Goal: Information Seeking & Learning: Compare options

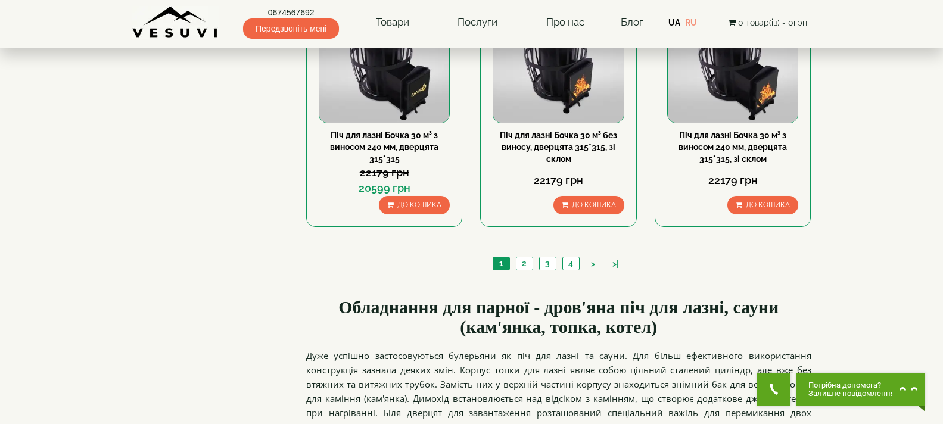
scroll to position [1490, 0]
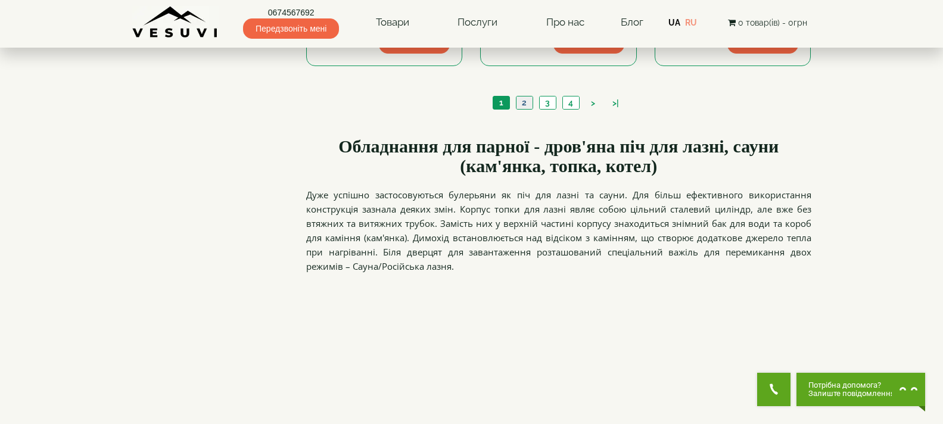
click at [521, 106] on link "2" at bounding box center [524, 103] width 17 height 13
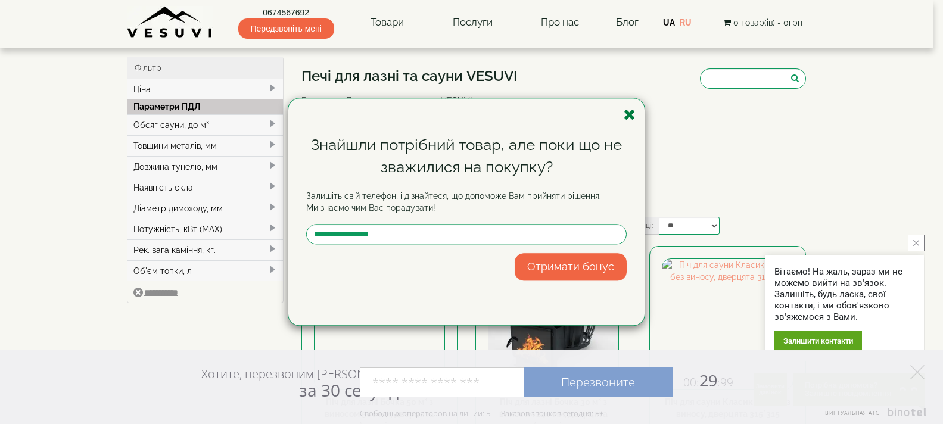
click at [627, 114] on icon "button" at bounding box center [630, 114] width 12 height 15
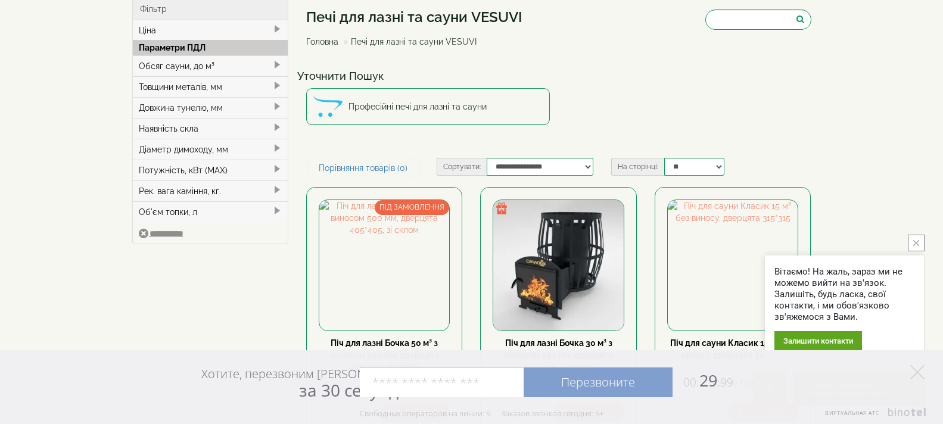
scroll to position [60, 0]
click at [915, 249] on button "close button" at bounding box center [916, 243] width 17 height 17
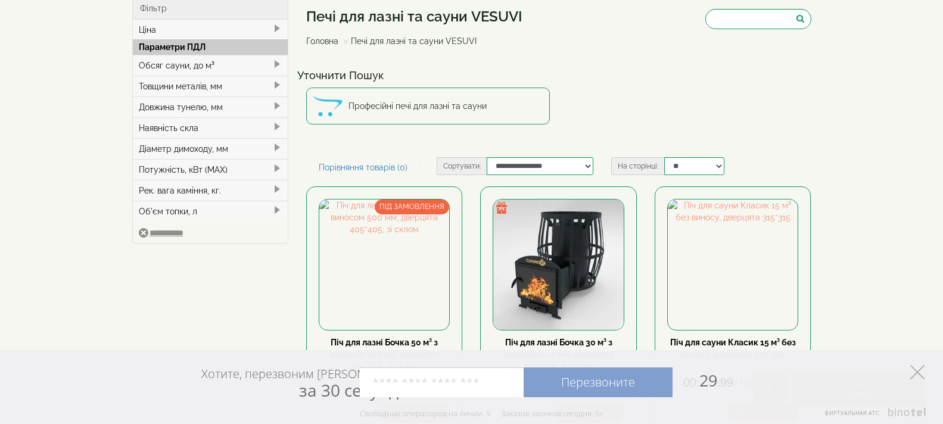
click at [918, 368] on icon at bounding box center [918, 372] width 14 height 14
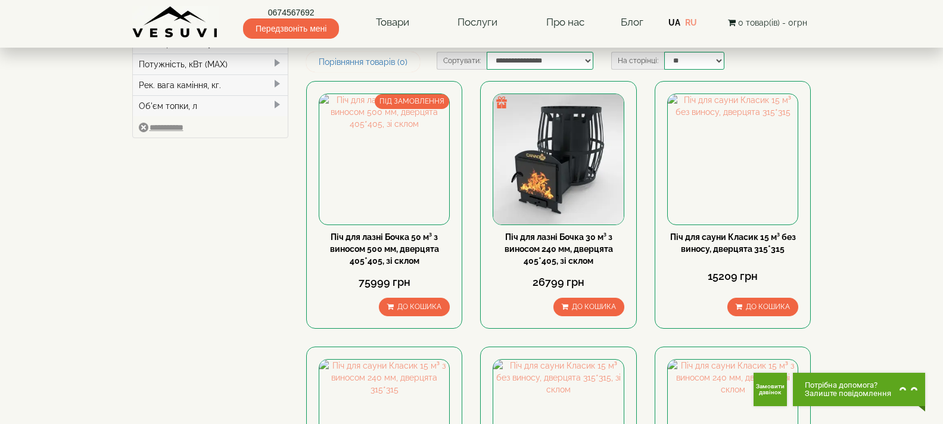
scroll to position [144, 0]
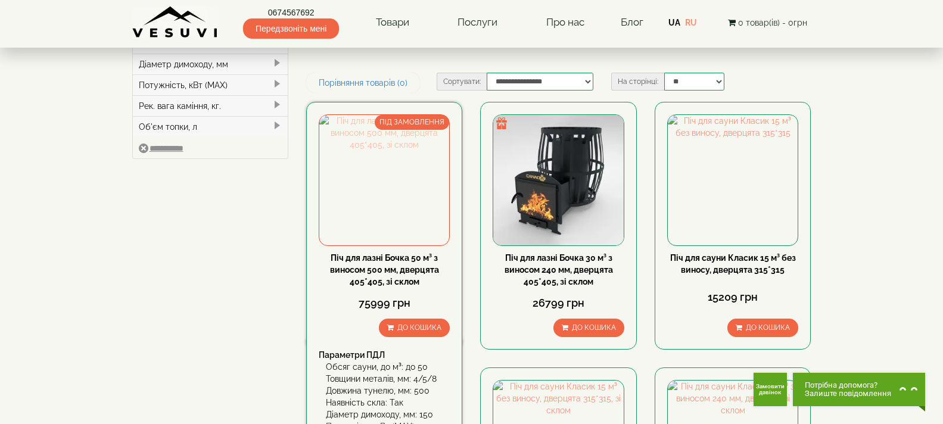
click at [417, 200] on img at bounding box center [384, 180] width 130 height 130
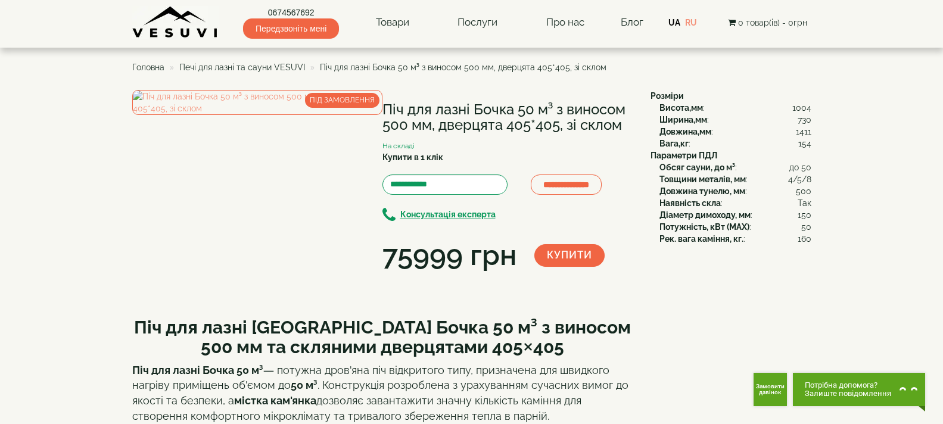
drag, startPoint x: 384, startPoint y: 104, endPoint x: 623, endPoint y: 132, distance: 240.5
click at [623, 132] on h1 "Піч для лазні Бочка 50 м³ з виносом 500 мм, дверцята 405*405, зі склом" at bounding box center [508, 118] width 250 height 32
copy h1 "Піч для лазні Бочка 50 м³ з виносом 500 мм, дверцята 405*405, зі склом"
click at [525, 276] on div "**********" at bounding box center [387, 183] width 510 height 186
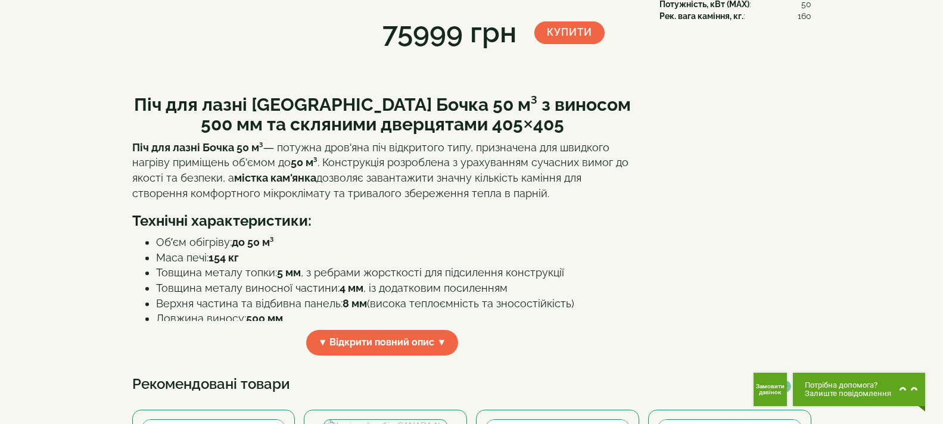
scroll to position [238, 0]
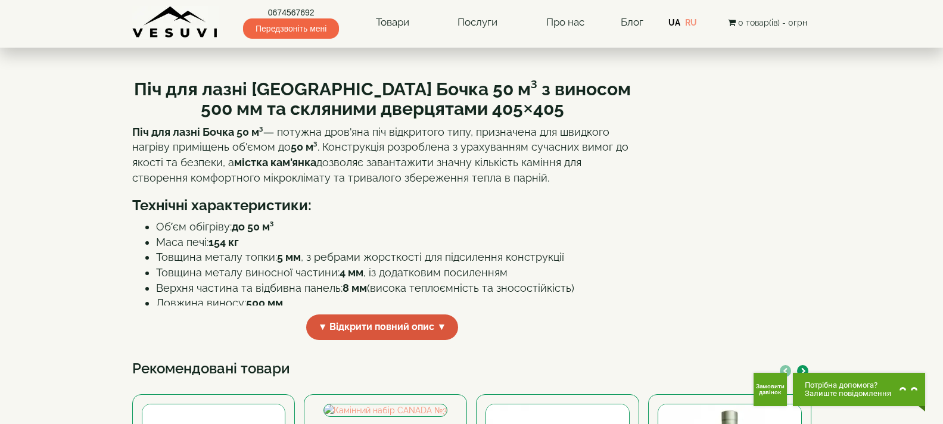
click at [417, 340] on span "▼ Відкрити повний опис ▼" at bounding box center [382, 328] width 153 height 26
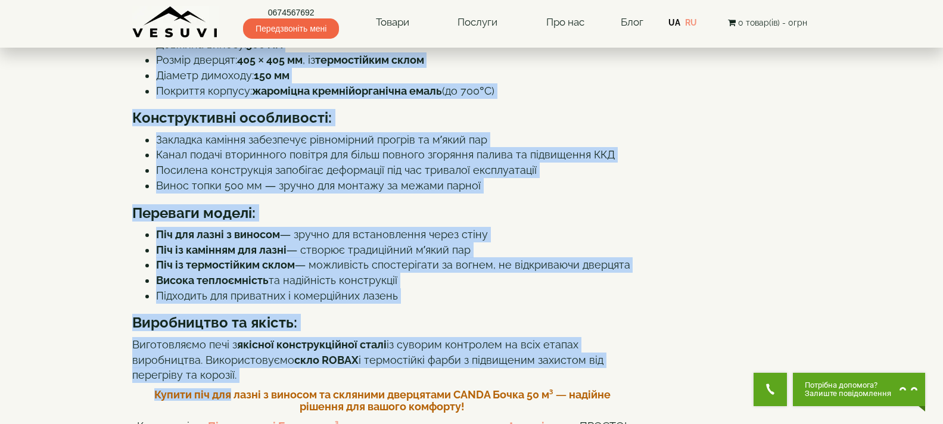
scroll to position [522, 0]
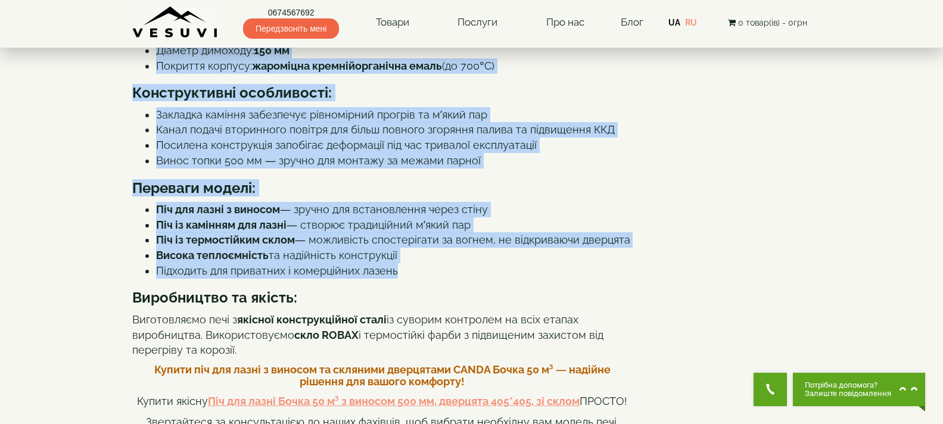
drag, startPoint x: 142, startPoint y: 131, endPoint x: 434, endPoint y: 311, distance: 343.3
click at [434, 311] on div "Піч для лазні CANADA Бочка 50 м³ з виносом 500 мм та скляними дверцятами 405×40…" at bounding box center [382, 278] width 501 height 989
copy div "Піч для лазні CANADA Бочка 50 м³ з виносом 500 мм та скляними дверцятами 405×40…"
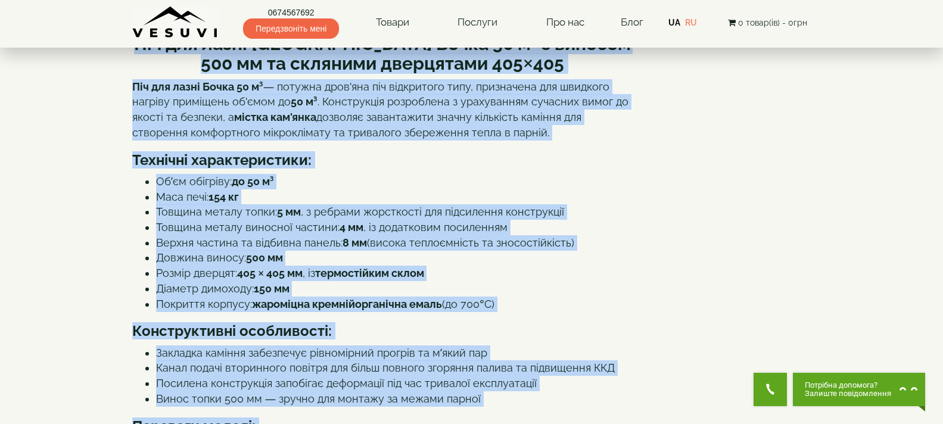
scroll to position [0, 0]
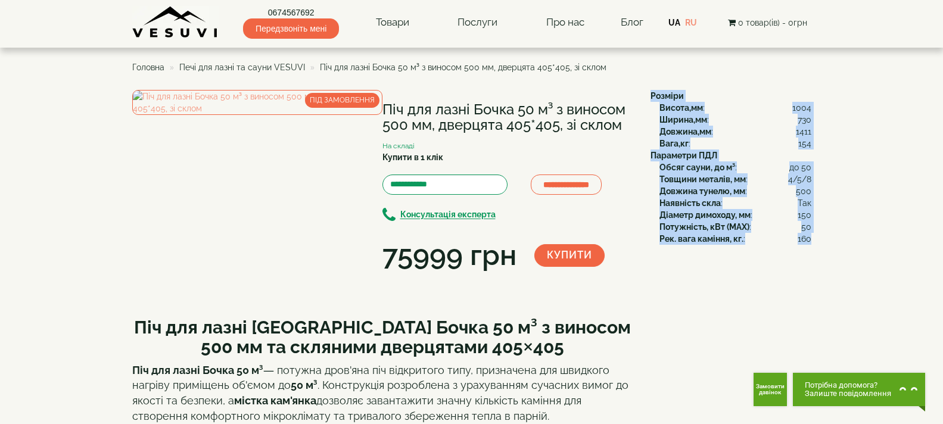
drag, startPoint x: 651, startPoint y: 95, endPoint x: 810, endPoint y: 249, distance: 221.3
copy div "Розміри Висота,мм : 1004 Ширина,мм : 730 Довжина,мм : 1411 Вага,кг : 154 Параме…"
click at [238, 115] on img at bounding box center [257, 102] width 250 height 25
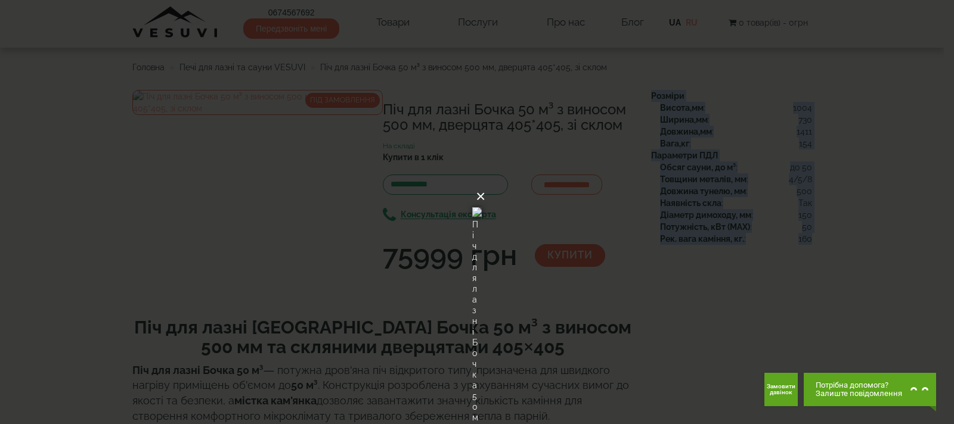
click at [485, 184] on button "×" at bounding box center [481, 197] width 10 height 26
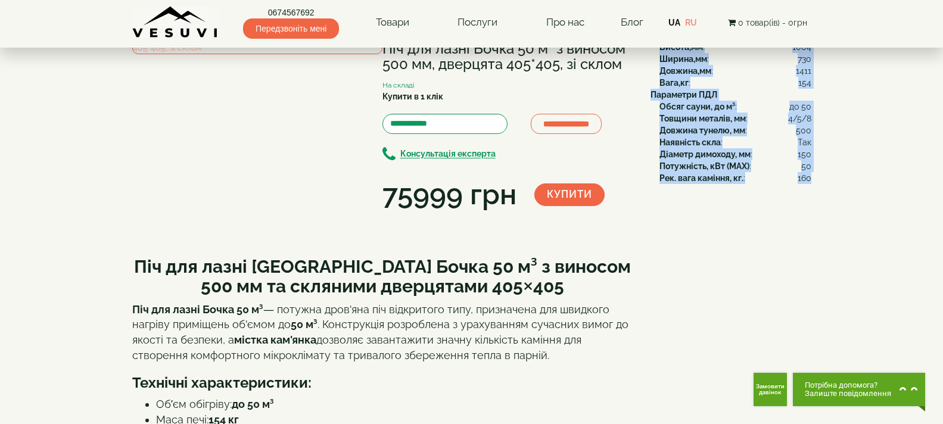
scroll to position [60, 0]
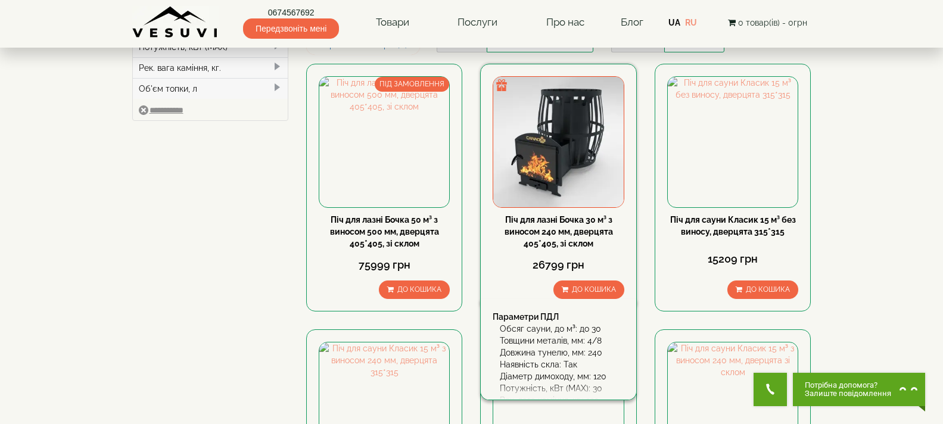
scroll to position [204, 0]
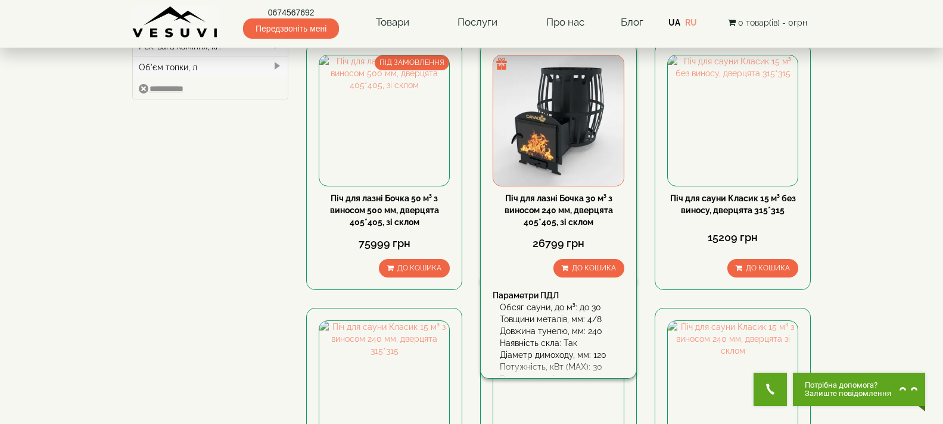
click at [569, 206] on link "Піч для лазні Бочка 30 м³ з виносом 240 мм, дверцята 405*405, зі склом" at bounding box center [559, 210] width 108 height 33
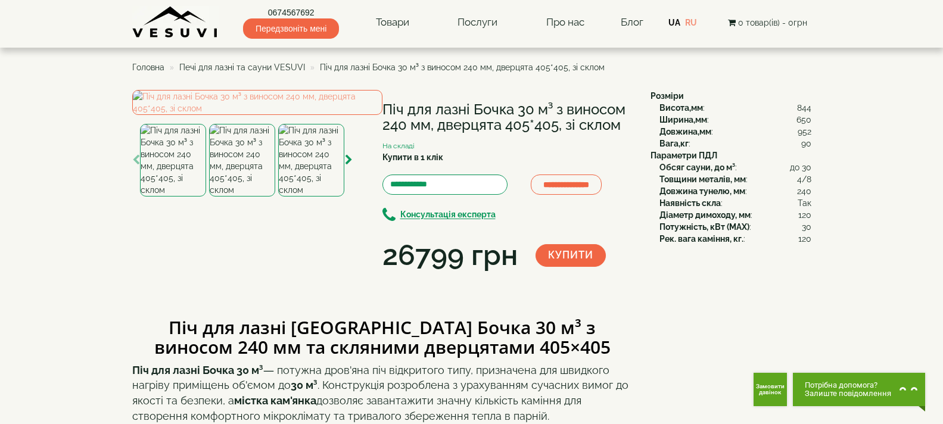
drag, startPoint x: 387, startPoint y: 108, endPoint x: 625, endPoint y: 125, distance: 238.3
click at [625, 125] on h1 "Піч для лазні Бочка 30 м³ з виносом 240 мм, дверцята 405*405, зі склом" at bounding box center [508, 118] width 250 height 32
copy h1 "Піч для лазні Бочка 30 м³ з виносом 240 мм, дверцята 405*405, зі склом"
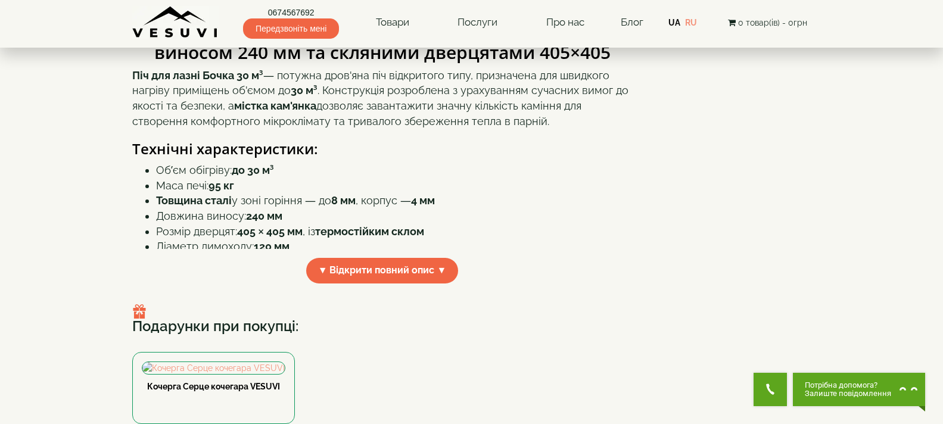
scroll to position [298, 0]
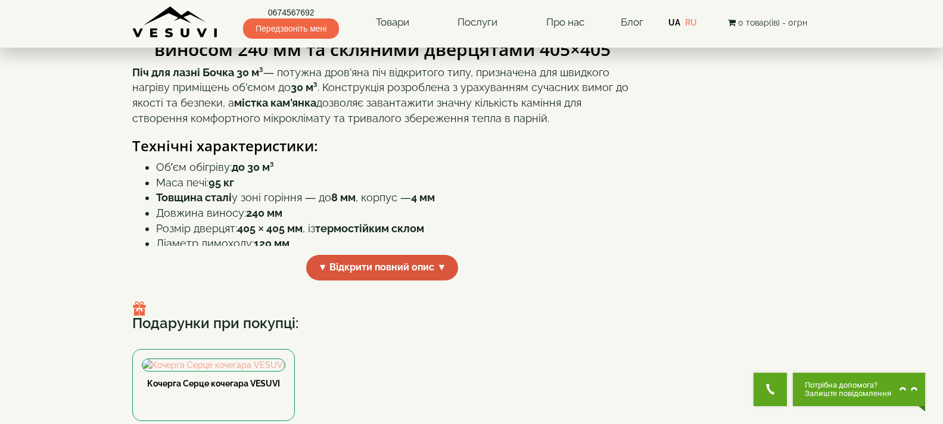
click at [418, 281] on span "▼ Відкрити повний опис ▼" at bounding box center [382, 268] width 153 height 26
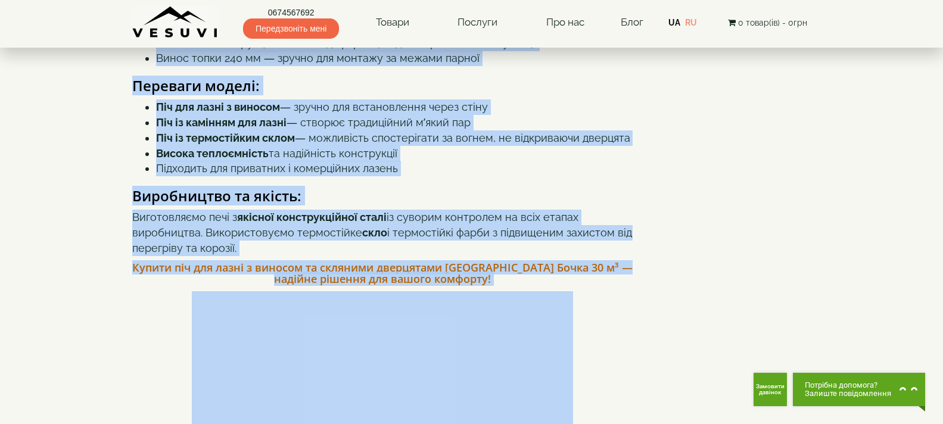
scroll to position [826, 0]
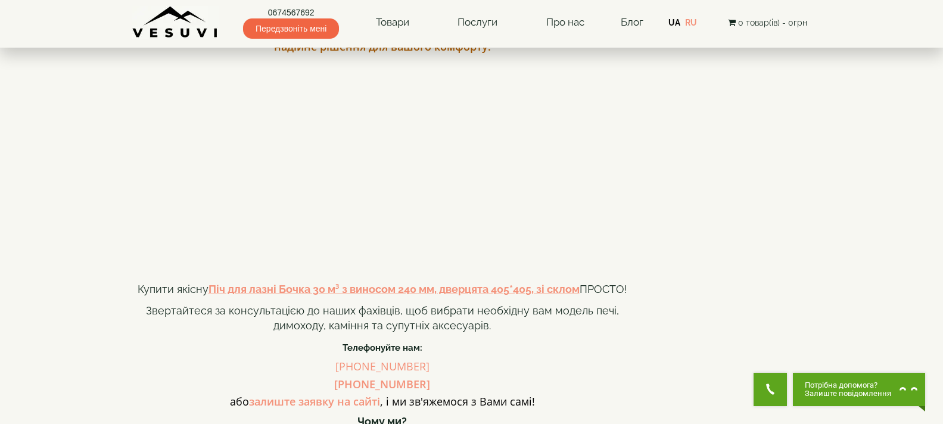
drag, startPoint x: 136, startPoint y: 135, endPoint x: 397, endPoint y: 51, distance: 274.0
click at [397, 51] on div "Піч для лазні [GEOGRAPHIC_DATA] Бочка 30 м³ з виносом 240 мм та скляними дверця…" at bounding box center [382, 70] width 501 height 1181
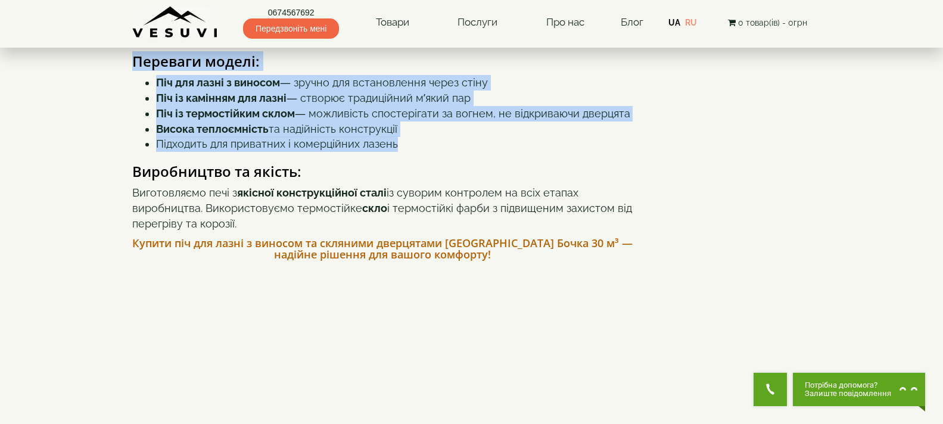
scroll to position [588, 0]
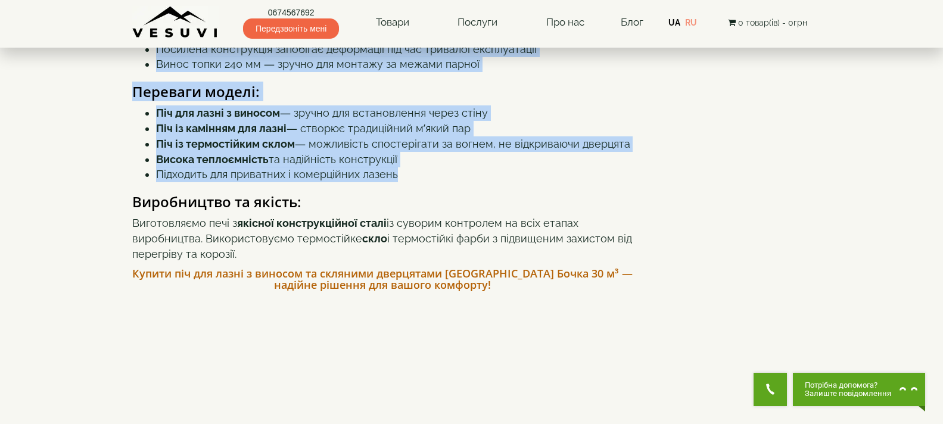
copy div "Піч для лазні CANADA Бочка 30 м³ з виносом 240 мм та скляними дверцятами 405×40…"
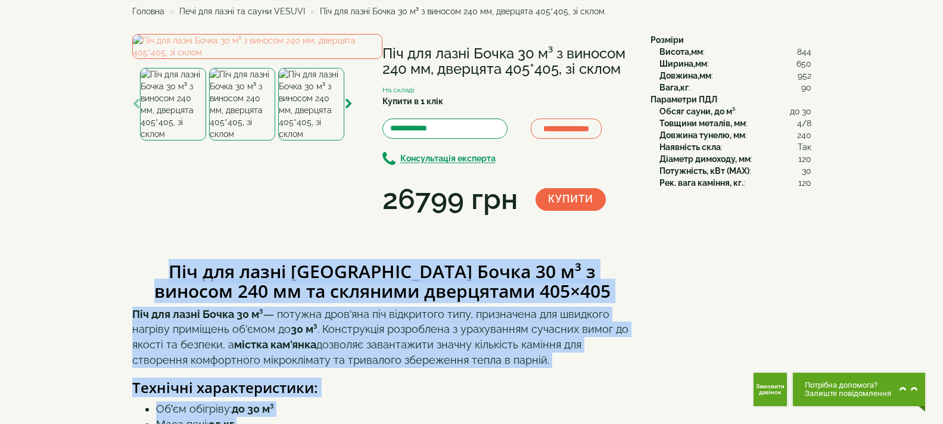
scroll to position [51, 0]
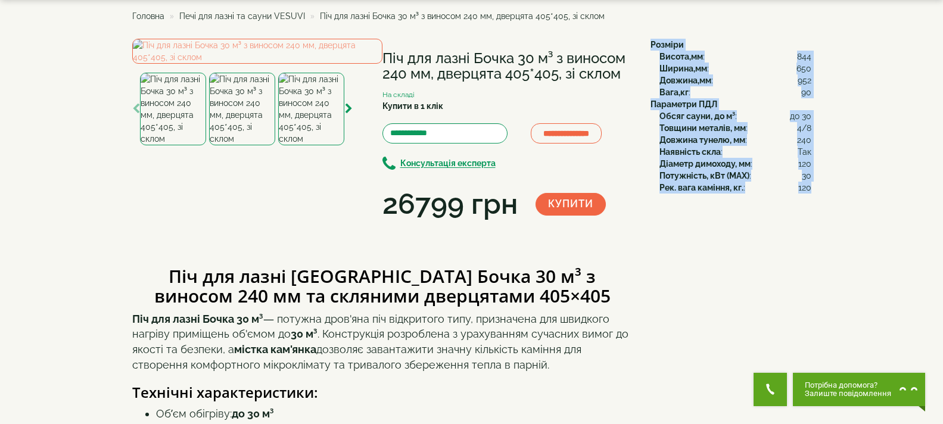
drag, startPoint x: 648, startPoint y: 43, endPoint x: 810, endPoint y: 198, distance: 224.7
copy div "Розміри Висота,мм : 844 Ширина,мм : 650 Довжина,мм : 952 Вага,кг : 90 Параметри…"
click at [272, 64] on img at bounding box center [257, 51] width 250 height 25
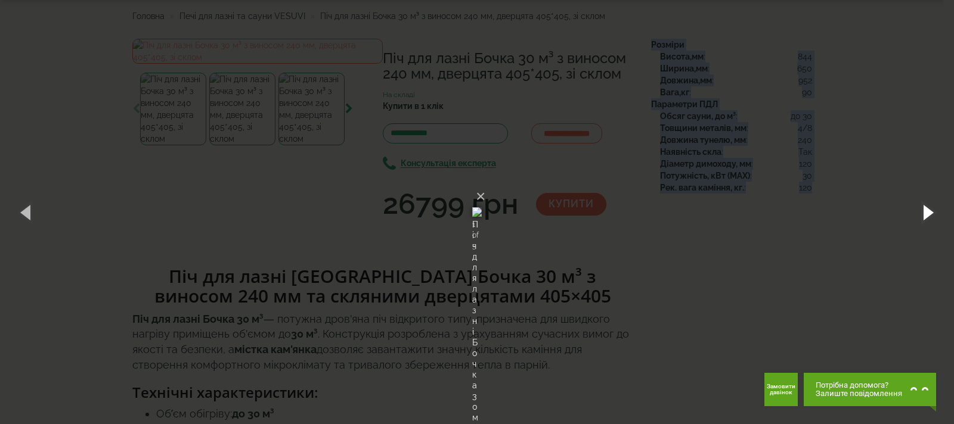
click at [926, 211] on button "button" at bounding box center [927, 212] width 54 height 66
click at [920, 204] on button "button" at bounding box center [927, 212] width 54 height 66
click at [921, 207] on button "button" at bounding box center [927, 212] width 54 height 66
click at [926, 217] on button "button" at bounding box center [927, 212] width 54 height 66
click at [927, 204] on button "button" at bounding box center [927, 212] width 54 height 66
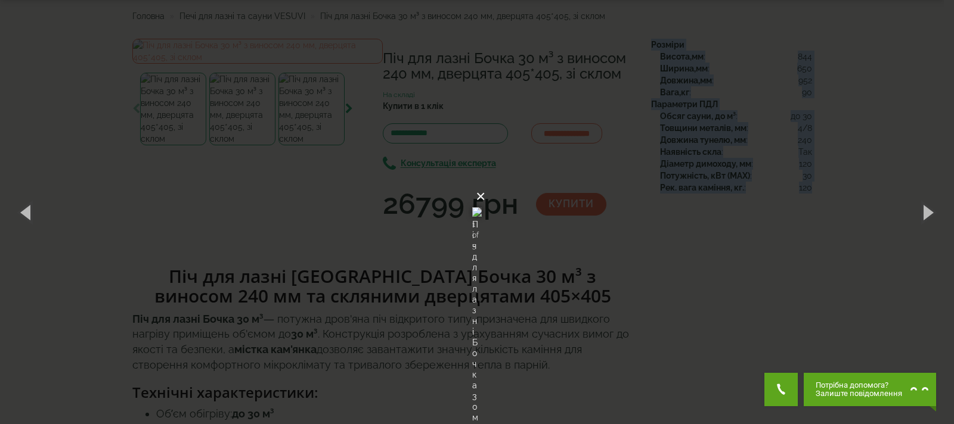
click at [485, 184] on button "×" at bounding box center [481, 197] width 10 height 26
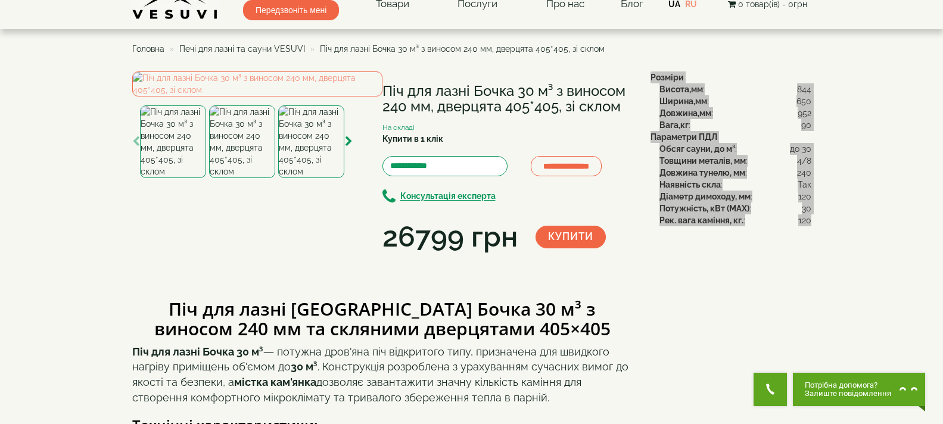
scroll to position [0, 0]
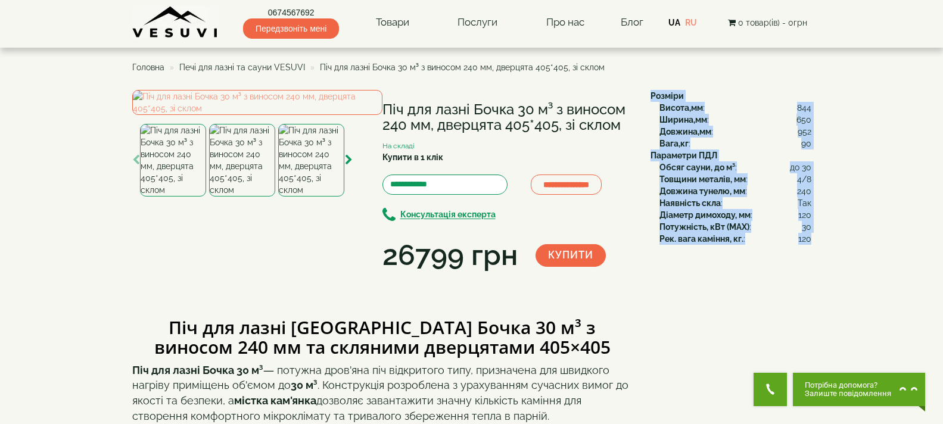
click at [273, 69] on span "Печі для лазні та сауни VESUVI" at bounding box center [242, 68] width 126 height 10
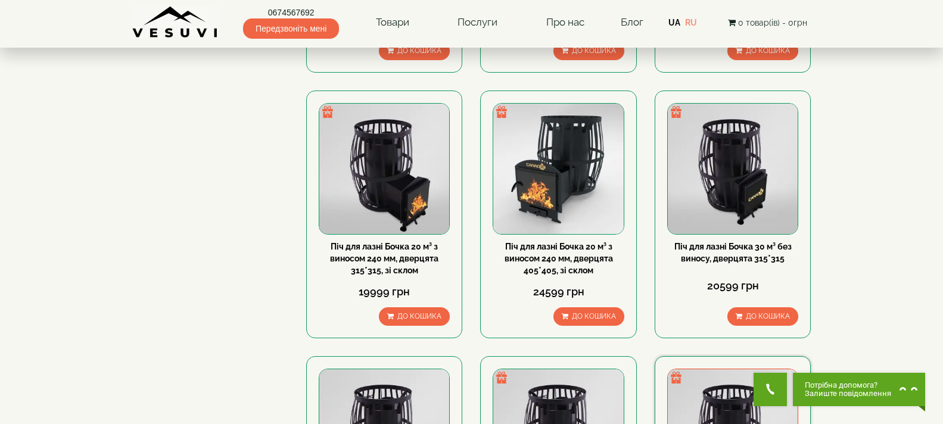
scroll to position [1311, 0]
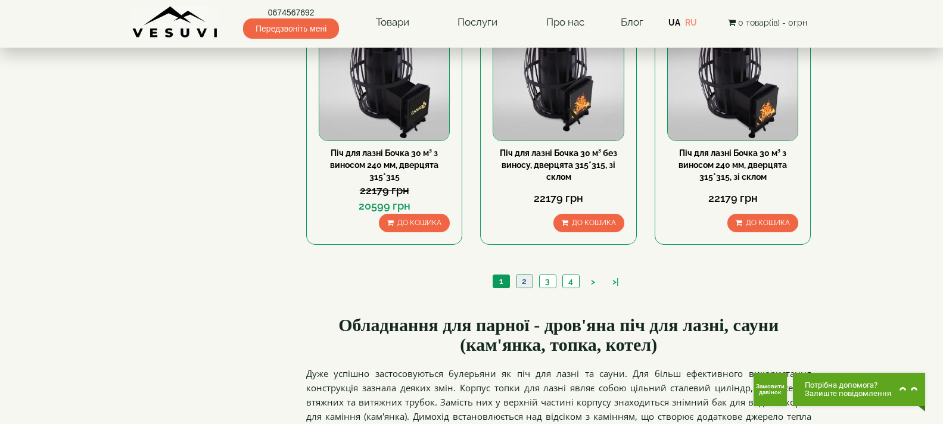
click at [526, 284] on link "2" at bounding box center [524, 281] width 17 height 13
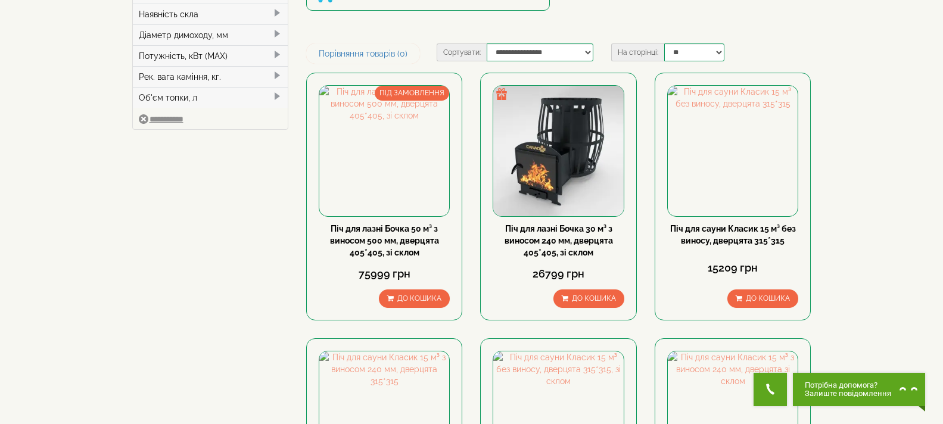
scroll to position [179, 0]
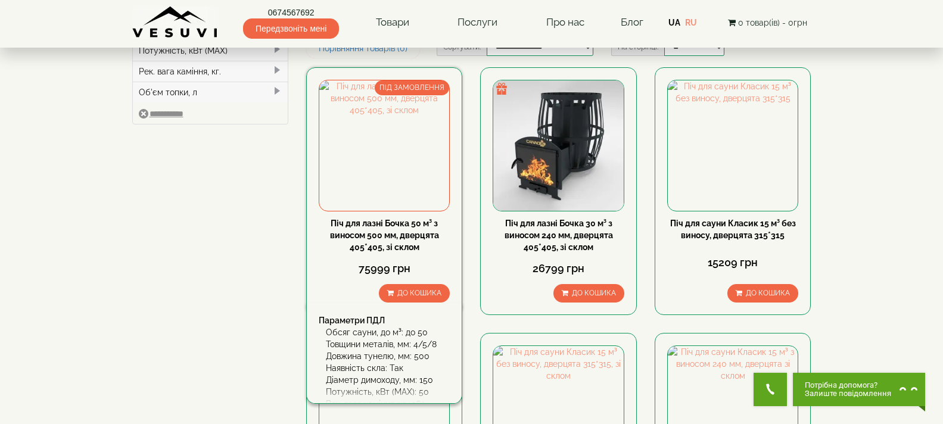
click at [376, 233] on link "Піч для лазні Бочка 50 м³ з виносом 500 мм, дверцята 405*405, зі склом" at bounding box center [384, 235] width 109 height 33
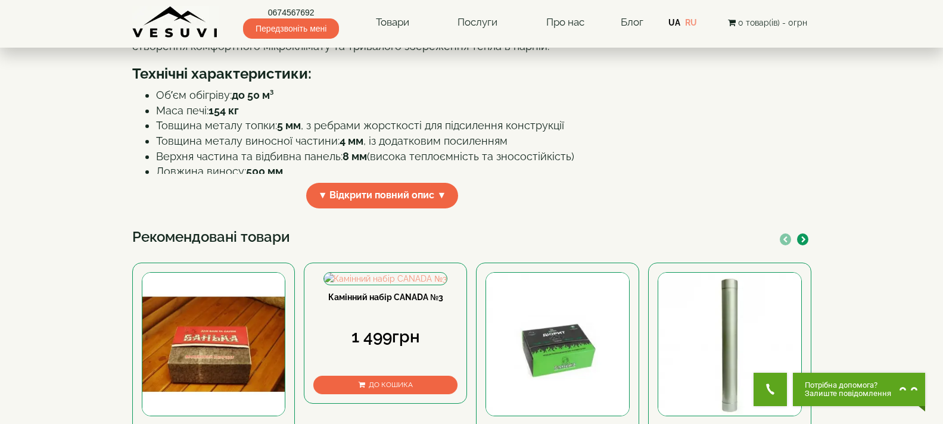
scroll to position [358, 0]
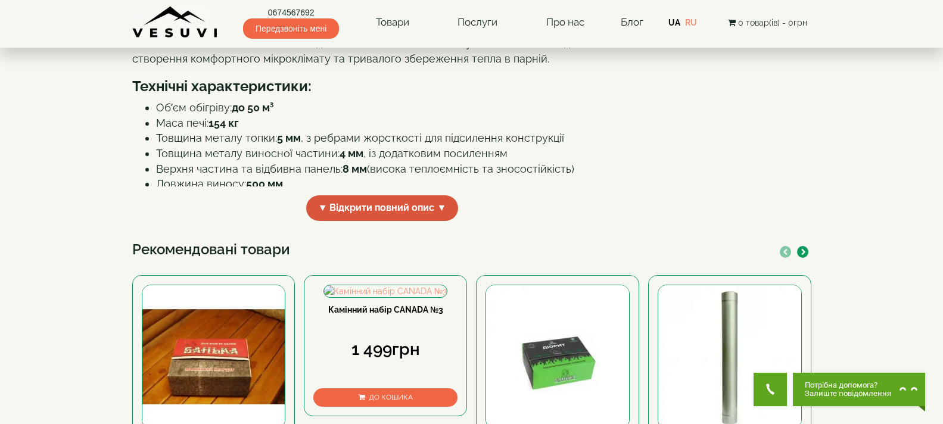
click at [442, 221] on span "▼ Відкрити повний опис ▼" at bounding box center [382, 208] width 153 height 26
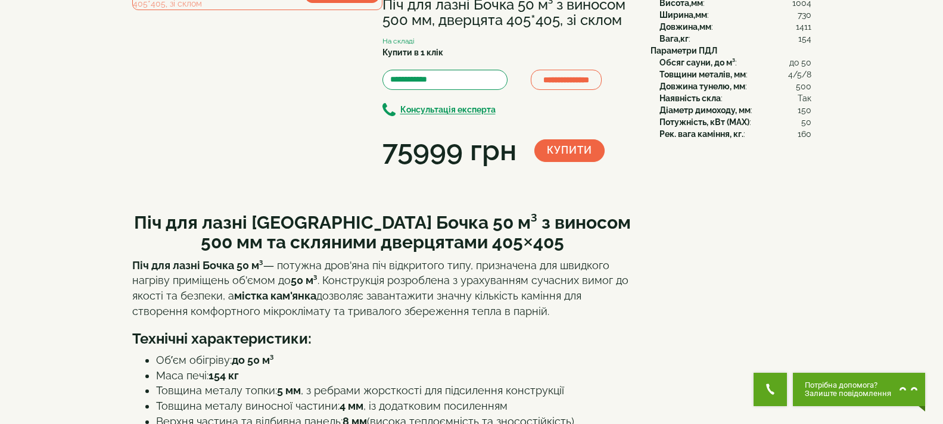
scroll to position [0, 0]
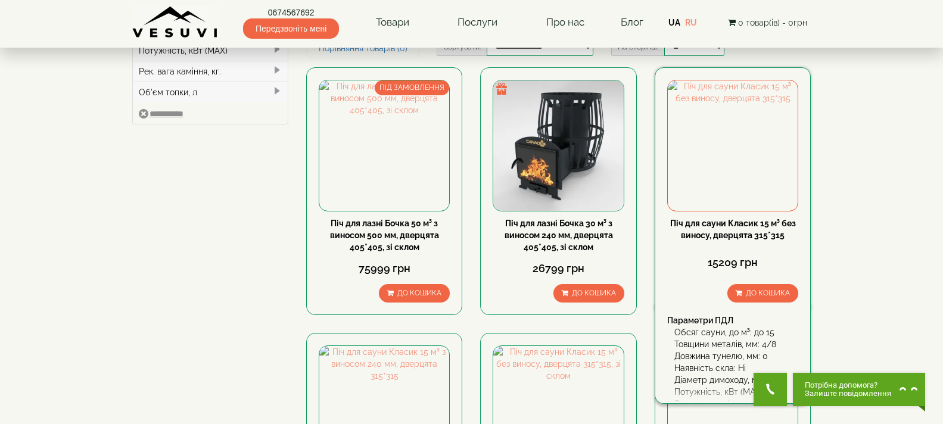
click at [700, 223] on link "Піч для сауни Класик 15 м³ без виносу, дверцята 315*315" at bounding box center [733, 229] width 126 height 21
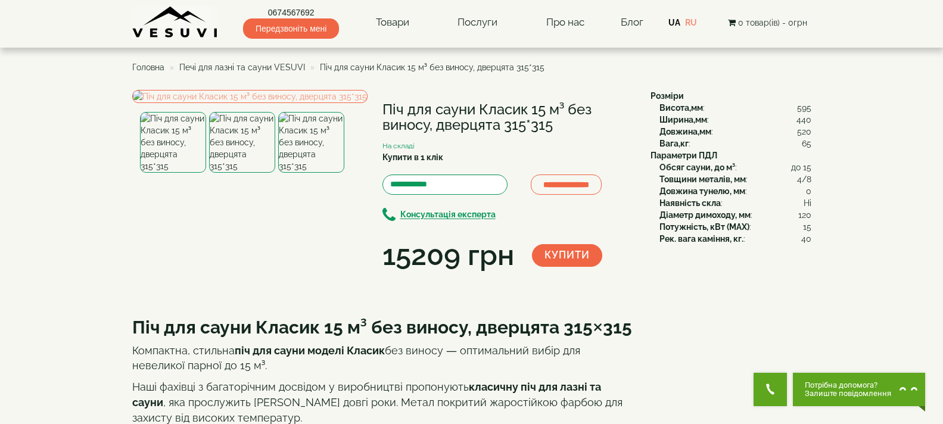
drag, startPoint x: 385, startPoint y: 105, endPoint x: 552, endPoint y: 124, distance: 168.0
click at [553, 124] on h1 "Піч для сауни Класик 15 м³ без виносу, дверцята 315*315" at bounding box center [508, 118] width 250 height 32
copy h1 "Піч для сауни Класик 15 м³ без виносу, дверцята 315*315"
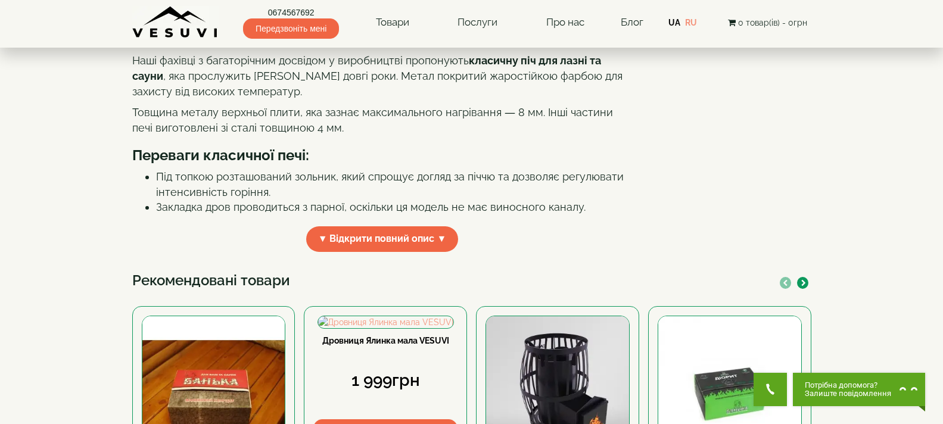
scroll to position [358, 0]
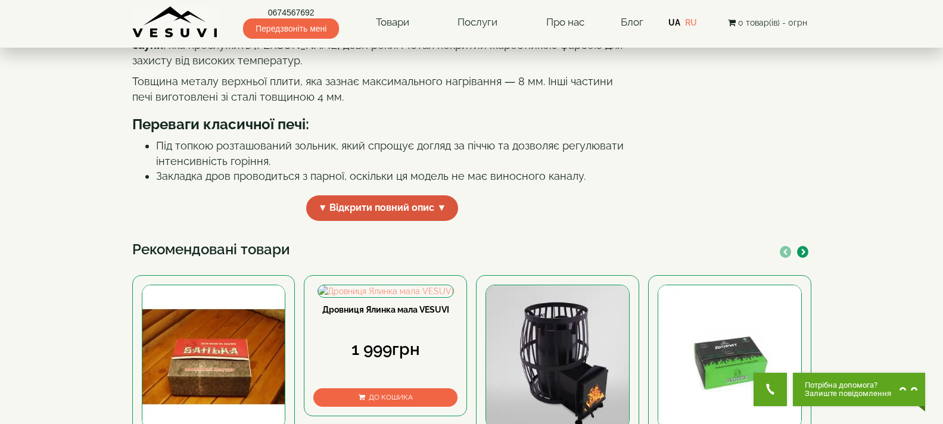
click at [377, 221] on span "▼ Відкрити повний опис ▼" at bounding box center [382, 208] width 153 height 26
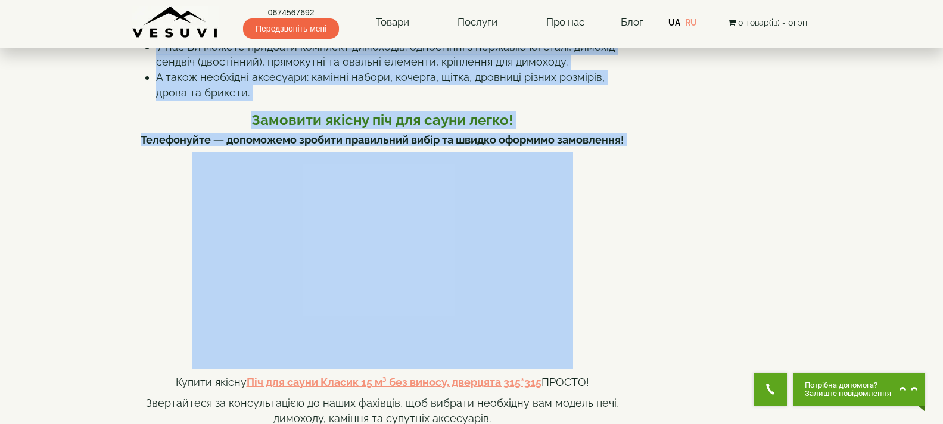
scroll to position [765, 0]
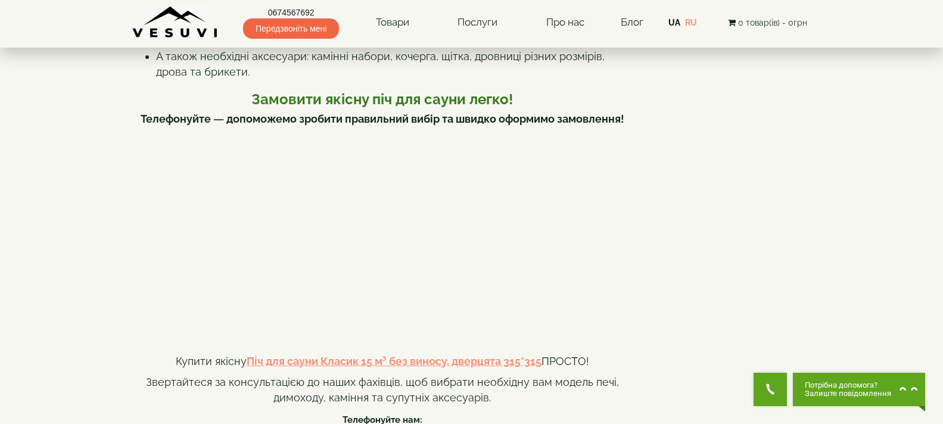
drag, startPoint x: 134, startPoint y: 77, endPoint x: 520, endPoint y: 65, distance: 386.4
click at [520, 65] on div "Піч для сауни Класик 15 м³ без виносу, дверцята 315×315 Компактна, стильна піч …" at bounding box center [382, 137] width 501 height 1193
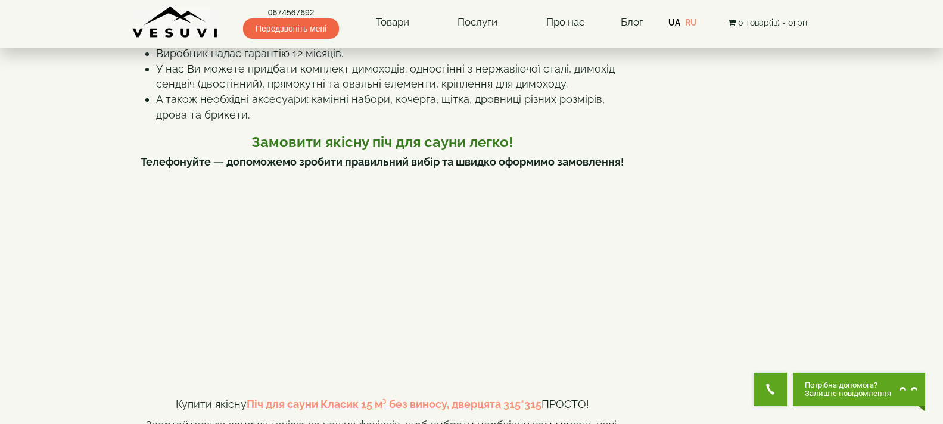
scroll to position [586, 0]
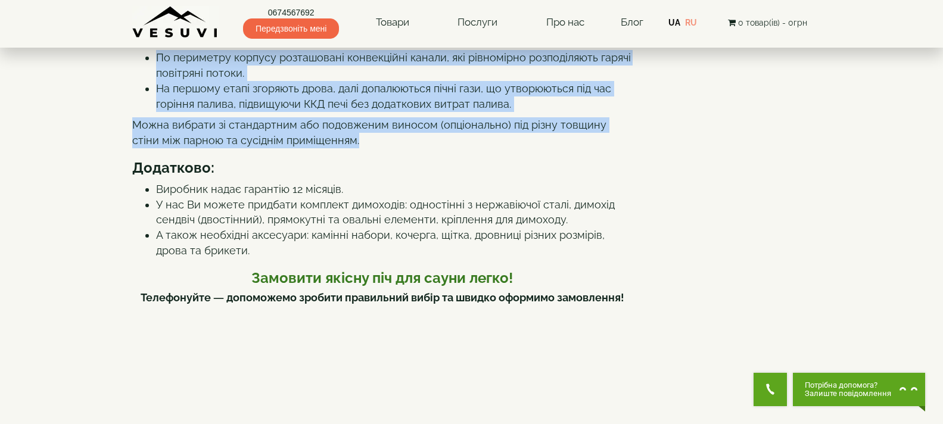
copy div "Піч для сауни Класик 15 м³ без виносу, дверцята 315×315 Компактна, стильна піч …"
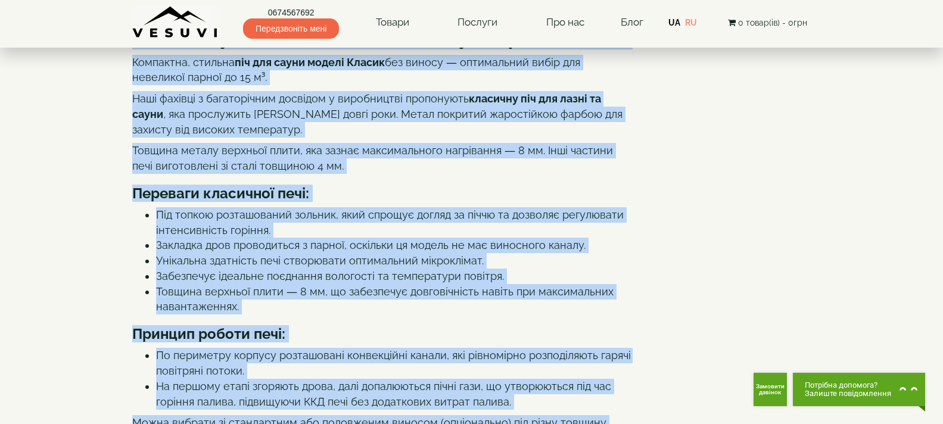
scroll to position [0, 0]
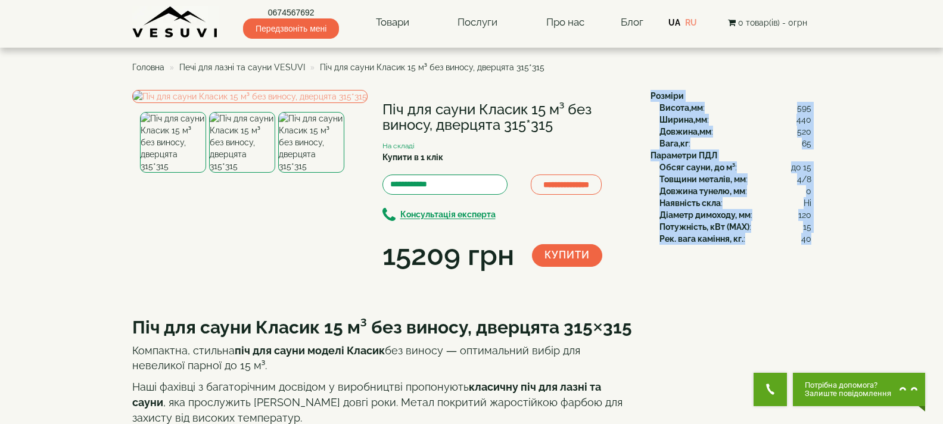
drag, startPoint x: 649, startPoint y: 93, endPoint x: 810, endPoint y: 237, distance: 216.5
click at [810, 237] on div "Розміри Висота,мм : 595 Ширина,мм : 440 Довжина,мм : 520 Вага,кг : 65 Параметри…" at bounding box center [727, 167] width 170 height 155
copy div "Розміри Висота,мм : 595 Ширина,мм : 440 Довжина,мм : 520 Вага,кг : 65 Параметри…"
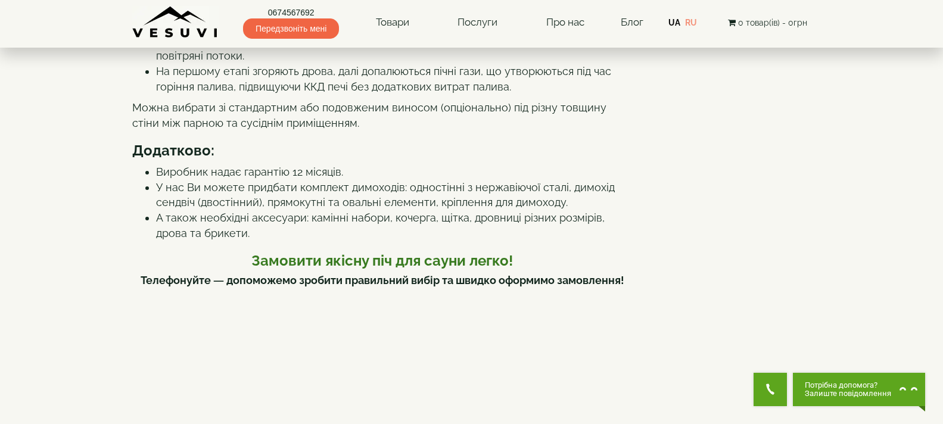
scroll to position [715, 0]
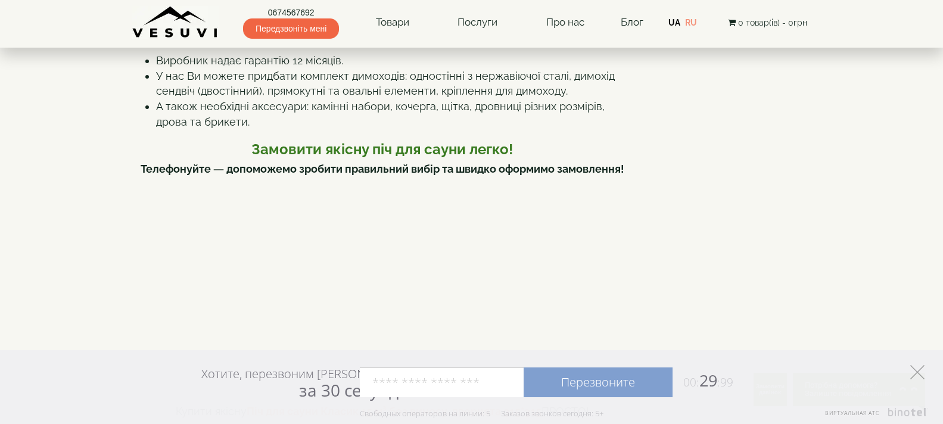
click at [920, 367] on icon at bounding box center [918, 372] width 14 height 14
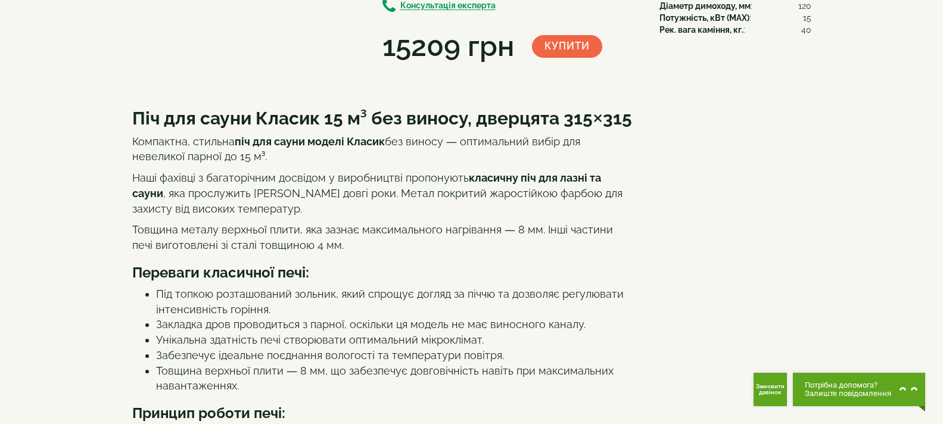
scroll to position [0, 0]
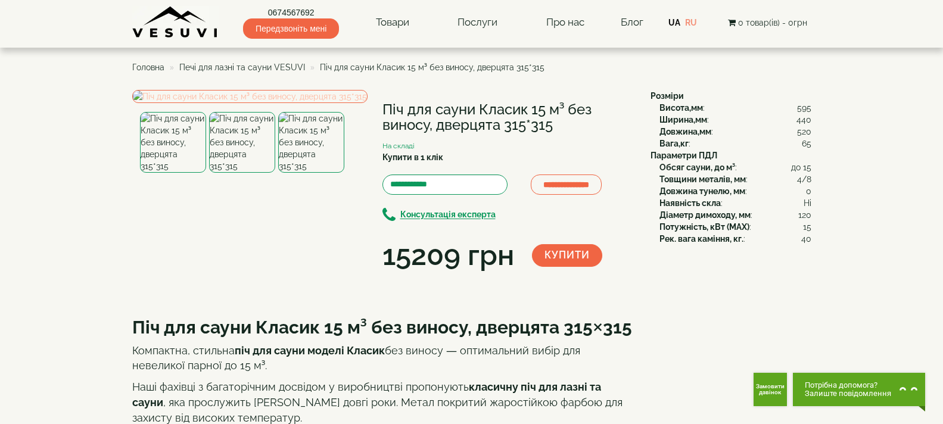
click at [276, 103] on img at bounding box center [249, 96] width 235 height 13
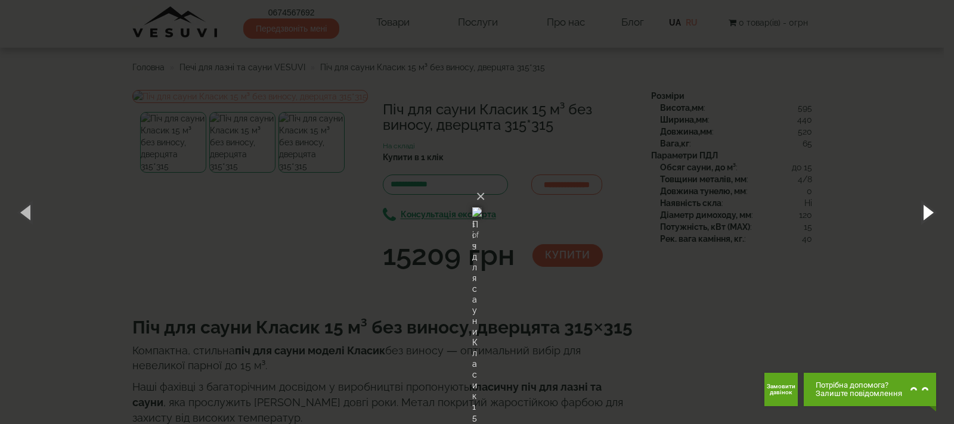
drag, startPoint x: 928, startPoint y: 206, endPoint x: 908, endPoint y: 207, distance: 20.3
click at [928, 207] on button "button" at bounding box center [927, 212] width 54 height 66
drag, startPoint x: 927, startPoint y: 219, endPoint x: 921, endPoint y: 220, distance: 6.1
click at [923, 220] on button "button" at bounding box center [927, 212] width 54 height 66
click at [485, 184] on button "×" at bounding box center [481, 197] width 10 height 26
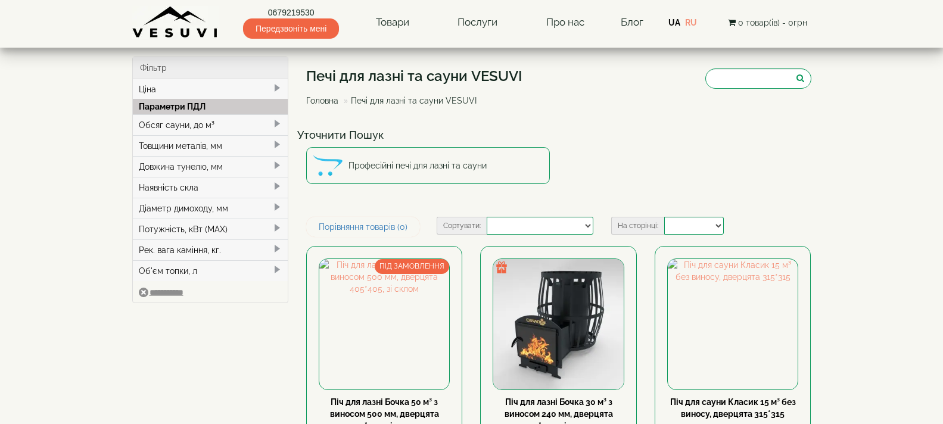
select select
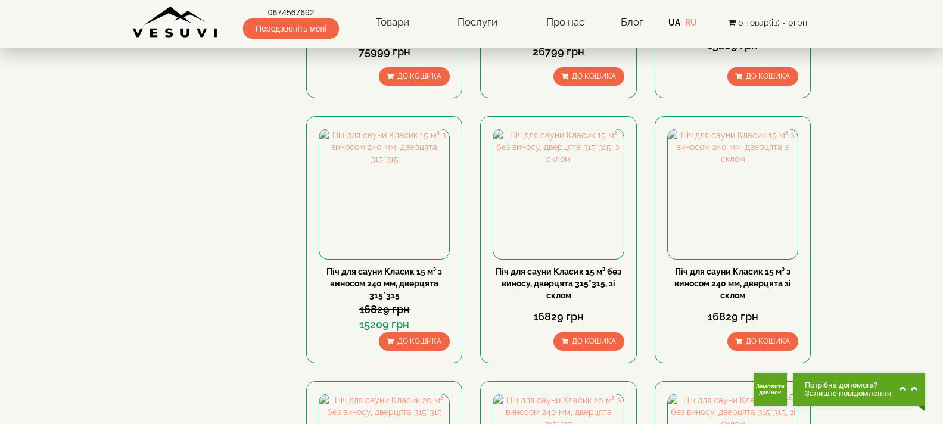
scroll to position [417, 0]
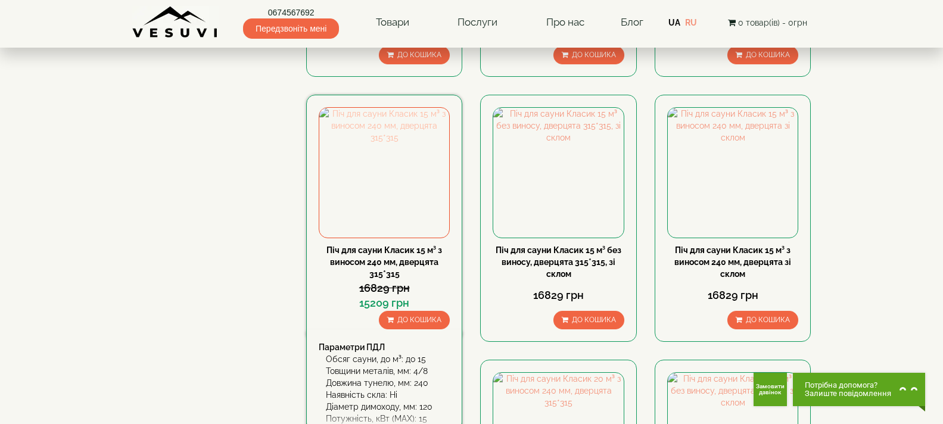
click at [409, 181] on img at bounding box center [384, 173] width 130 height 130
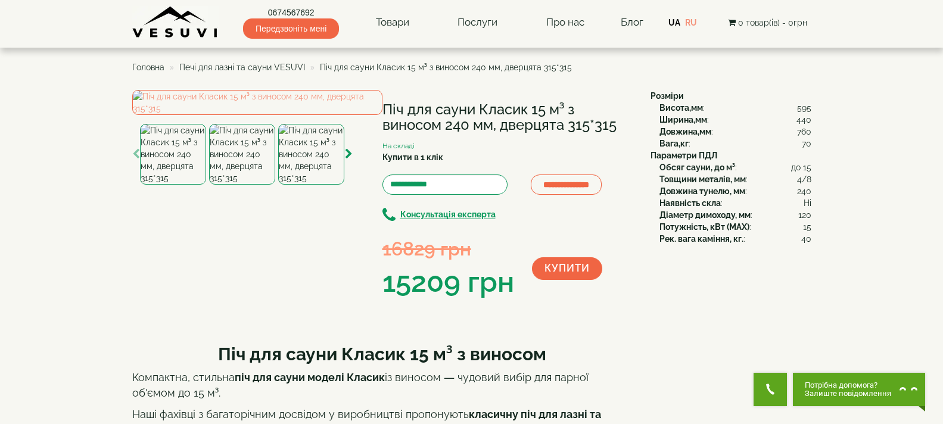
drag, startPoint x: 386, startPoint y: 107, endPoint x: 616, endPoint y: 119, distance: 230.9
click at [618, 119] on h1 "Піч для сауни Класик 15 м³ з виносом 240 мм, дверцята 315*315" at bounding box center [508, 118] width 250 height 32
copy h1 "Піч для сауни Класик 15 м³ з виносом 240 мм, дверцята 315*315"
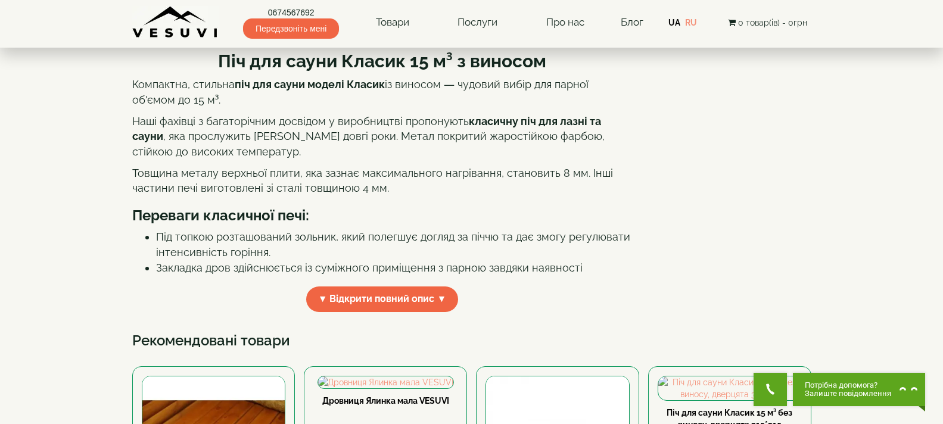
scroll to position [298, 0]
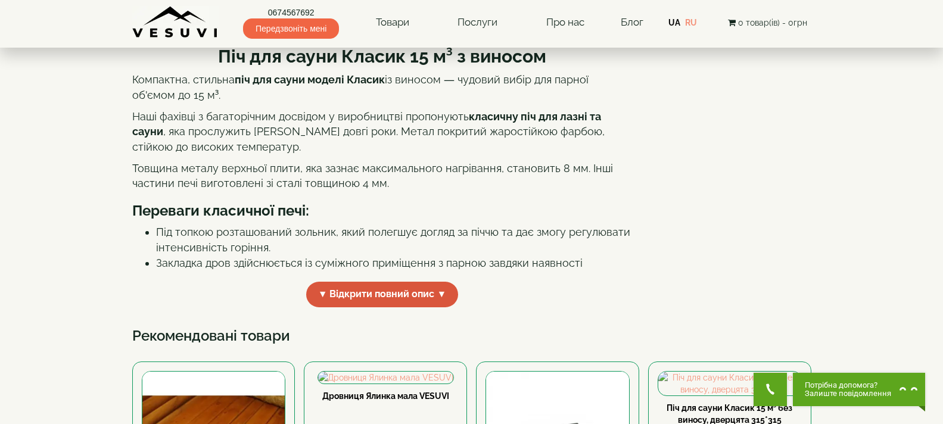
click at [421, 308] on span "▼ Відкрити повний опис ▼" at bounding box center [382, 295] width 153 height 26
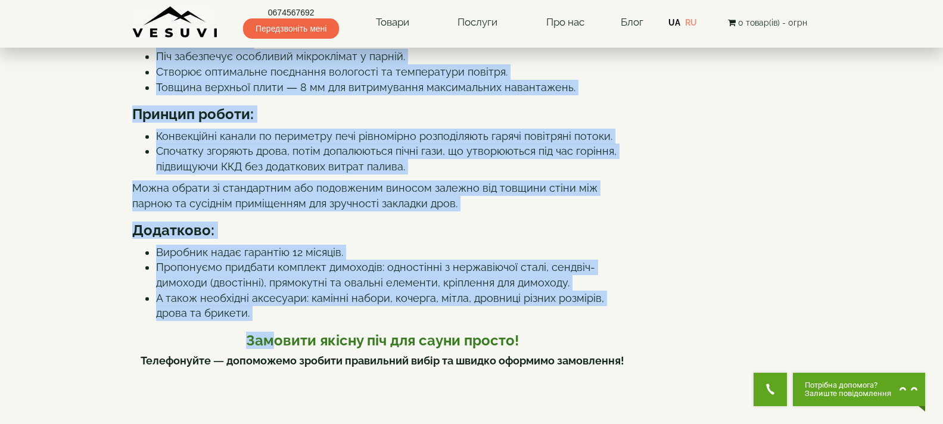
scroll to position [562, 0]
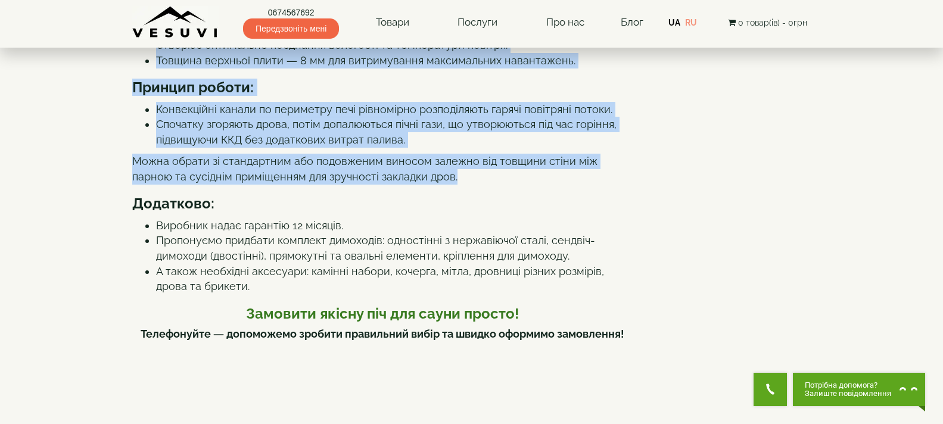
drag, startPoint x: 220, startPoint y: 141, endPoint x: 429, endPoint y: 252, distance: 236.7
click at [429, 252] on div "Піч для сауни Класик 15 м³ з виносом Компактна, стильна піч для сауни моделі Кл…" at bounding box center [382, 359] width 501 height 1177
copy div "Піч для сауни Класик 15 м³ з виносом Компактна, стильна піч для сауни моделі Кл…"
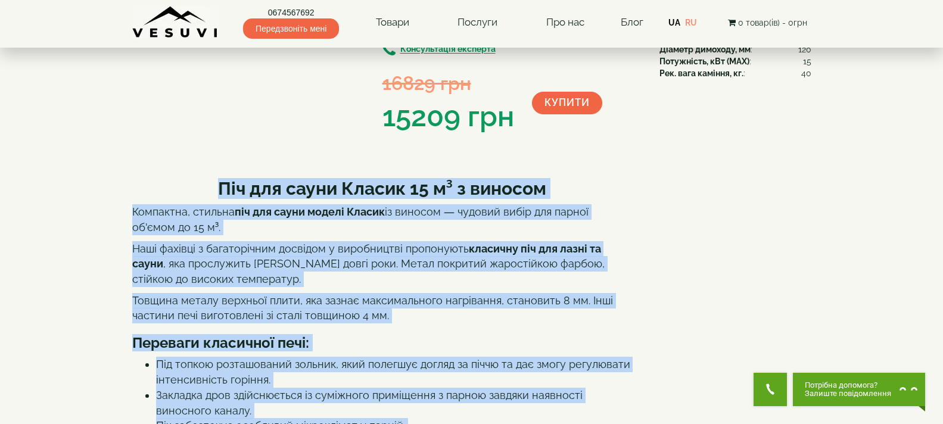
scroll to position [0, 0]
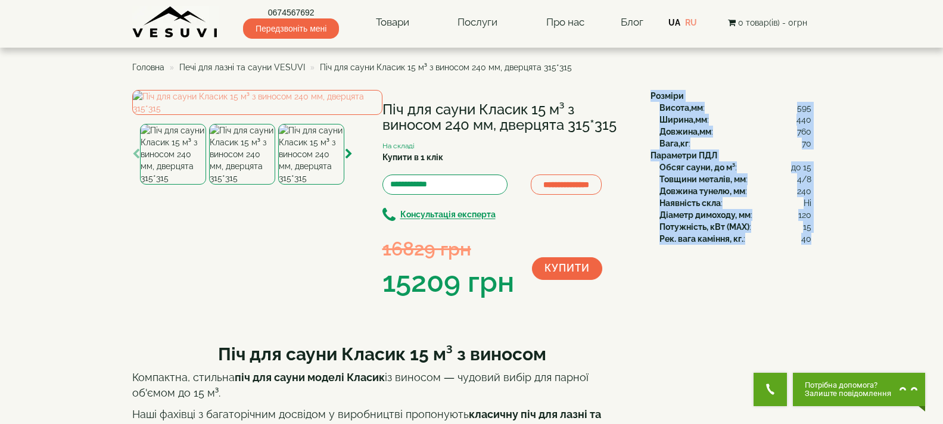
drag, startPoint x: 649, startPoint y: 95, endPoint x: 811, endPoint y: 249, distance: 223.8
copy div "Розміри Висота,мм : 595 Ширина,мм : 440 Довжина,мм : 760 Вага,кг : 70 Параметри…"
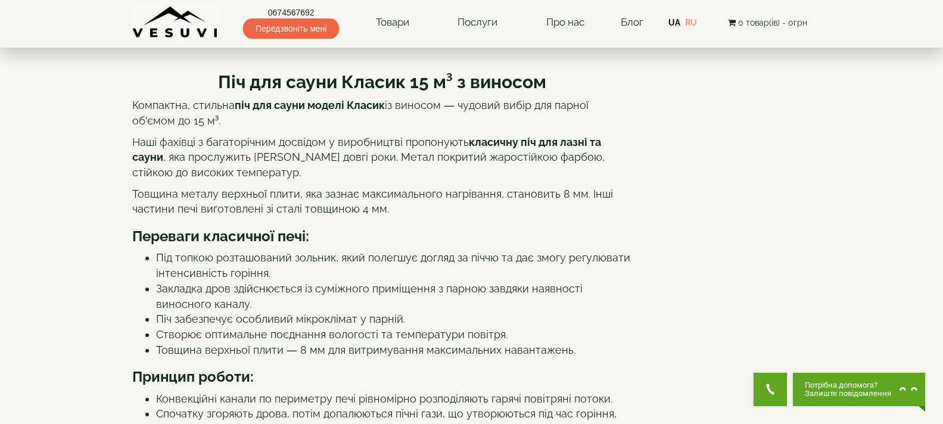
scroll to position [60, 0]
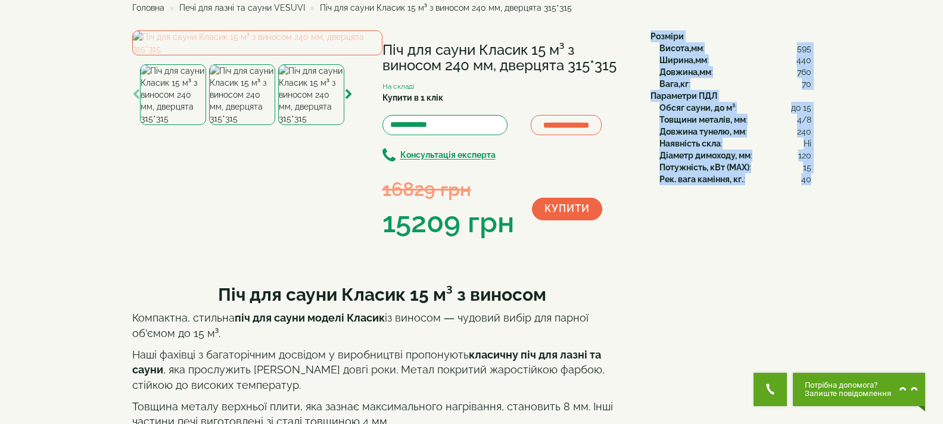
click at [318, 55] on img at bounding box center [257, 42] width 250 height 25
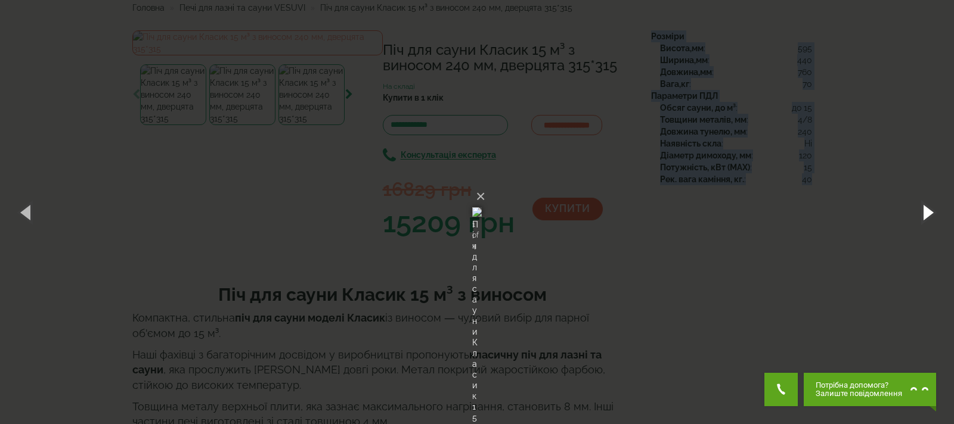
click at [921, 210] on button "button" at bounding box center [927, 212] width 54 height 66
click at [931, 210] on button "button" at bounding box center [927, 212] width 54 height 66
click at [918, 212] on button "button" at bounding box center [927, 212] width 54 height 66
click at [485, 184] on button "×" at bounding box center [481, 197] width 10 height 26
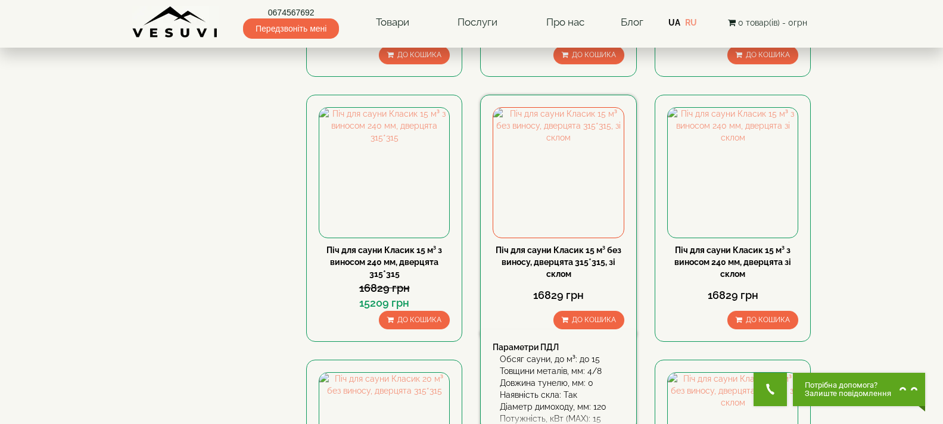
click at [547, 253] on link "Піч для сауни Класик 15 м³ без виносу, дверцята 315*315, зі склом" at bounding box center [559, 262] width 126 height 33
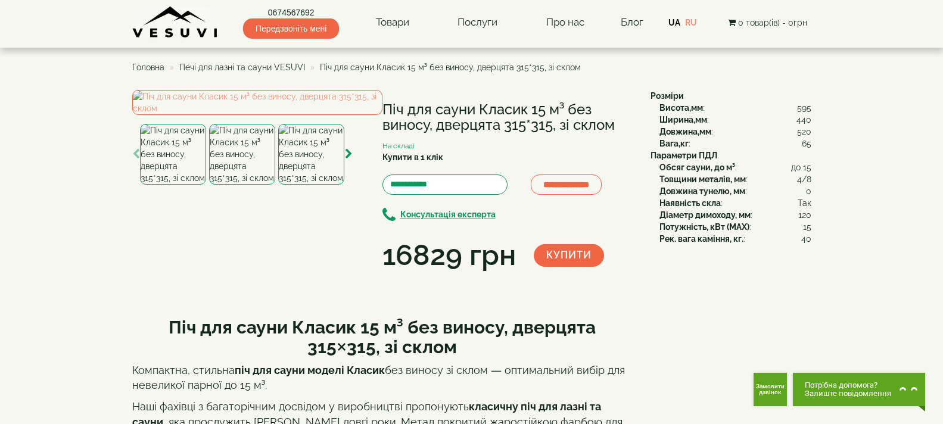
drag, startPoint x: 381, startPoint y: 102, endPoint x: 613, endPoint y: 117, distance: 232.9
click at [613, 117] on div "**********" at bounding box center [387, 183] width 510 height 186
copy div "Піч для сауни Класик 15 м³ без виносу, дверцята 315*315, зі склом"
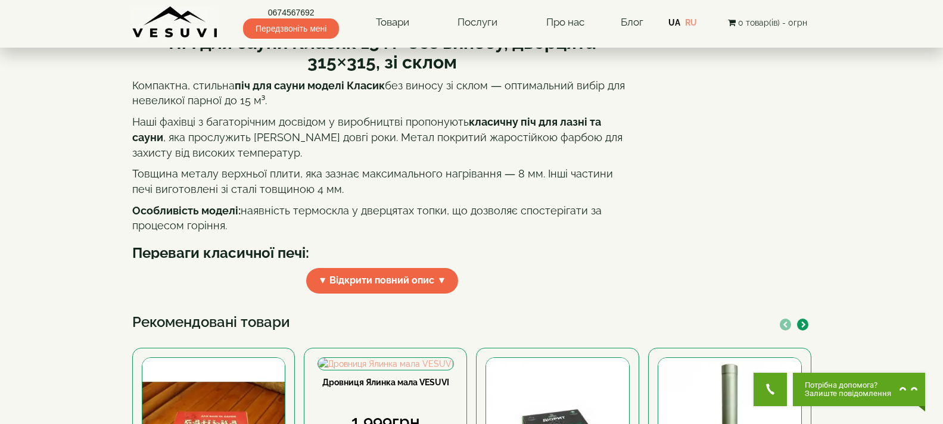
scroll to position [298, 0]
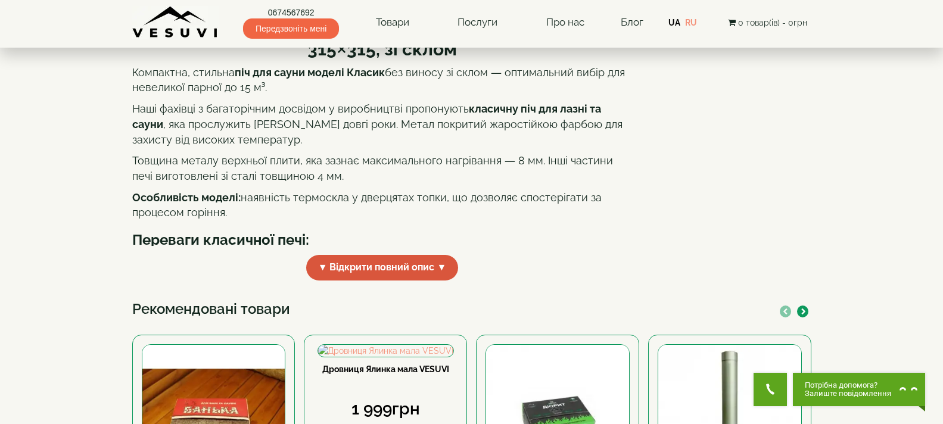
click at [405, 281] on span "▼ Відкрити повний опис ▼" at bounding box center [382, 268] width 153 height 26
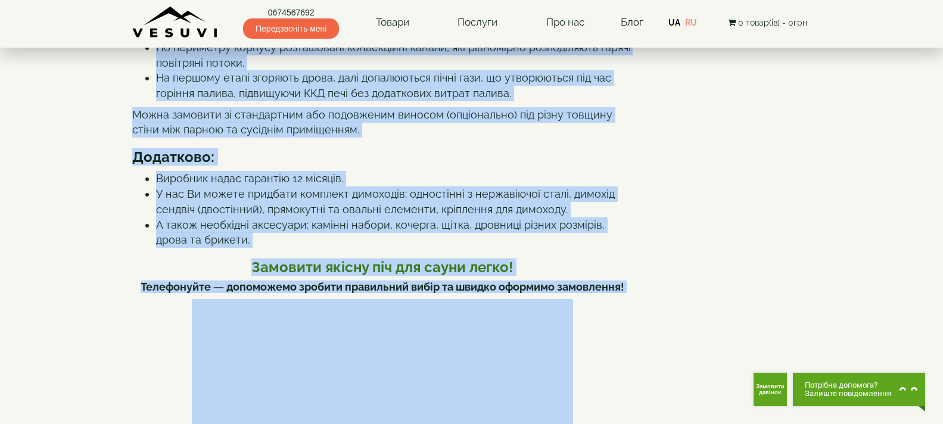
scroll to position [683, 0]
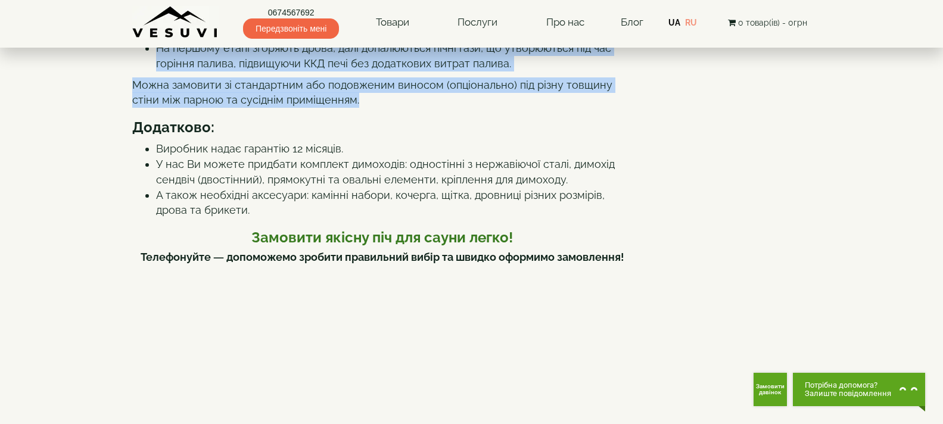
drag, startPoint x: 171, startPoint y: 131, endPoint x: 402, endPoint y: 204, distance: 242.8
click at [402, 204] on div "Піч для сауни Класик 15 м³ без виносу, дверцята 315×315, зі склом Компактна, ст…" at bounding box center [382, 247] width 501 height 1249
copy div "Піч для сауни Класик 15 м³ без виносу, дверцята 315×315, зі склом Компактна, ст…"
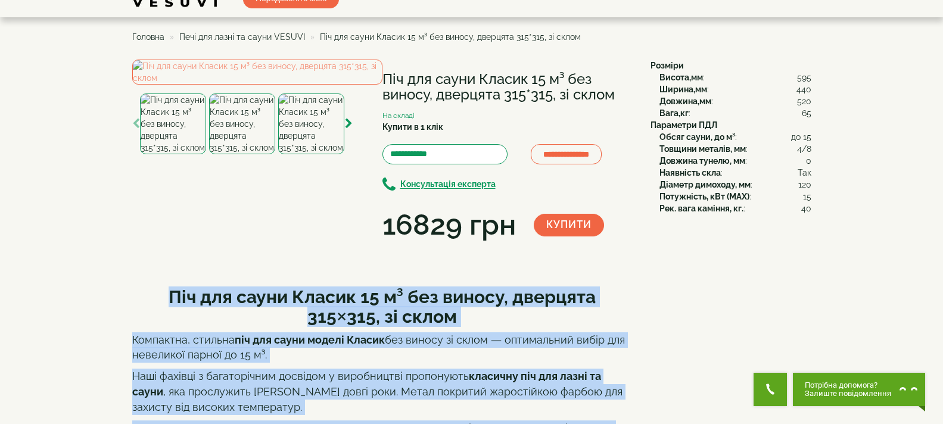
scroll to position [27, 0]
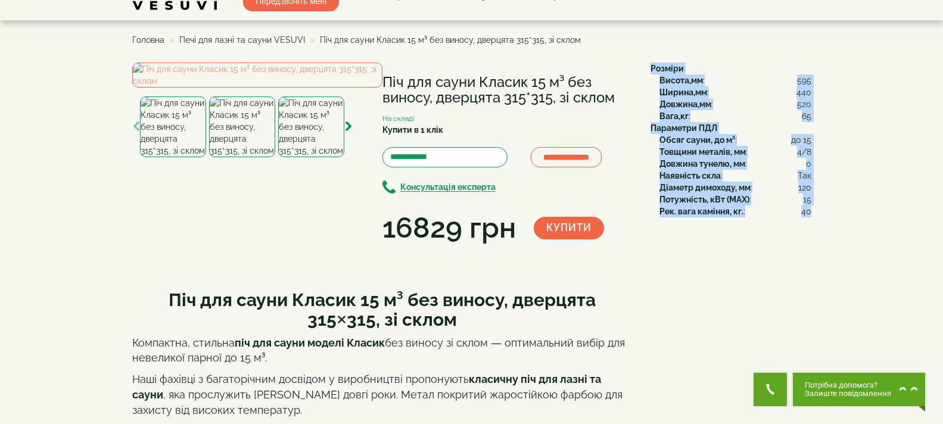
drag, startPoint x: 647, startPoint y: 69, endPoint x: 809, endPoint y: 219, distance: 221.4
copy div "Розміри Висота,мм : 595 Ширина,мм : 440 Довжина,мм : 520 Вага,кг : 65 Параметри…"
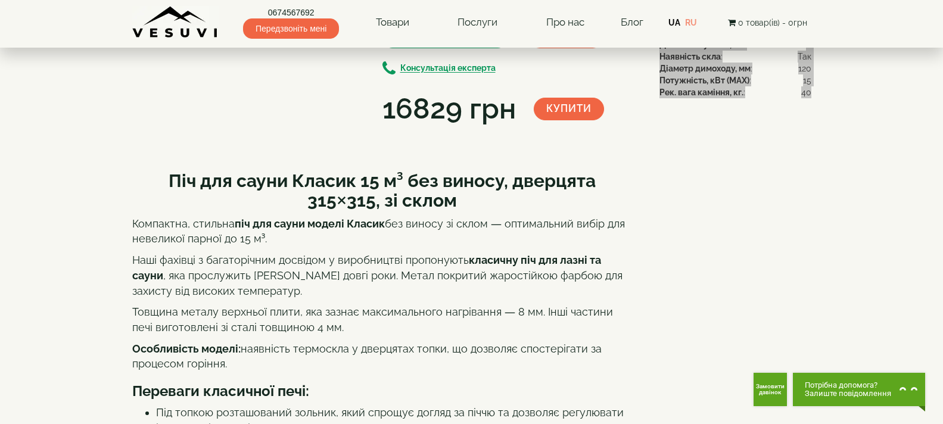
scroll to position [0, 0]
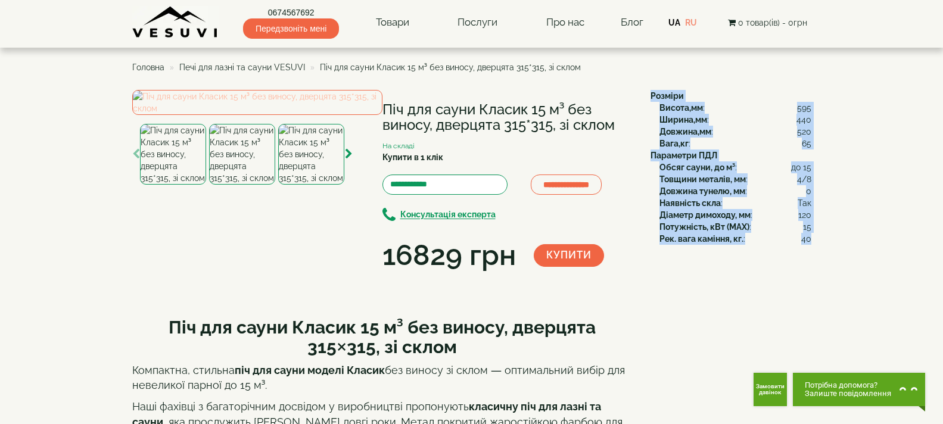
click at [299, 115] on img at bounding box center [257, 102] width 250 height 25
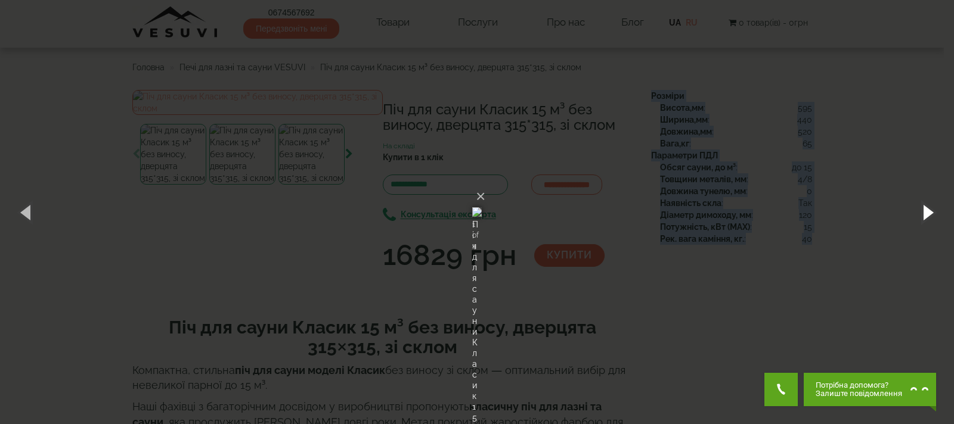
click at [916, 201] on button "button" at bounding box center [927, 212] width 54 height 66
click at [937, 219] on button "button" at bounding box center [927, 212] width 54 height 66
click at [927, 213] on button "button" at bounding box center [927, 212] width 54 height 66
click at [485, 184] on button "×" at bounding box center [481, 197] width 10 height 26
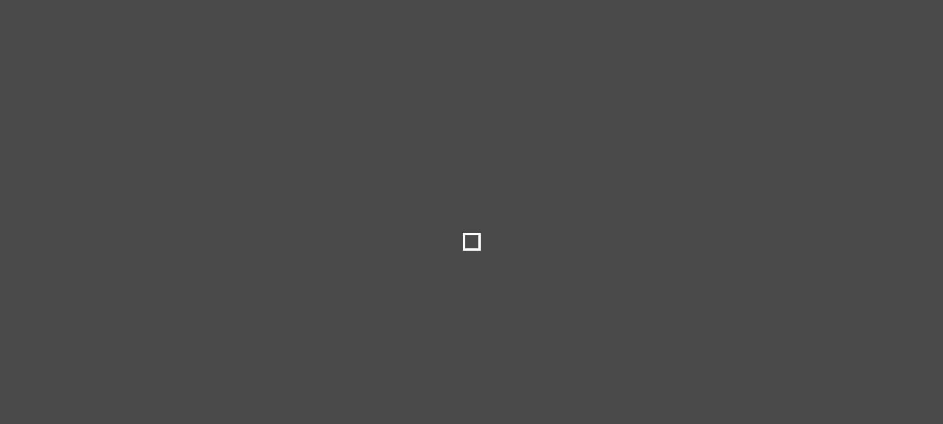
select select
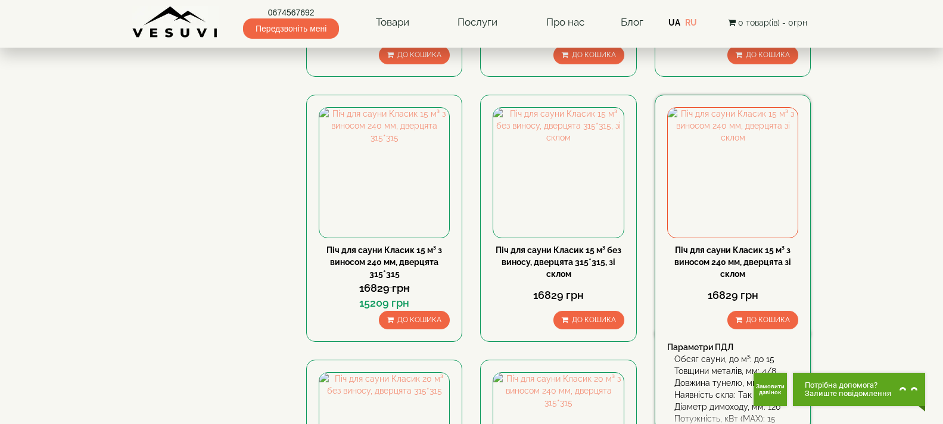
click at [763, 262] on link "Піч для сауни Класик 15 м³ з виносом 240 мм, дверцята зі склом" at bounding box center [733, 262] width 117 height 33
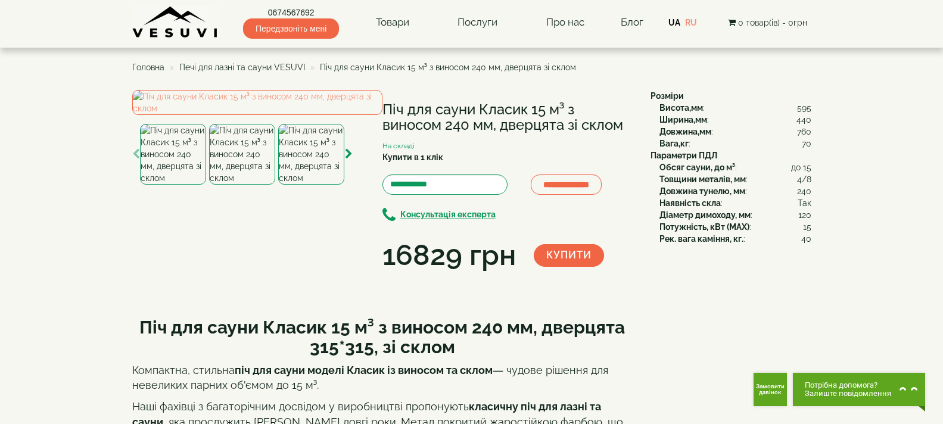
drag, startPoint x: 383, startPoint y: 102, endPoint x: 622, endPoint y: 129, distance: 240.5
click at [622, 129] on h1 "Піч для сауни Класик 15 м³ з виносом 240 мм, дверцята зі склом" at bounding box center [508, 118] width 250 height 32
copy h1 "Піч для сауни Класик 15 м³ з виносом 240 мм, дверцята зі склом"
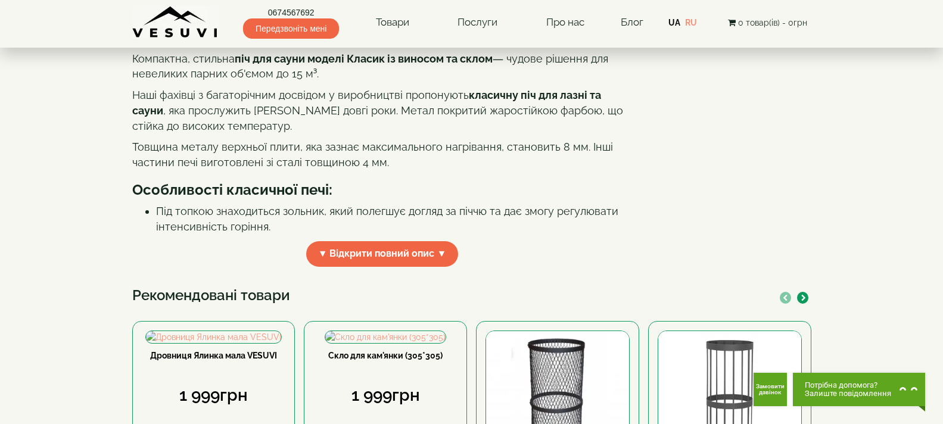
scroll to position [358, 0]
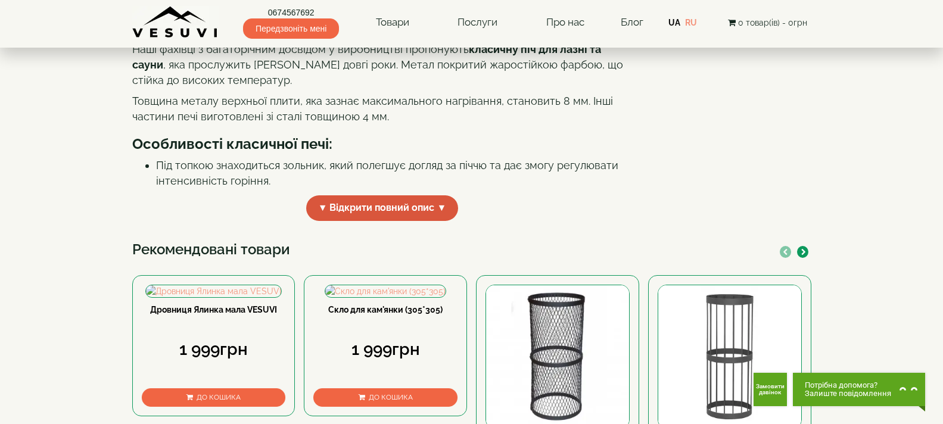
click at [373, 221] on span "▼ Відкрити повний опис ▼" at bounding box center [382, 208] width 153 height 26
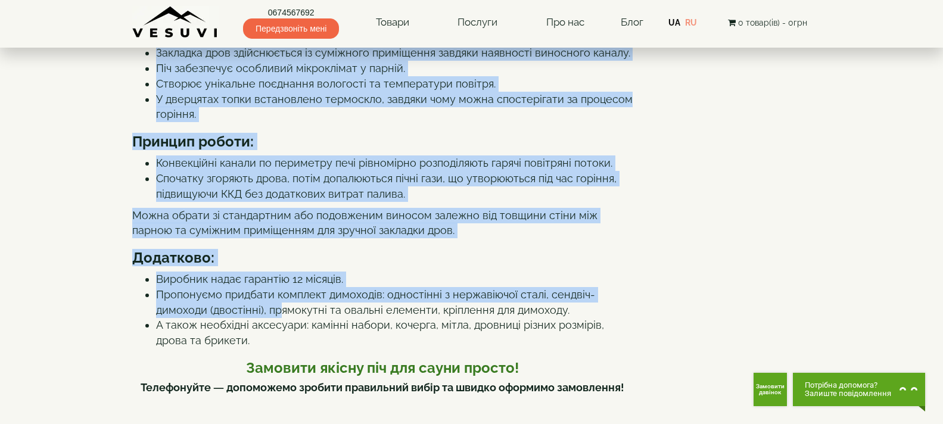
scroll to position [555, 0]
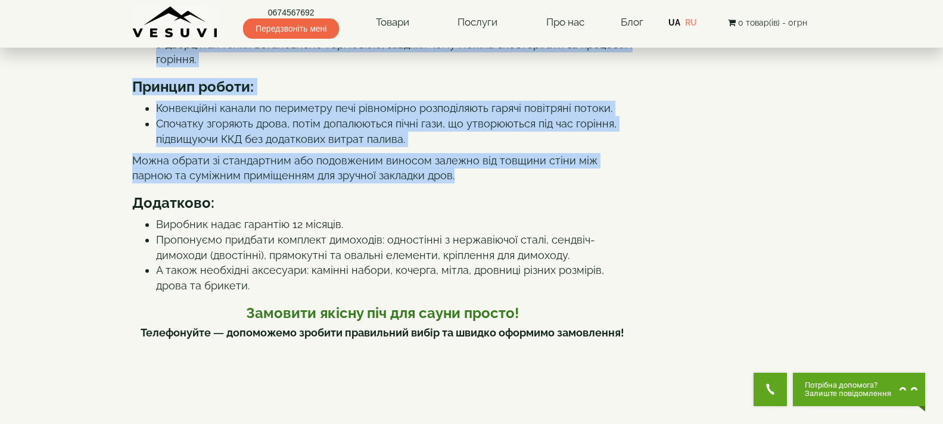
drag, startPoint x: 140, startPoint y: 77, endPoint x: 438, endPoint y: 292, distance: 367.2
click at [438, 292] on div "Піч для сауни Класик 15 м³ з виносом 240 мм, дверцята 315*315, зі склом Компакт…" at bounding box center [382, 348] width 501 height 1197
copy div "Піч для сауни Класик 15 м³ з виносом 240 мм, дверцята 315*315, зі склом Компакт…"
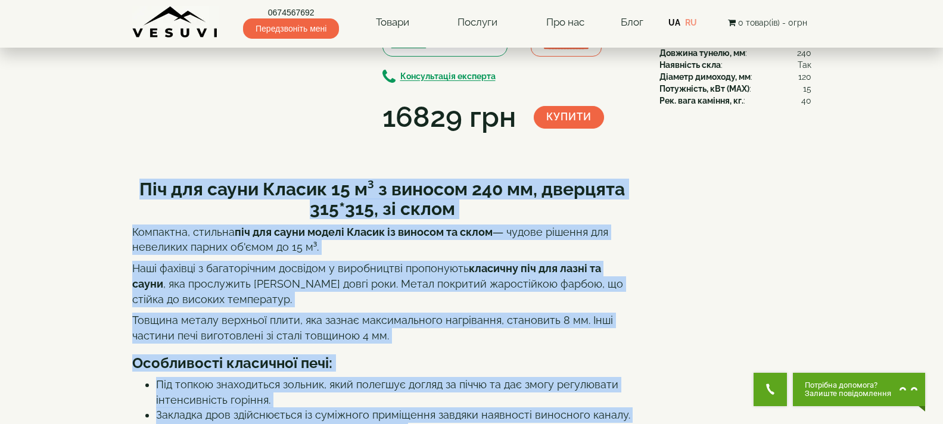
scroll to position [0, 0]
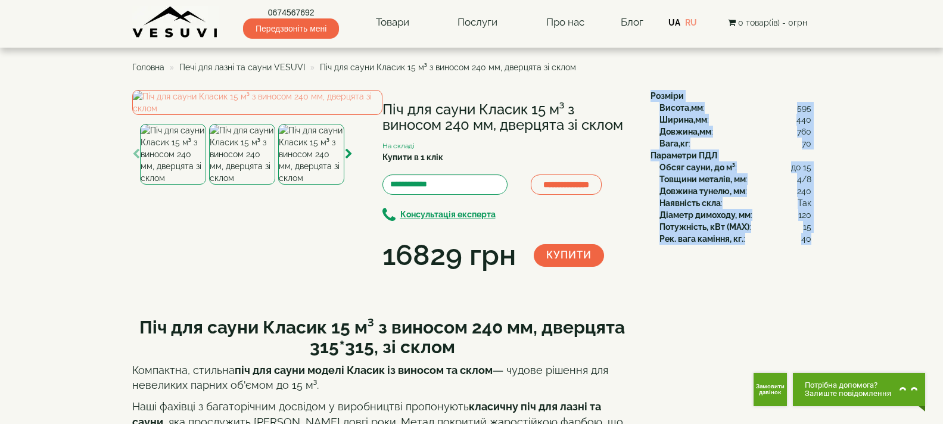
drag, startPoint x: 651, startPoint y: 92, endPoint x: 810, endPoint y: 249, distance: 223.4
copy div "Розміри Висота,мм : 595 Ширина,мм : 440 Довжина,мм : 760 Вага,кг : 70 Параметри…"
click at [262, 115] on img at bounding box center [257, 102] width 250 height 25
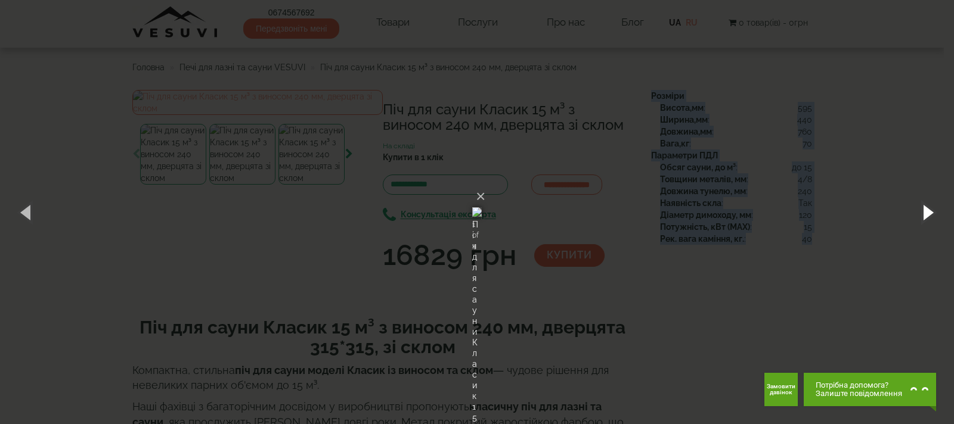
click at [936, 207] on button "button" at bounding box center [927, 212] width 54 height 66
click at [931, 218] on button "button" at bounding box center [927, 212] width 54 height 66
click at [930, 204] on button "button" at bounding box center [927, 212] width 54 height 66
click at [920, 213] on button "button" at bounding box center [927, 212] width 54 height 66
drag, startPoint x: 490, startPoint y: 213, endPoint x: 622, endPoint y: 55, distance: 206.0
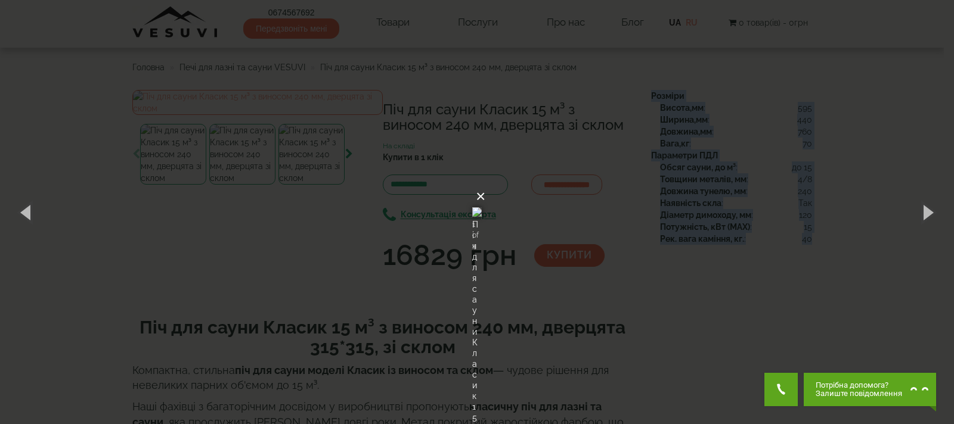
click at [485, 184] on button "×" at bounding box center [481, 197] width 10 height 26
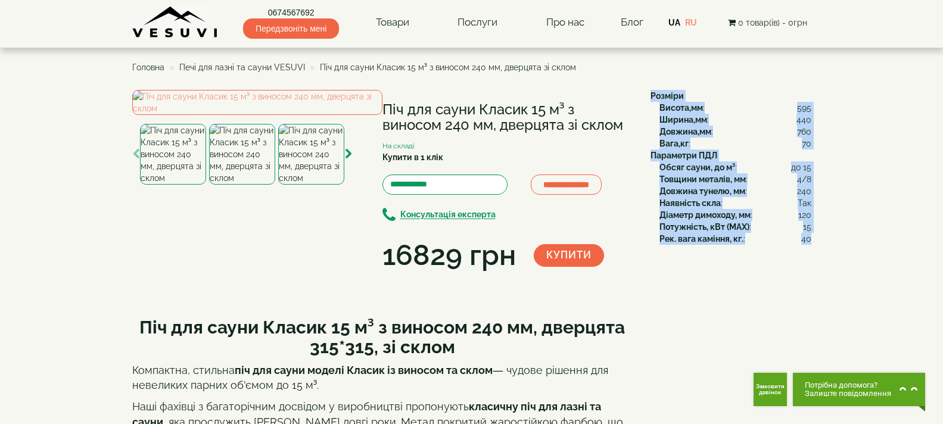
click at [747, 229] on b "Потужність, кВт (MAX)" at bounding box center [705, 227] width 90 height 10
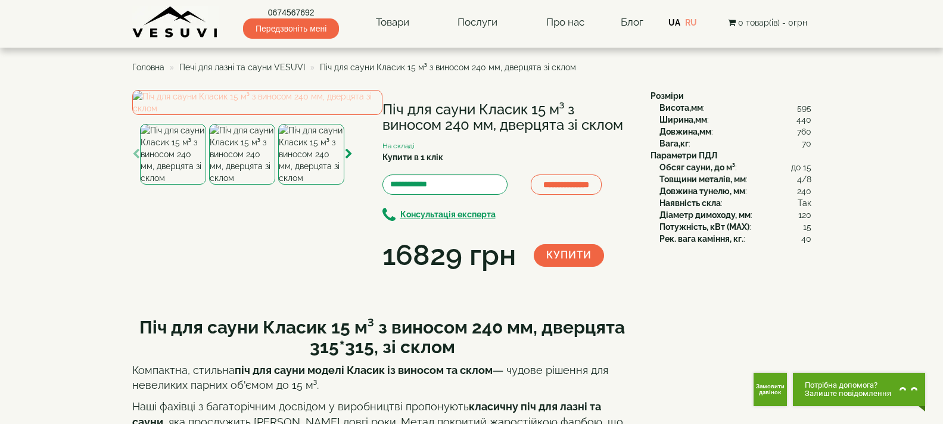
click at [303, 115] on img at bounding box center [257, 102] width 250 height 25
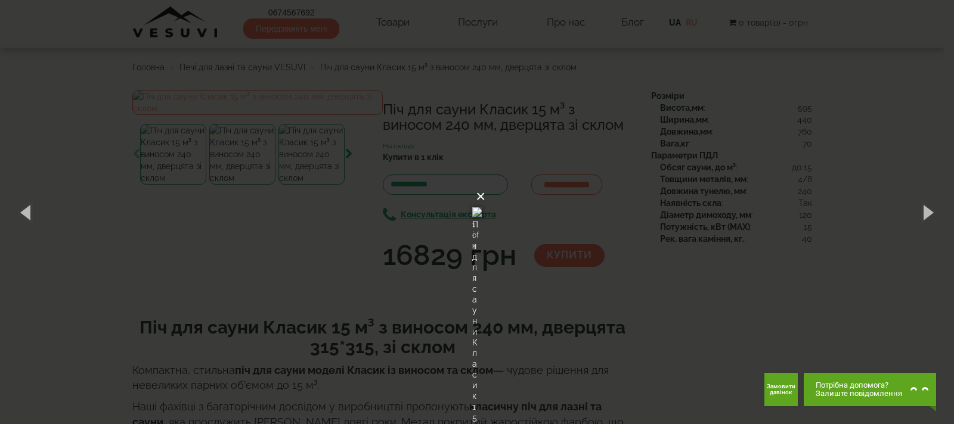
drag, startPoint x: 408, startPoint y: 209, endPoint x: 619, endPoint y: 45, distance: 267.1
click at [485, 184] on button "×" at bounding box center [481, 197] width 10 height 26
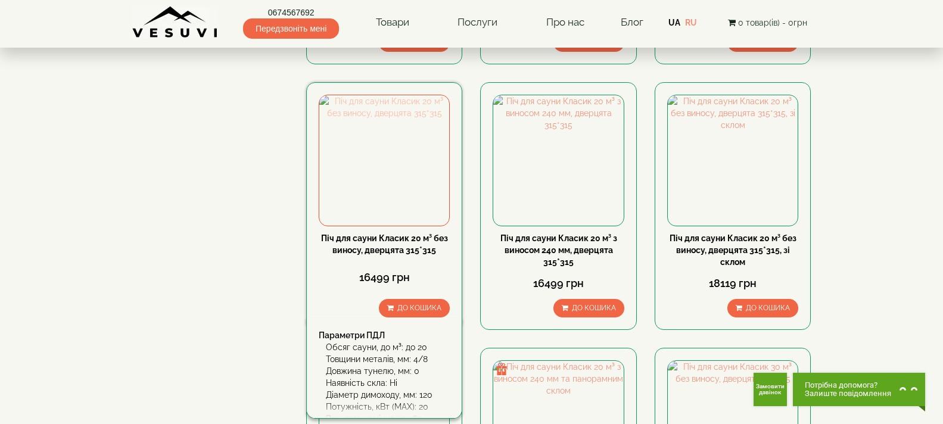
scroll to position [715, 0]
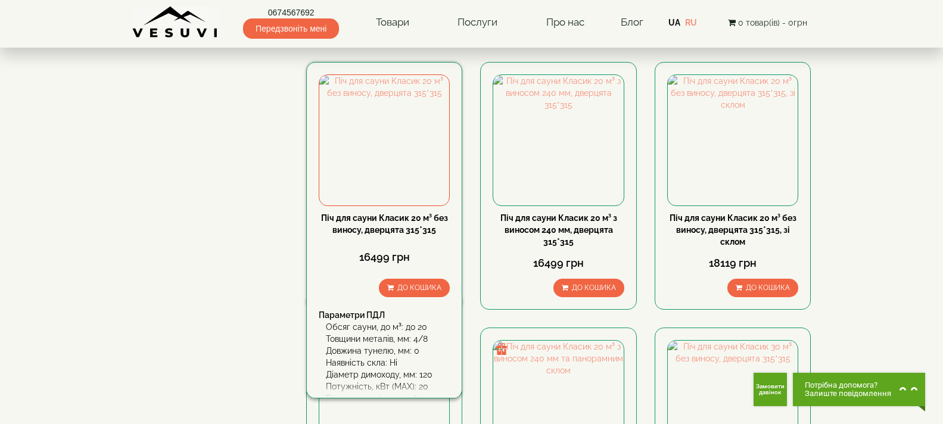
click at [365, 226] on link "Піч для сауни Класик 20 м³ без виносу, дверцята 315*315" at bounding box center [384, 223] width 127 height 21
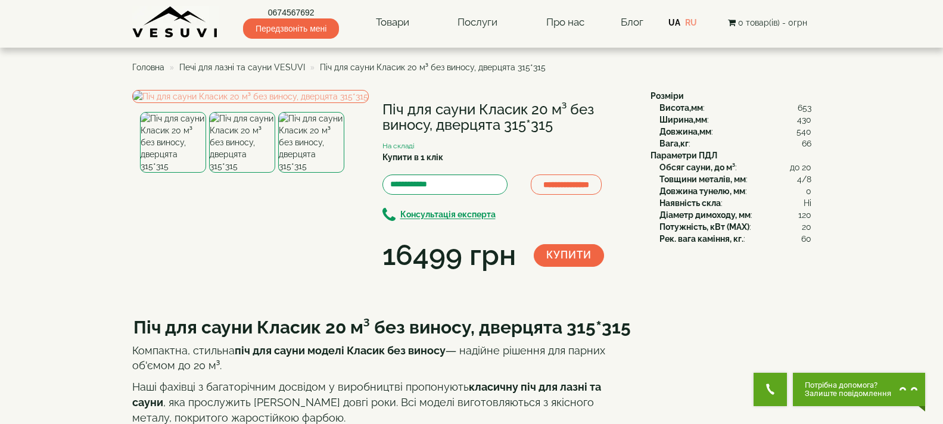
drag, startPoint x: 384, startPoint y: 102, endPoint x: 563, endPoint y: 131, distance: 181.7
click at [563, 131] on h1 "Піч для сауни Класик 20 м³ без виносу, дверцята 315*315" at bounding box center [508, 118] width 250 height 32
copy h1 "Піч для сауни Класик 20 м³ без виносу, дверцята 315*315"
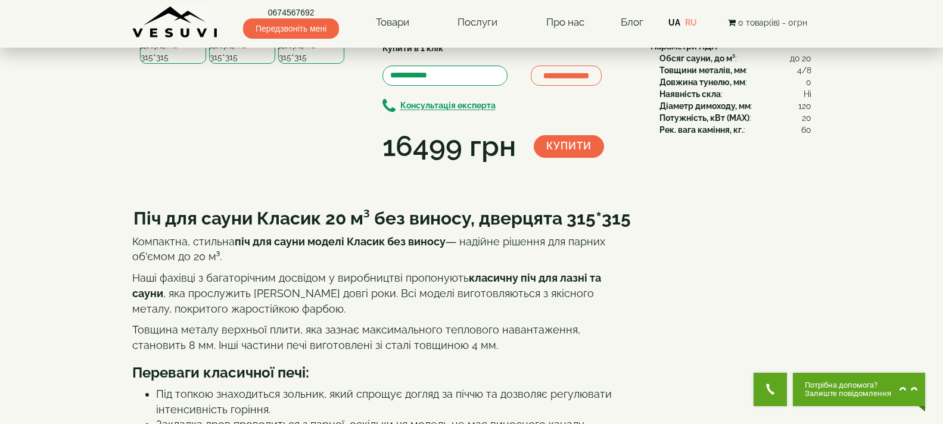
scroll to position [298, 0]
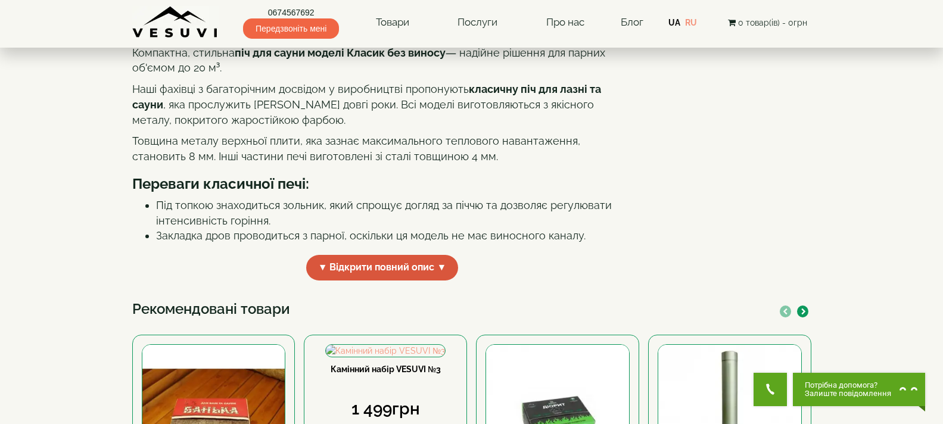
click at [371, 281] on span "▼ Відкрити повний опис ▼" at bounding box center [382, 268] width 153 height 26
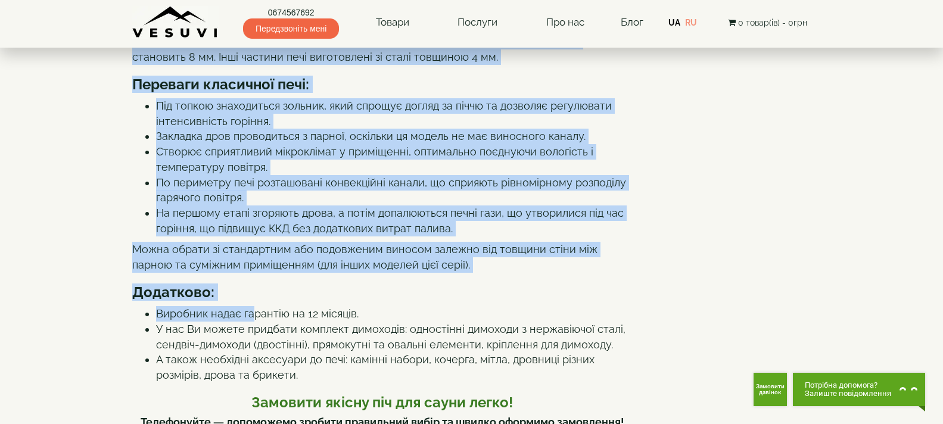
scroll to position [523, 0]
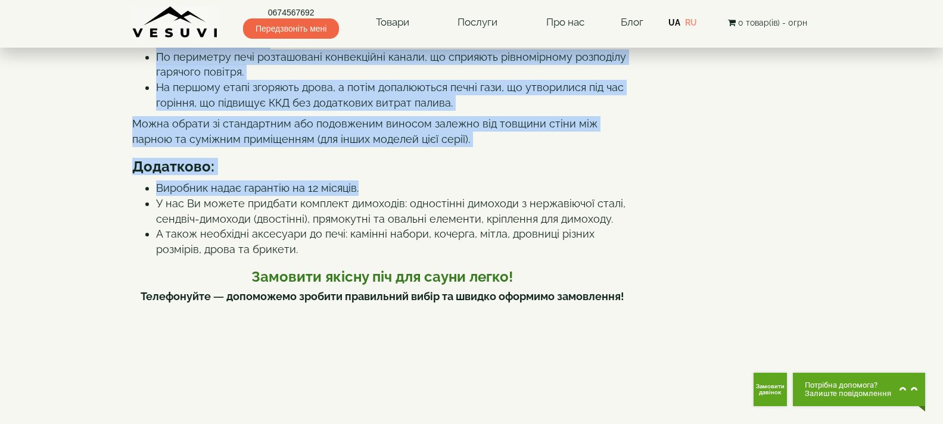
drag, startPoint x: 135, startPoint y: 138, endPoint x: 400, endPoint y: 292, distance: 306.8
click at [400, 292] on div "Піч для сауни Класик 20 м³ без виносу, дверцята 315*315 Компактна, стильна піч …" at bounding box center [382, 346] width 501 height 1128
copy div "Lor ips dolor Sitame 30 c³ adi elitse, doeiusmo 740*624 Temporinc, utlabor etd …"
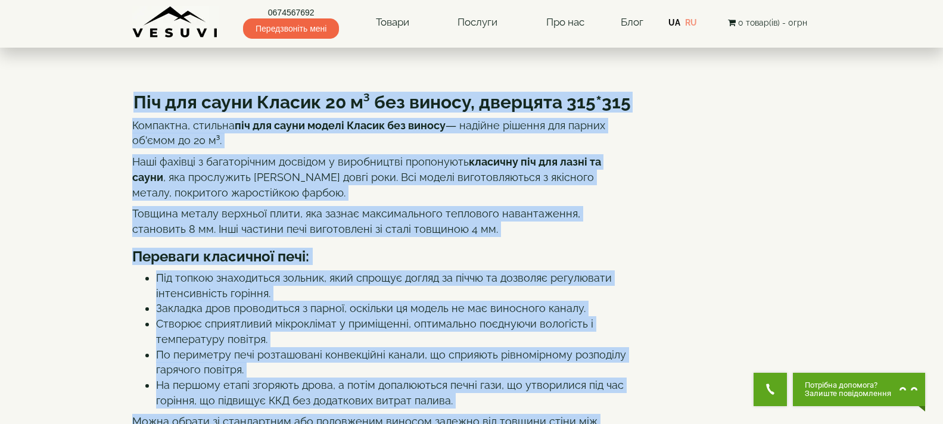
scroll to position [0, 0]
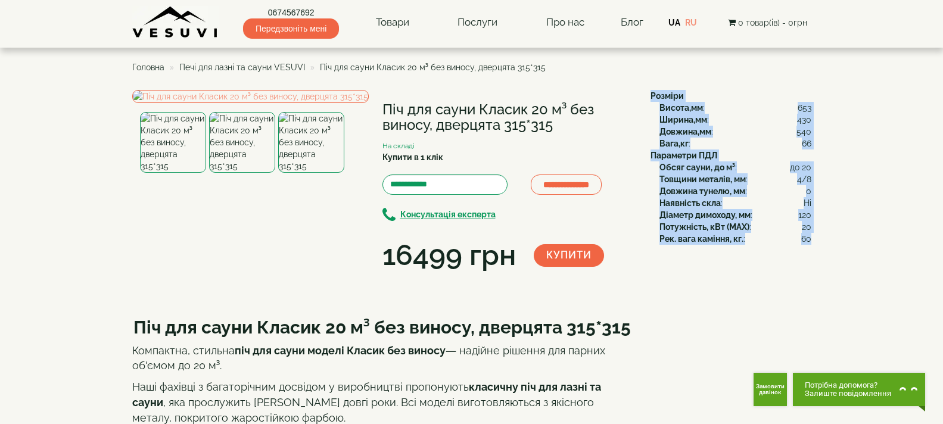
drag, startPoint x: 651, startPoint y: 91, endPoint x: 810, endPoint y: 243, distance: 220.4
click at [810, 243] on div "Розміри Висота,мм : 653 Ширина,мм : 430 Довжина,мм : 540 Вага,кг : 66 Параметри…" at bounding box center [727, 167] width 170 height 155
copy div "Розміри Висота,мм : 653 Ширина,мм : 430 Довжина,мм : 540 Вага,кг : 66 Параметри…"
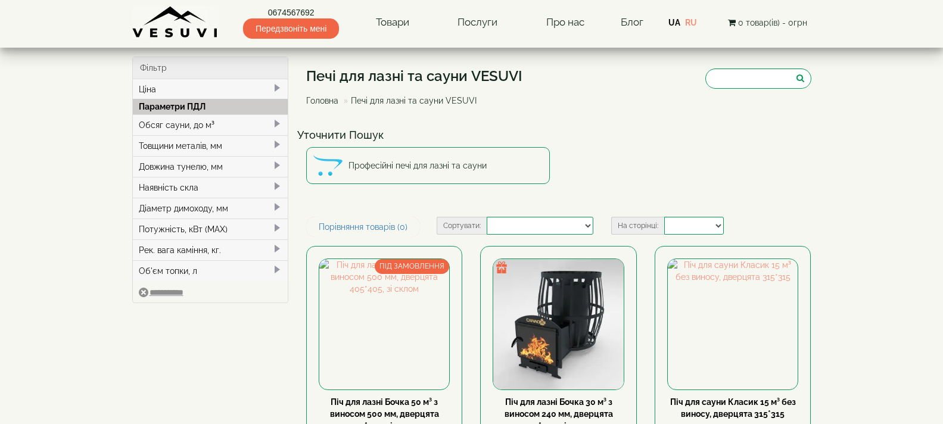
select select
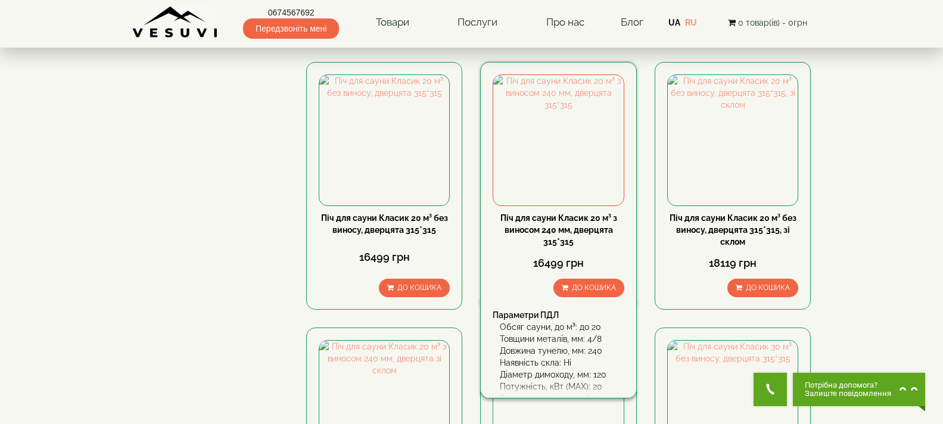
click at [589, 228] on link "Піч для сауни Класик 20 м³ з виносом 240 мм, дверцята 315*315" at bounding box center [559, 229] width 117 height 33
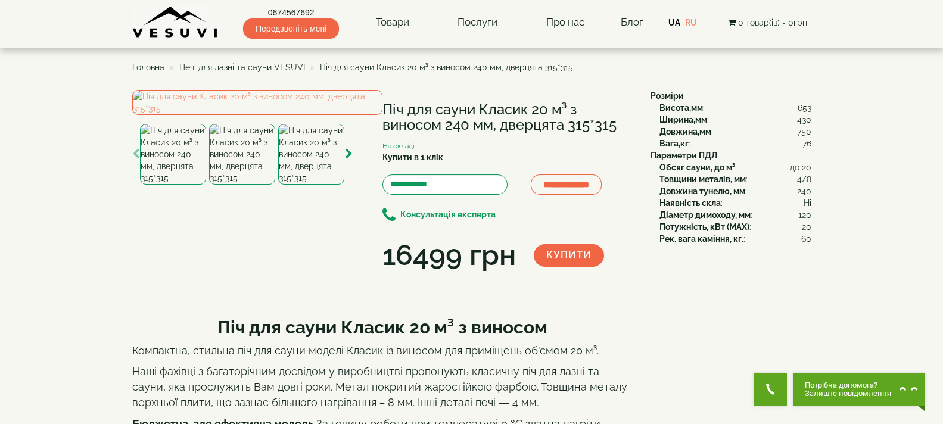
drag, startPoint x: 384, startPoint y: 108, endPoint x: 617, endPoint y: 126, distance: 234.3
click at [617, 126] on h1 "Піч для сауни Класик 20 м³ з виносом 240 мм, дверцята 315*315" at bounding box center [508, 118] width 250 height 32
copy h1 "Піч для сауни Класик 20 м³ з виносом 240 мм, дверцята 315*315"
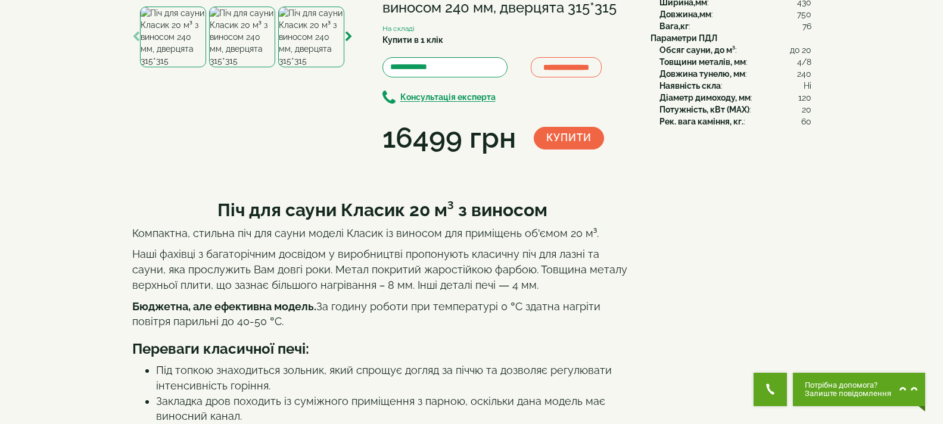
scroll to position [298, 0]
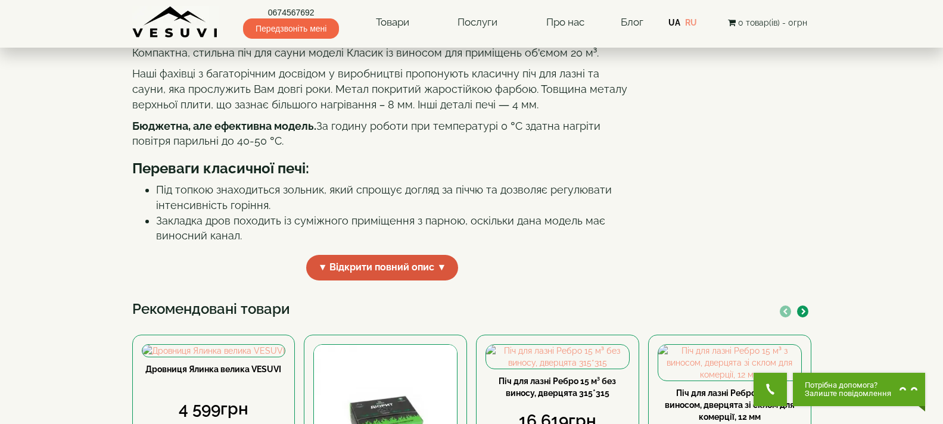
click at [361, 281] on span "▼ Відкрити повний опис ▼" at bounding box center [382, 268] width 153 height 26
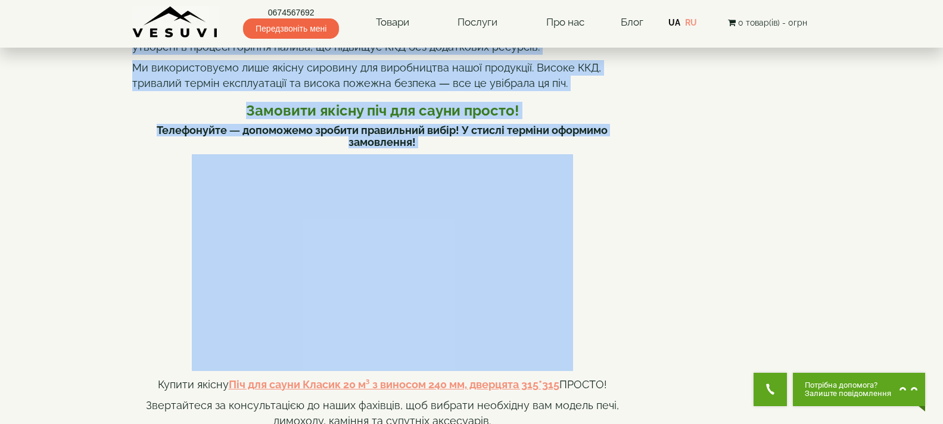
scroll to position [760, 0]
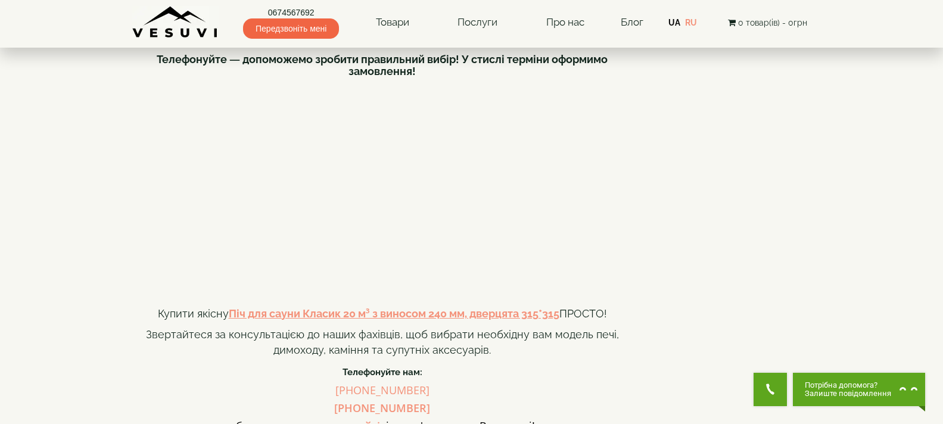
drag, startPoint x: 219, startPoint y: 135, endPoint x: 447, endPoint y: 60, distance: 240.1
click at [447, 60] on div "Піч для сауни Класик 20 м³ з виносом Компактна, стильна піч для сауни моделі Кл…" at bounding box center [382, 115] width 501 height 1140
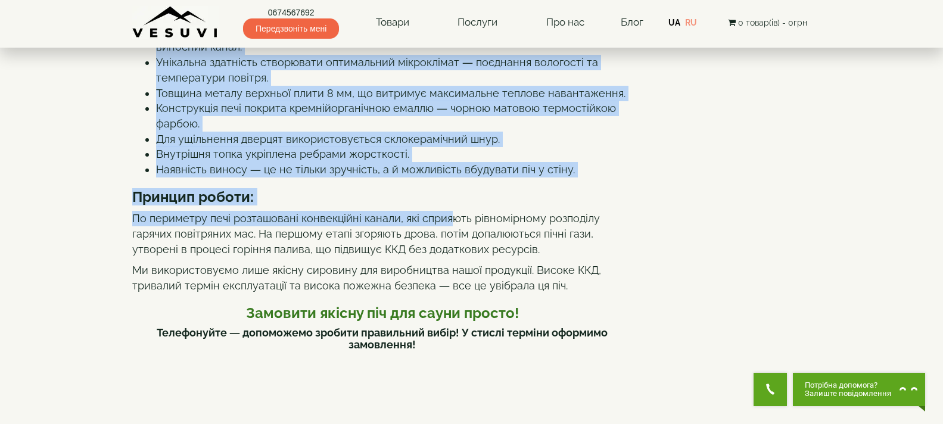
scroll to position [462, 0]
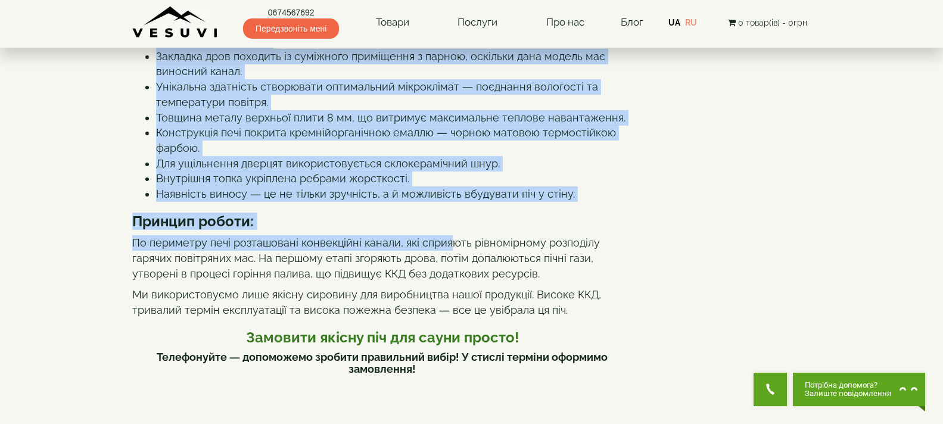
click at [475, 156] on li "Конструкція печі покрита кремнійорганічною емаллю — чорною матовою термостійкою…" at bounding box center [394, 140] width 477 height 30
click at [344, 156] on li "Конструкція печі покрита кремнійорганічною емаллю — чорною матовою термостійкою…" at bounding box center [394, 140] width 477 height 30
click at [433, 281] on p "По периметру печі розташовані конвекційні канали, які сприяють рівномірному роз…" at bounding box center [382, 258] width 501 height 46
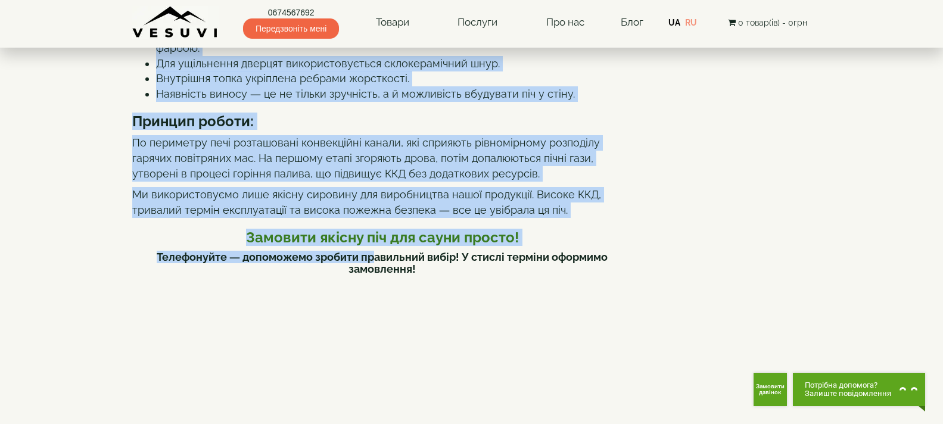
scroll to position [572, 0]
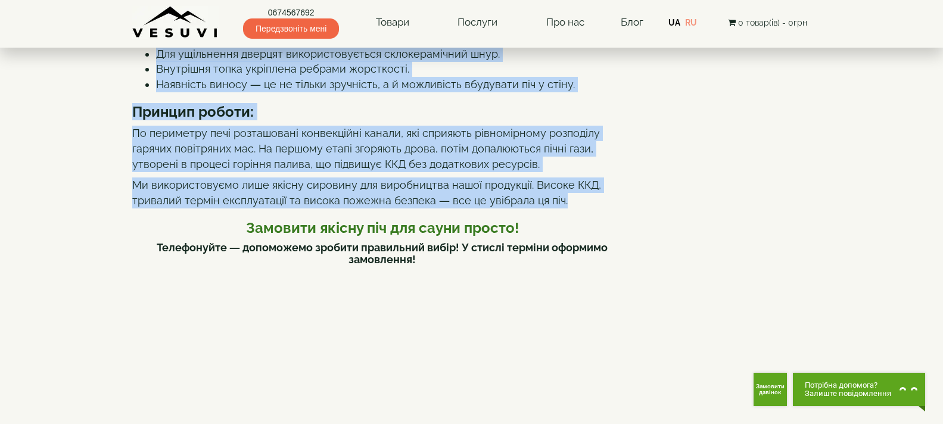
drag, startPoint x: 201, startPoint y: 84, endPoint x: 588, endPoint y: 310, distance: 447.4
click at [588, 310] on div "Піч для сауни Класик 20 м³ з виносом Компактна, стильна піч для сауни моделі Кл…" at bounding box center [382, 304] width 501 height 1140
copy div "Піч для сауни Класик 20 м³ з виносом Компактна, стильна піч для сауни моделі Кл…"
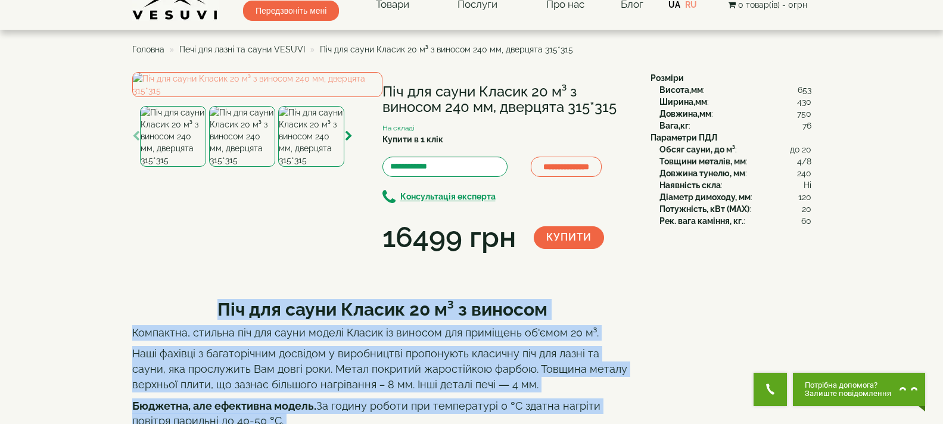
scroll to position [0, 0]
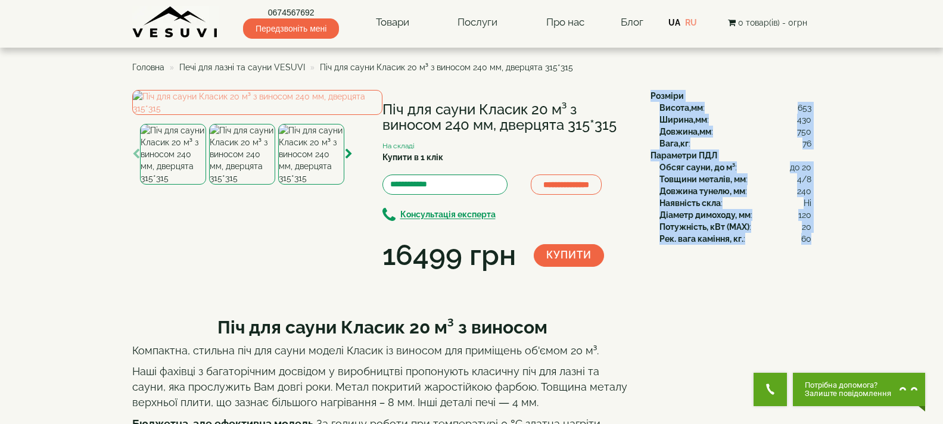
drag, startPoint x: 652, startPoint y: 92, endPoint x: 809, endPoint y: 244, distance: 219.2
click at [809, 244] on div "Розміри Висота,мм : 653 Ширина,мм : 430 Довжина,мм : 750 Вага,кг : 76 Параметри…" at bounding box center [727, 167] width 170 height 155
copy div "Розміри Висота,мм : 653 Ширина,мм : 430 Довжина,мм : 750 Вага,кг : 76 Параметри…"
click at [273, 115] on img at bounding box center [257, 102] width 250 height 25
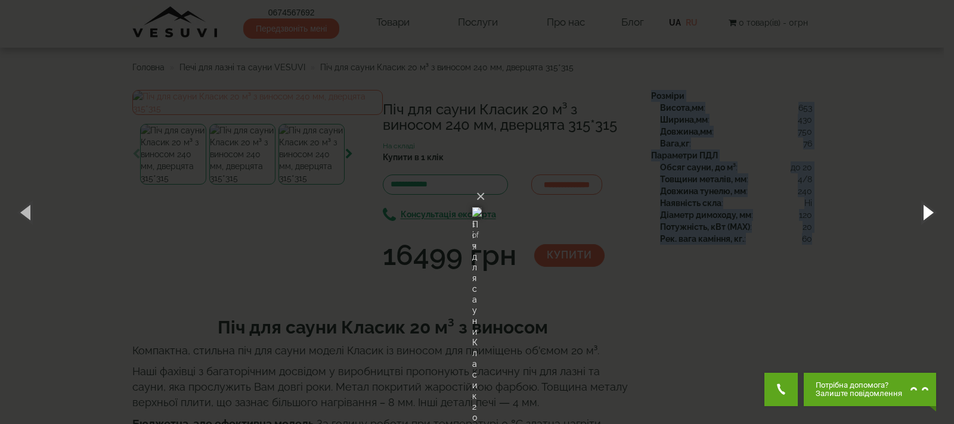
click at [925, 206] on button "button" at bounding box center [927, 212] width 54 height 66
click at [933, 205] on button "button" at bounding box center [927, 212] width 54 height 66
click at [924, 211] on button "button" at bounding box center [927, 212] width 54 height 66
click at [927, 203] on button "button" at bounding box center [927, 212] width 54 height 66
click at [930, 202] on button "button" at bounding box center [927, 212] width 54 height 66
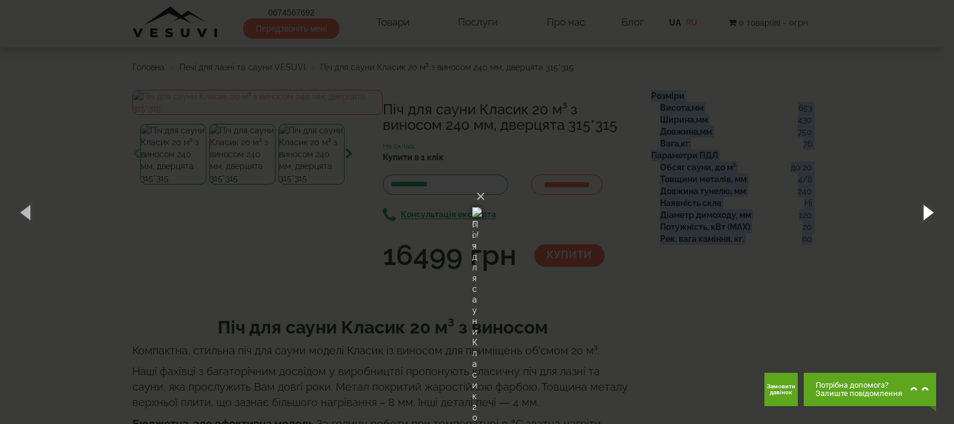
drag, startPoint x: 926, startPoint y: 210, endPoint x: 905, endPoint y: 214, distance: 21.2
click at [926, 210] on button "button" at bounding box center [927, 212] width 54 height 66
click at [925, 212] on button "button" at bounding box center [927, 212] width 54 height 66
click at [485, 184] on button "×" at bounding box center [481, 197] width 10 height 26
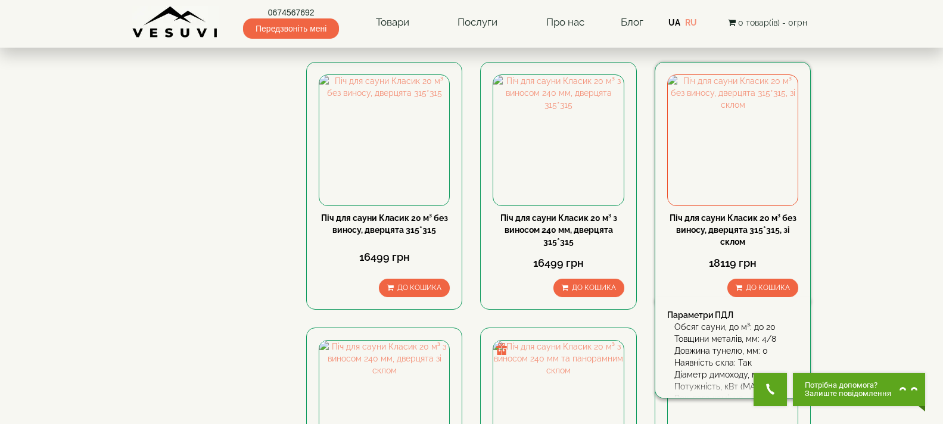
click at [768, 225] on link "Піч для сауни Класик 20 м³ без виносу, дверцята 315*315, зі склом" at bounding box center [733, 229] width 127 height 33
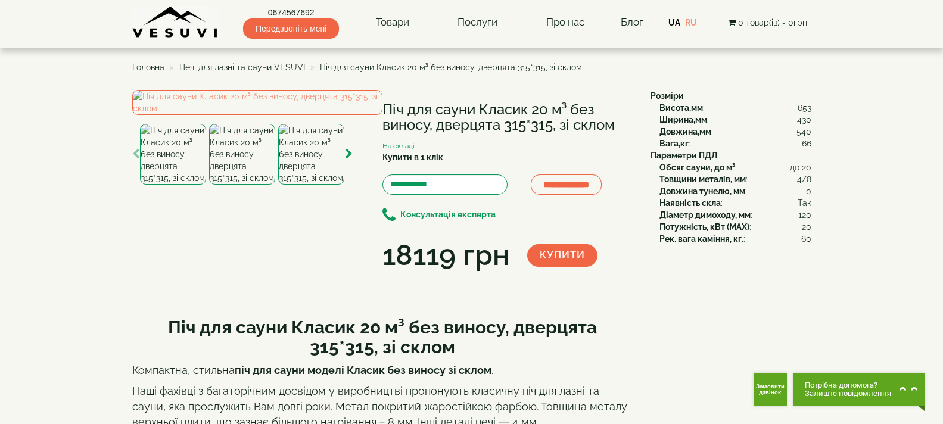
drag, startPoint x: 384, startPoint y: 107, endPoint x: 613, endPoint y: 122, distance: 229.3
click at [613, 122] on h1 "Піч для сауни Класик 20 м³ без виносу, дверцята 315*315, зі склом" at bounding box center [508, 118] width 250 height 32
copy h1 "Піч для сауни Класик 20 м³ без виносу, дверцята 315*315, зі склом"
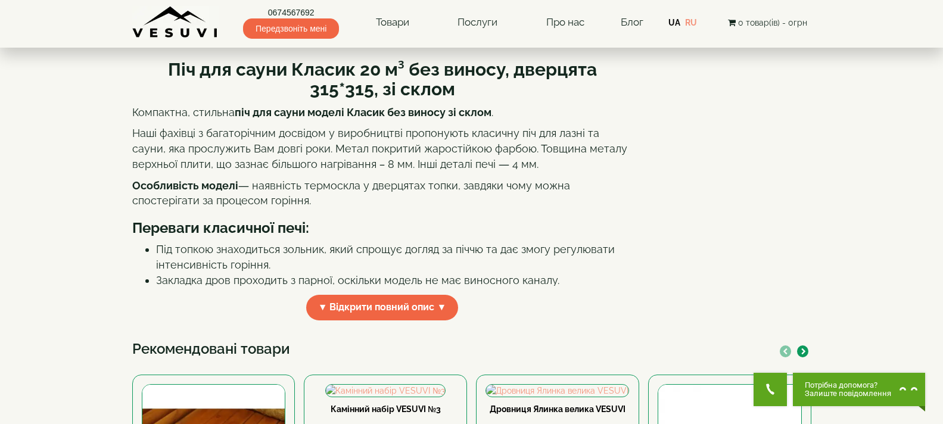
scroll to position [298, 0]
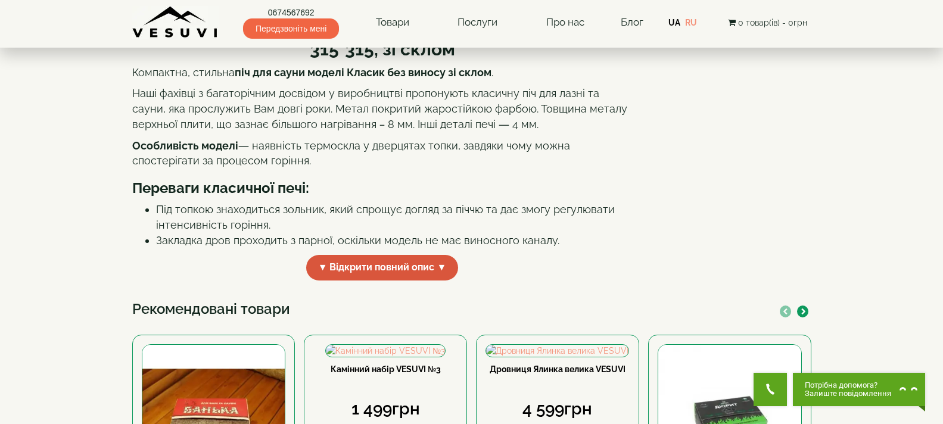
click at [409, 281] on span "▼ Відкрити повний опис ▼" at bounding box center [382, 268] width 153 height 26
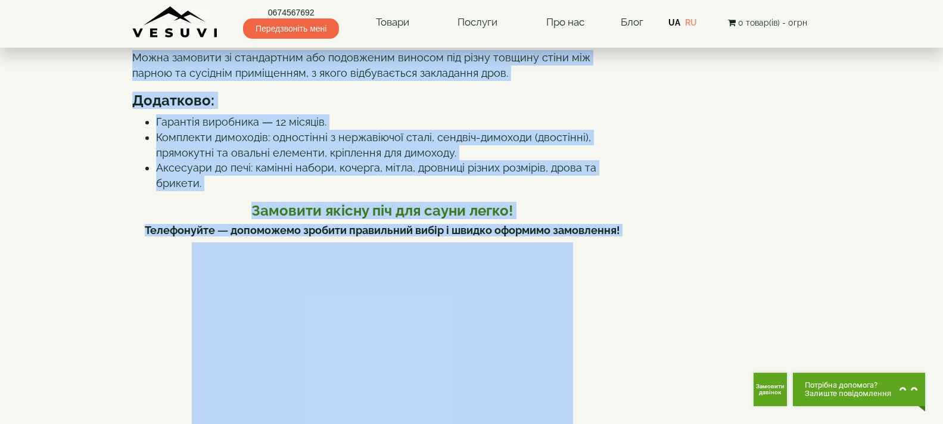
scroll to position [644, 0]
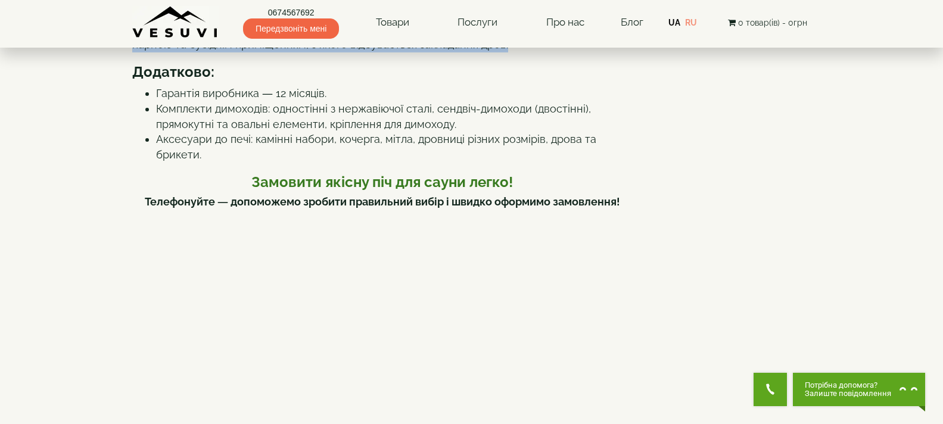
drag, startPoint x: 171, startPoint y: 133, endPoint x: 487, endPoint y: 139, distance: 316.5
click at [487, 139] on div "Піч для сауни Класик 20 м³ без виносу, дверцята 315*315, зі склом Компактна, ст…" at bounding box center [382, 239] width 501 height 1154
copy div "Lor ips dolor Sitame 20 c³ adi elitse, doeiusmo 752*158, te incid Utlaboree, do…"
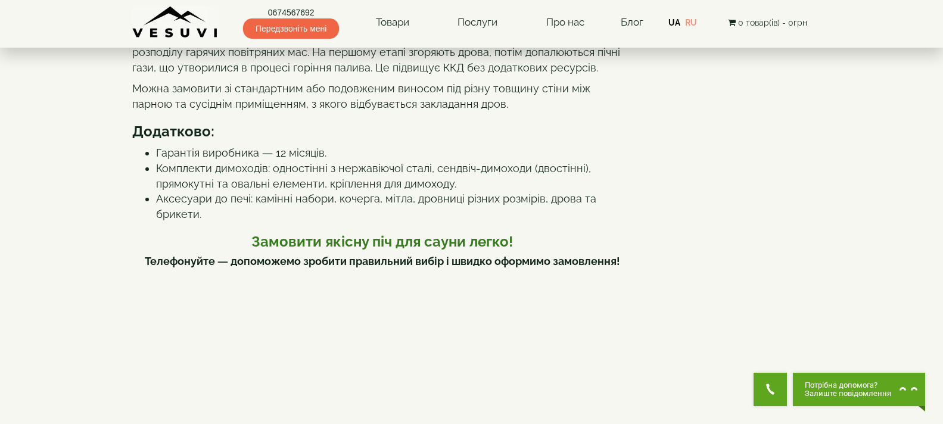
drag, startPoint x: 325, startPoint y: 248, endPoint x: 147, endPoint y: 254, distance: 178.3
click at [147, 222] on ul "Гарантія виробника — 12 місяців. Комплекти димоходів: одностінні з нержавіючої …" at bounding box center [382, 183] width 501 height 77
click at [150, 222] on ul "Гарантія виробника — 12 місяців. Комплекти димоходів: одностінні з нержавіючої …" at bounding box center [382, 183] width 501 height 77
drag, startPoint x: 155, startPoint y: 247, endPoint x: 323, endPoint y: 248, distance: 168.1
click at [323, 222] on ul "Гарантія виробника — 12 місяців. Комплекти димоходів: одностінні з нержавіючої …" at bounding box center [382, 183] width 501 height 77
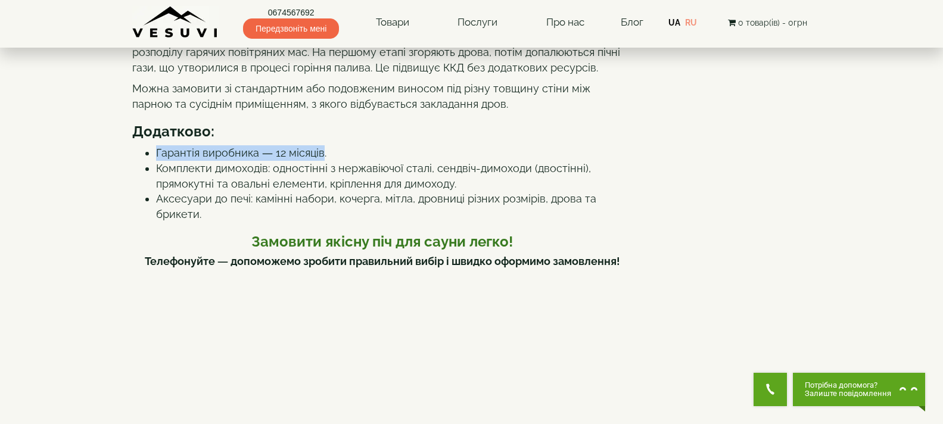
copy li "Гарантія виробника — 12 місяців"
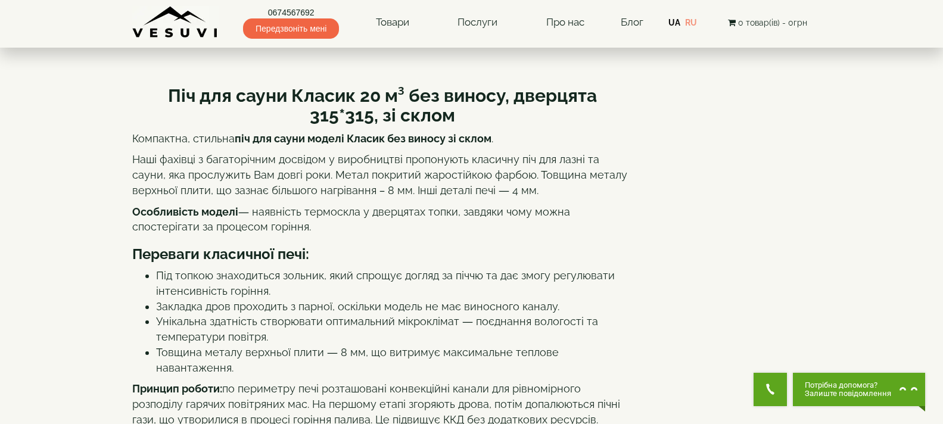
scroll to position [48, 0]
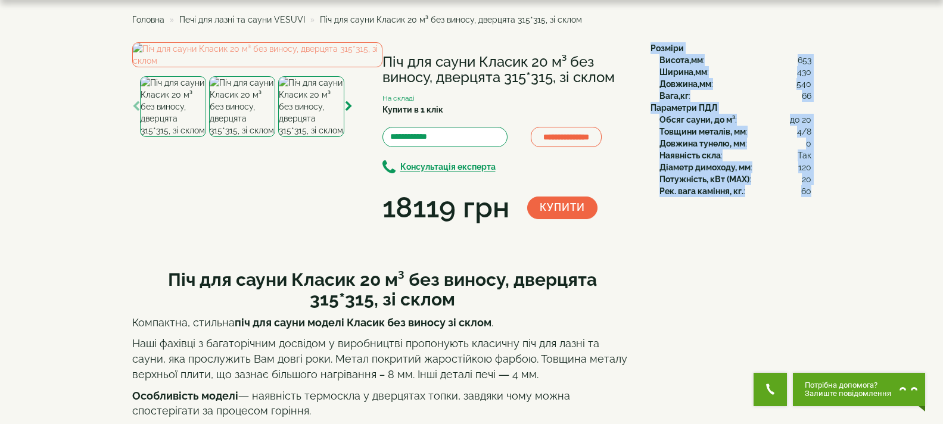
drag, startPoint x: 650, startPoint y: 46, endPoint x: 811, endPoint y: 200, distance: 223.4
copy div "Розміри Висота,мм : 653 Ширина,мм : 430 Довжина,мм : 540 Вага,кг : 66 Параметри…"
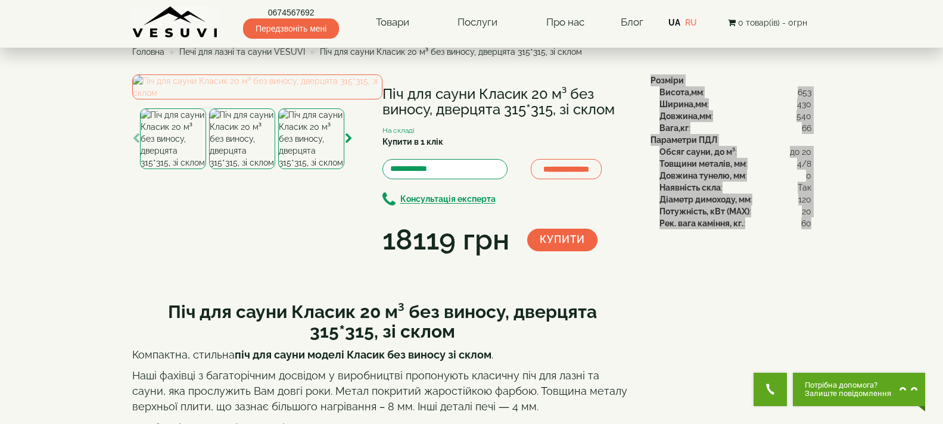
scroll to position [0, 0]
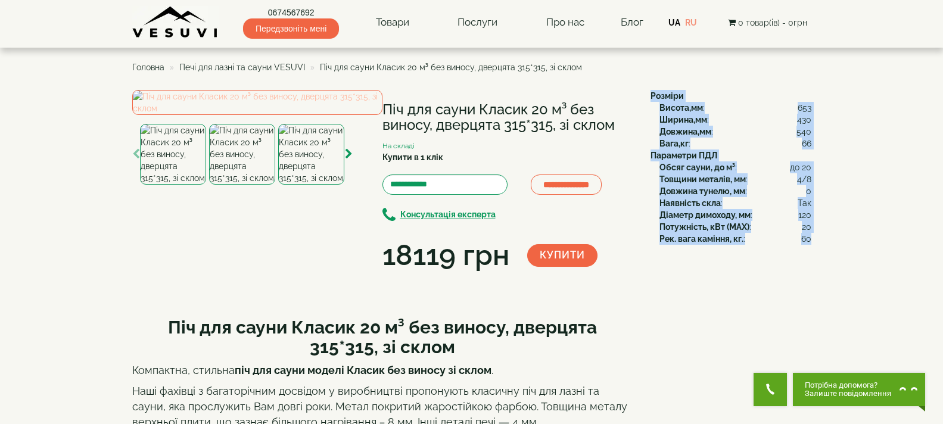
click at [283, 115] on img at bounding box center [257, 102] width 250 height 25
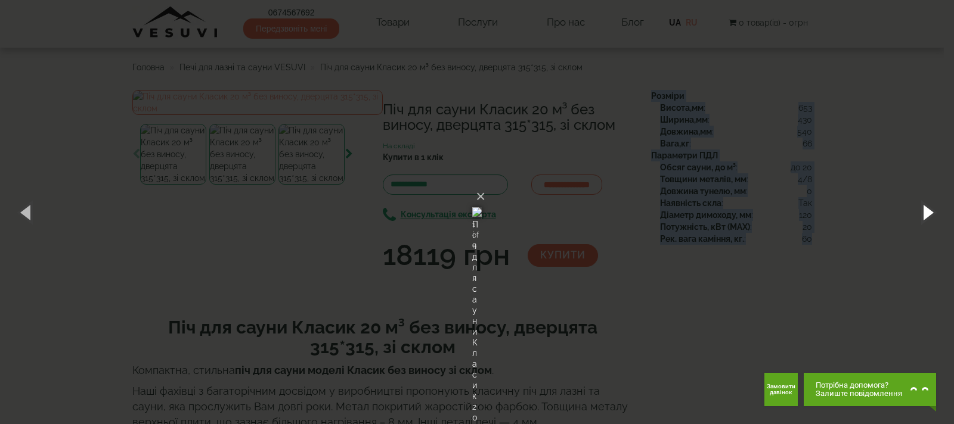
click at [926, 208] on button "button" at bounding box center [927, 212] width 54 height 66
click at [928, 216] on button "button" at bounding box center [927, 212] width 54 height 66
click at [924, 204] on button "button" at bounding box center [927, 212] width 54 height 66
click at [919, 206] on button "button" at bounding box center [927, 212] width 54 height 66
click at [921, 210] on button "button" at bounding box center [927, 212] width 54 height 66
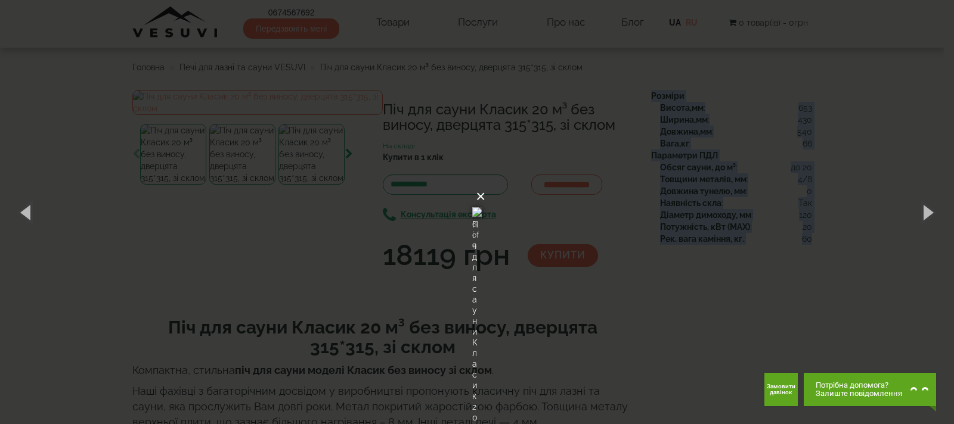
drag, startPoint x: 621, startPoint y: 47, endPoint x: 619, endPoint y: 53, distance: 6.4
click at [485, 184] on button "×" at bounding box center [481, 197] width 10 height 26
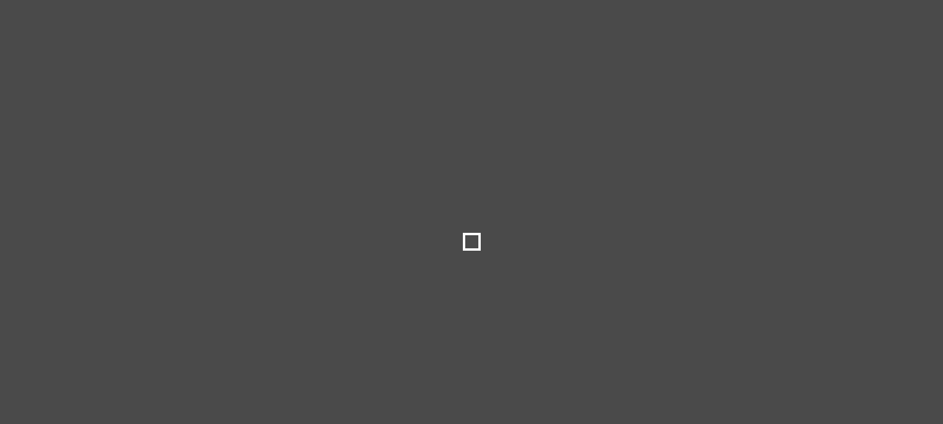
select select
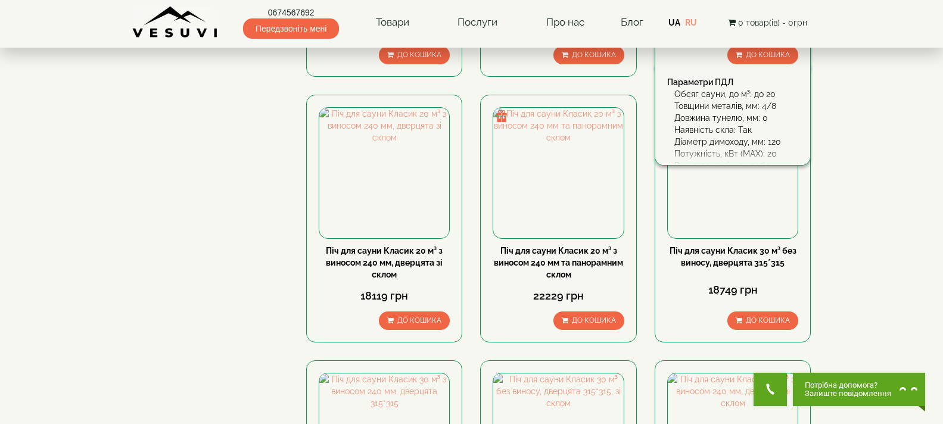
scroll to position [954, 0]
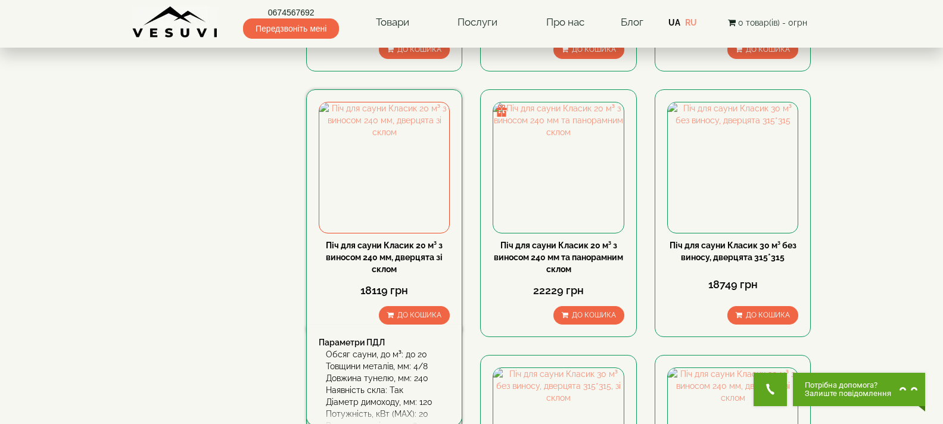
click at [399, 250] on link "Піч для сауни Класик 20 м³ з виносом 240 мм, дверцята зі склом" at bounding box center [384, 257] width 117 height 33
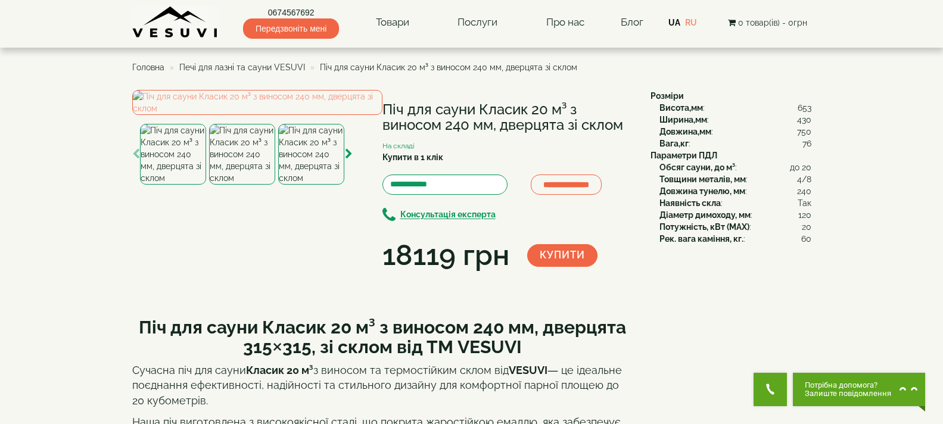
drag, startPoint x: 384, startPoint y: 101, endPoint x: 622, endPoint y: 124, distance: 238.9
click at [622, 124] on h1 "Піч для сауни Класик 20 м³ з виносом 240 мм, дверцята зі склом" at bounding box center [508, 118] width 250 height 32
copy h1 "Піч для сауни Класик 20 м³ з виносом 240 мм, дверцята зі склом"
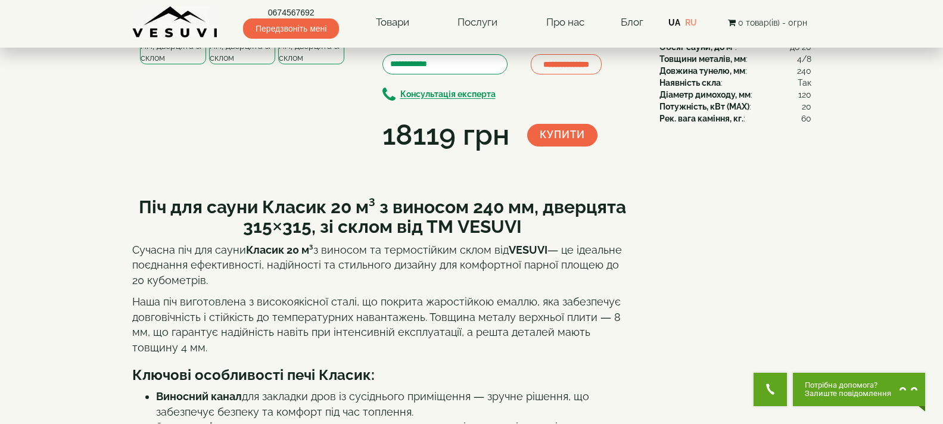
scroll to position [298, 0]
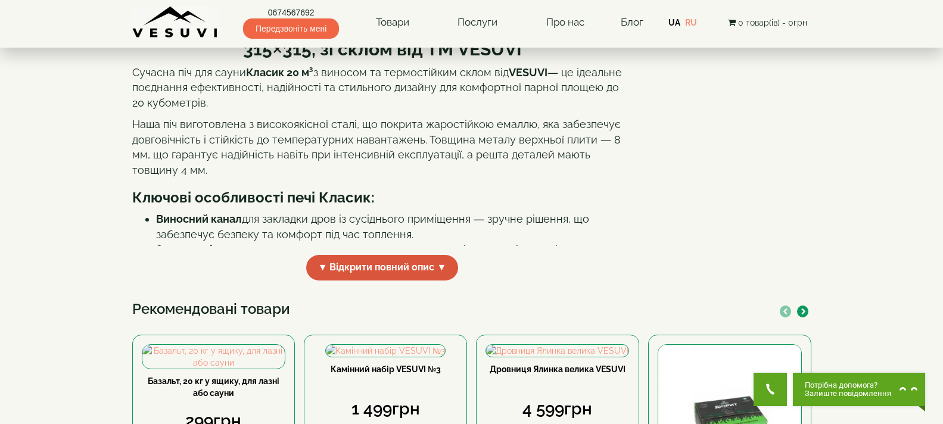
click at [371, 281] on span "▼ Відкрити повний опис ▼" at bounding box center [382, 268] width 153 height 26
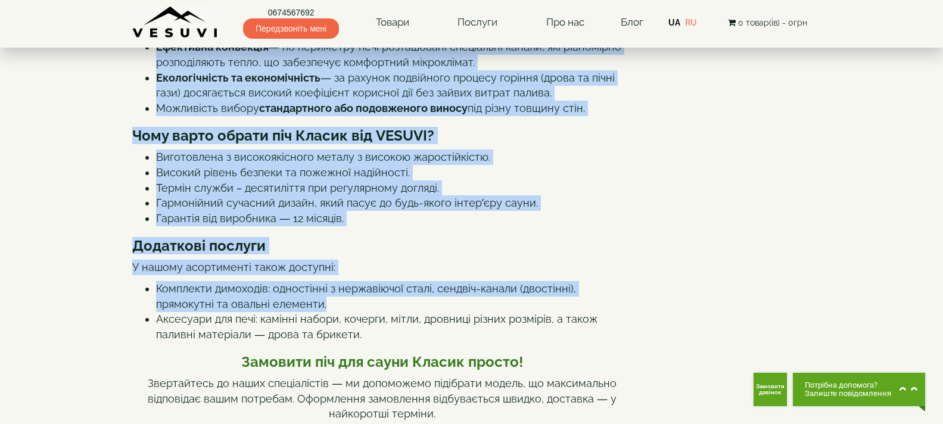
scroll to position [575, 0]
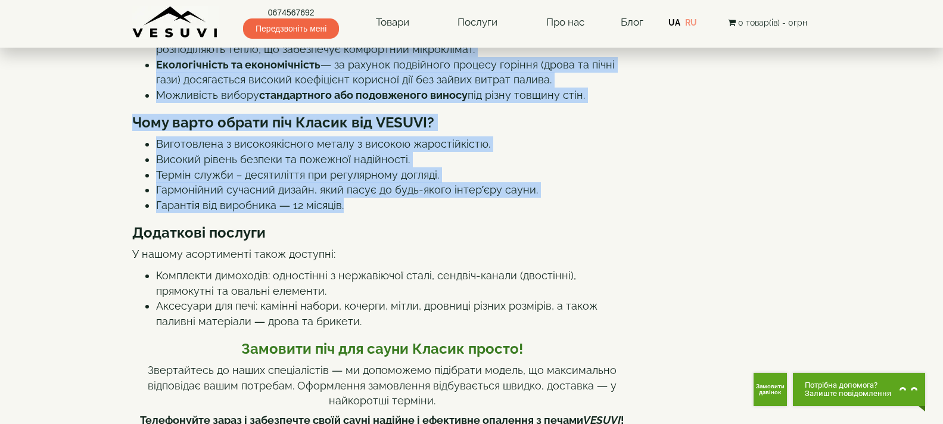
drag, startPoint x: 138, startPoint y: 136, endPoint x: 413, endPoint y: 308, distance: 323.9
click at [413, 308] on div "Піч для сауни Класик 20 м³ з виносом 240 мм, дверцята 315×315, зі склом від ТМ …" at bounding box center [382, 383] width 501 height 1304
copy div "Піч для сауни Класик 20 м³ з виносом 240 мм, дверцята 315×315, зі склом від ТМ …"
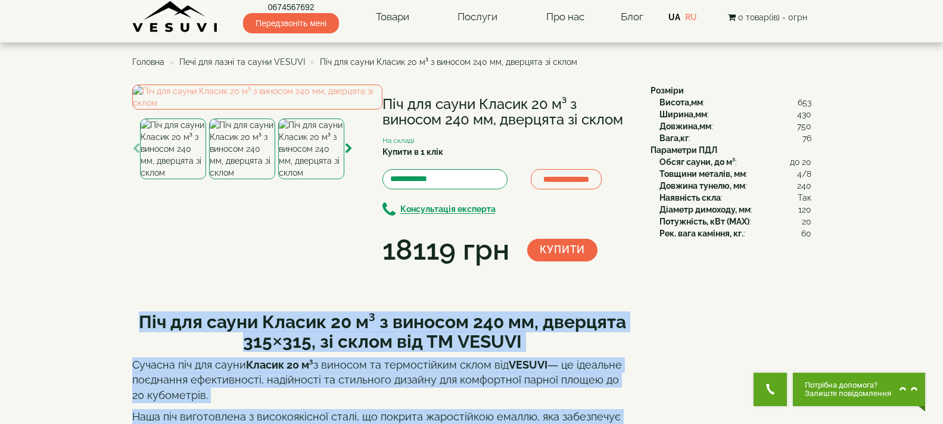
scroll to position [0, 0]
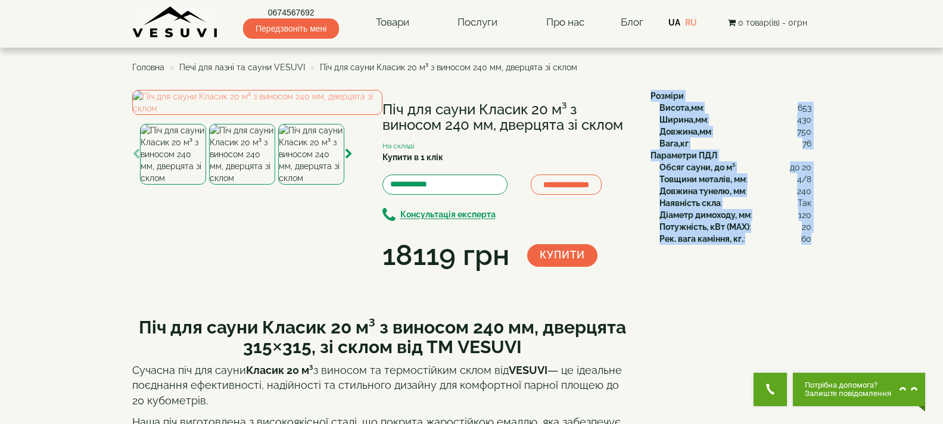
drag, startPoint x: 650, startPoint y: 93, endPoint x: 809, endPoint y: 246, distance: 220.9
copy div "Розміри Висота,мм : 653 Ширина,мм : 430 Довжина,мм : 750 Вага,кг : 76 Параметри…"
click at [288, 115] on img at bounding box center [257, 102] width 250 height 25
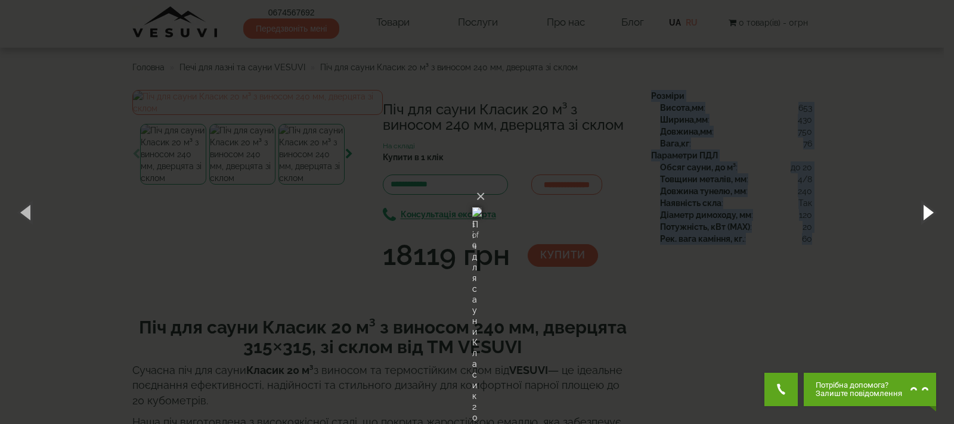
click at [927, 201] on button "button" at bounding box center [927, 212] width 54 height 66
click at [924, 216] on button "button" at bounding box center [927, 212] width 54 height 66
drag, startPoint x: 926, startPoint y: 214, endPoint x: 906, endPoint y: 216, distance: 19.8
click at [924, 213] on button "button" at bounding box center [927, 212] width 54 height 66
click at [937, 213] on button "button" at bounding box center [927, 212] width 54 height 66
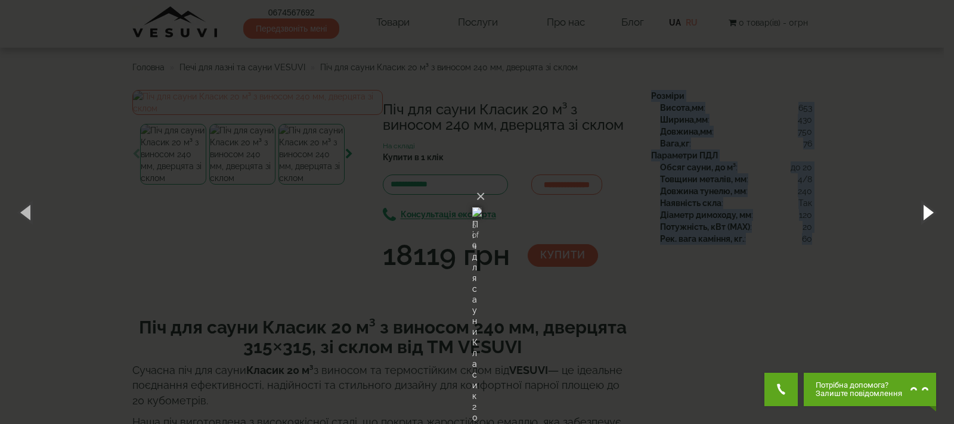
click at [930, 210] on button "button" at bounding box center [927, 212] width 54 height 66
click at [485, 184] on button "×" at bounding box center [481, 197] width 10 height 26
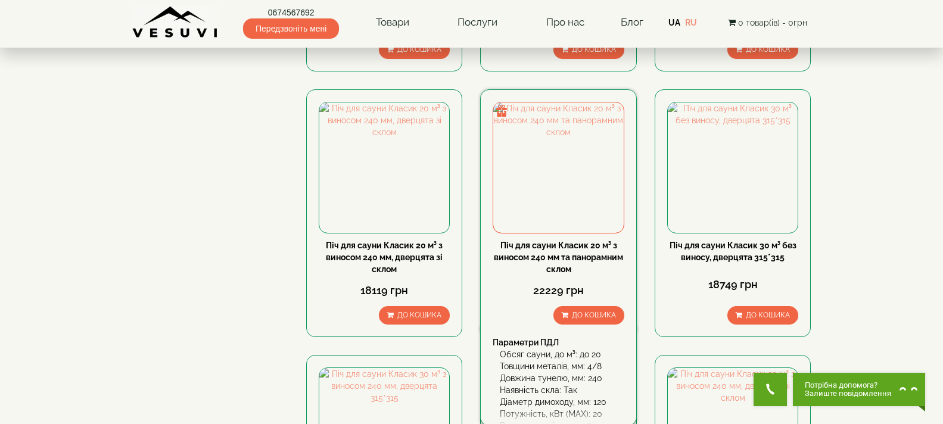
click at [570, 242] on link "Піч для сауни Класик 20 м³ з виносом 240 мм та панорамним склом" at bounding box center [558, 257] width 129 height 33
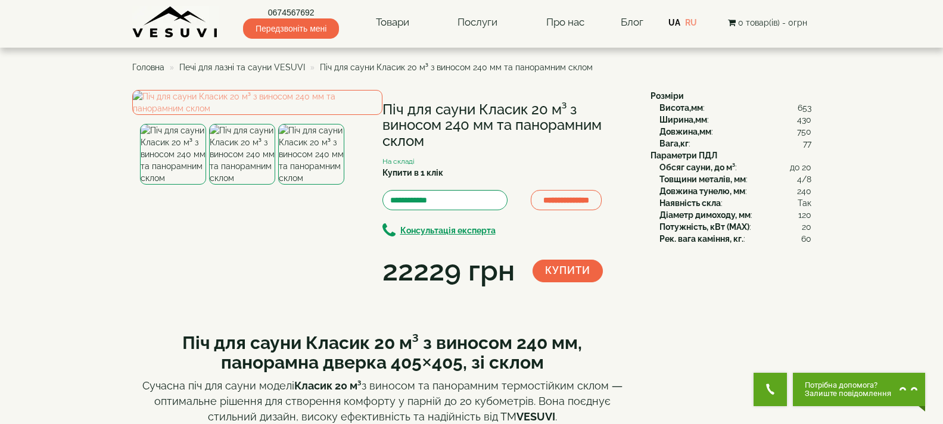
drag, startPoint x: 385, startPoint y: 110, endPoint x: 434, endPoint y: 144, distance: 59.2
click at [434, 144] on h1 "Піч для сауни Класик 20 м³ з виносом 240 мм та панорамним склом" at bounding box center [508, 125] width 250 height 47
copy h1 "Піч для сауни Класик 20 м³ з виносом 240 мм та панорамним склом"
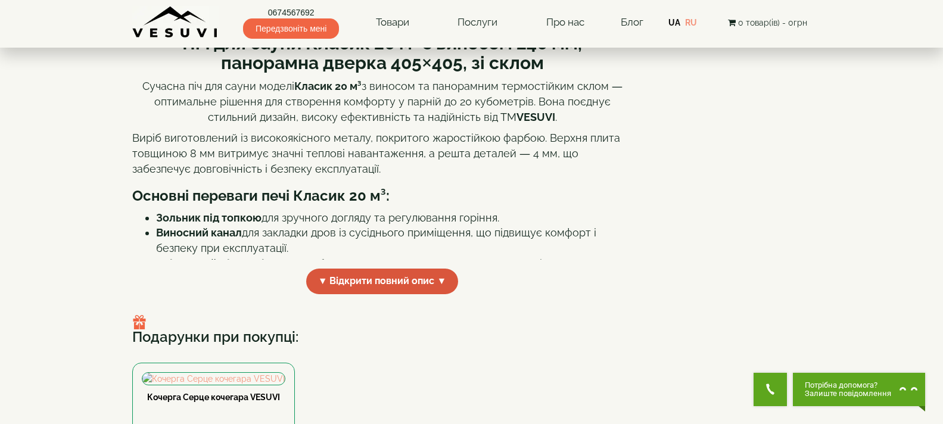
scroll to position [417, 0]
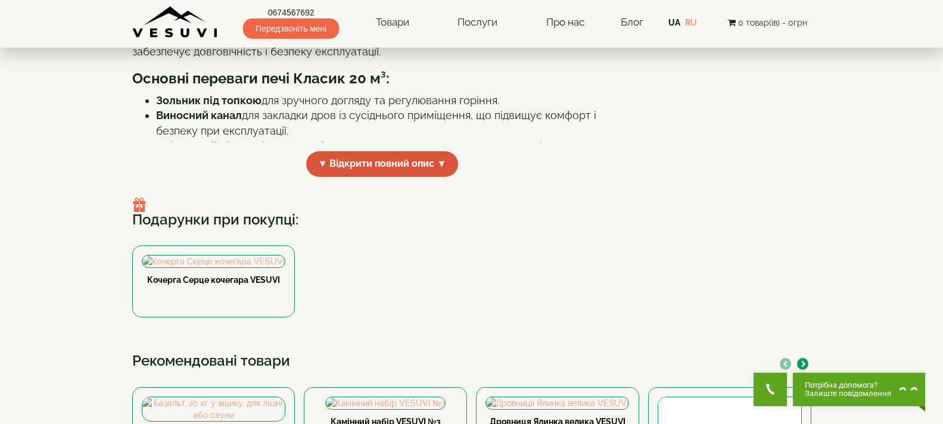
click at [403, 177] on span "▼ Відкрити повний опис ▼" at bounding box center [382, 164] width 153 height 26
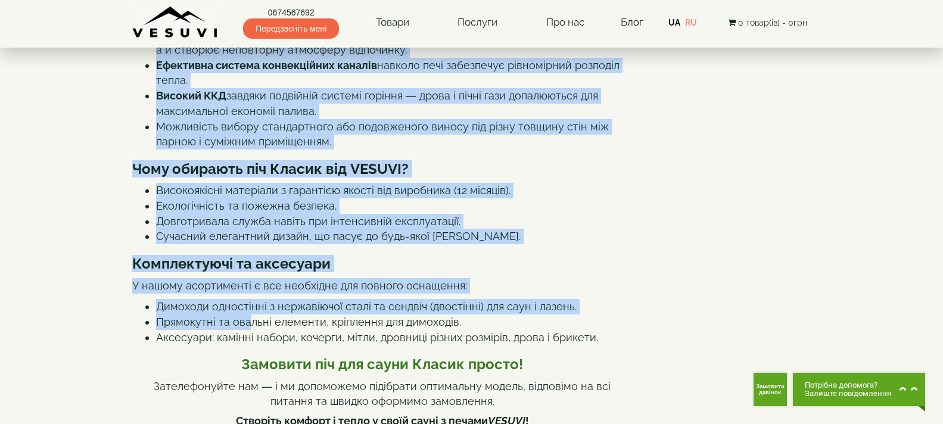
scroll to position [601, 0]
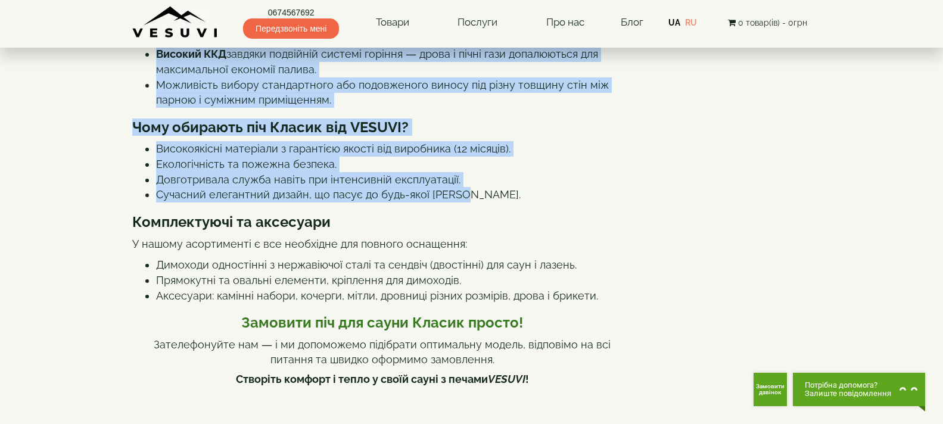
drag, startPoint x: 182, startPoint y: 74, endPoint x: 477, endPoint y: 291, distance: 365.7
click at [477, 291] on div "Піч для сауни Класик 20 м³ з виносом 240 мм, панорамна дверка 405×405, зі склом…" at bounding box center [382, 357] width 501 height 1274
copy div "Піч для сауни Класик 20 м³ з виносом 240 мм, панорамна дверка 405×405, зі склом…"
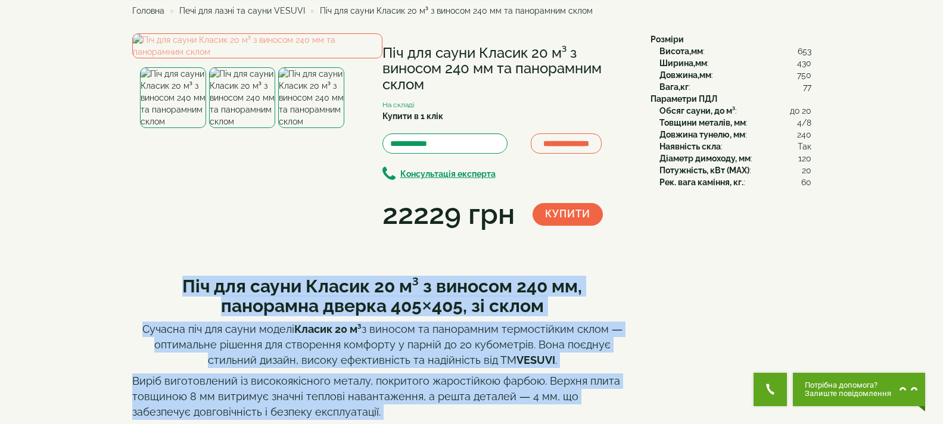
scroll to position [0, 0]
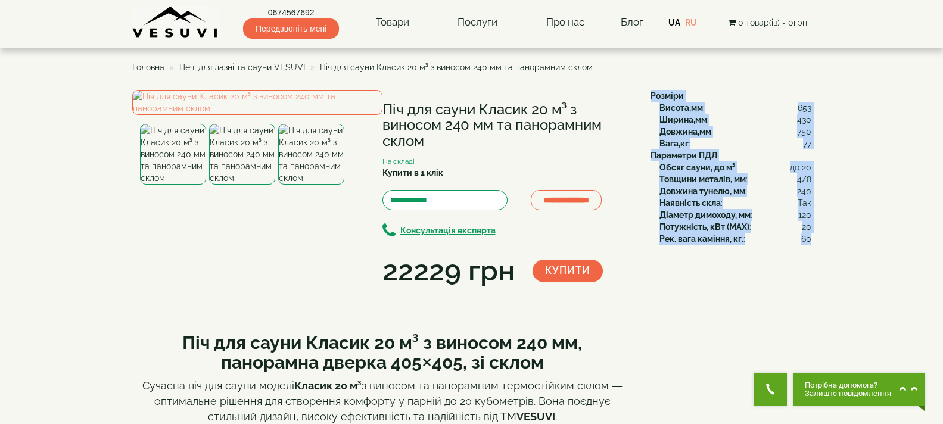
drag, startPoint x: 650, startPoint y: 93, endPoint x: 810, endPoint y: 246, distance: 221.3
copy div "Розміри Висота,мм : 653 Ширина,мм : 430 Довжина,мм : 750 Вага,кг : 77 Параметри…"
click at [310, 115] on img at bounding box center [257, 102] width 250 height 25
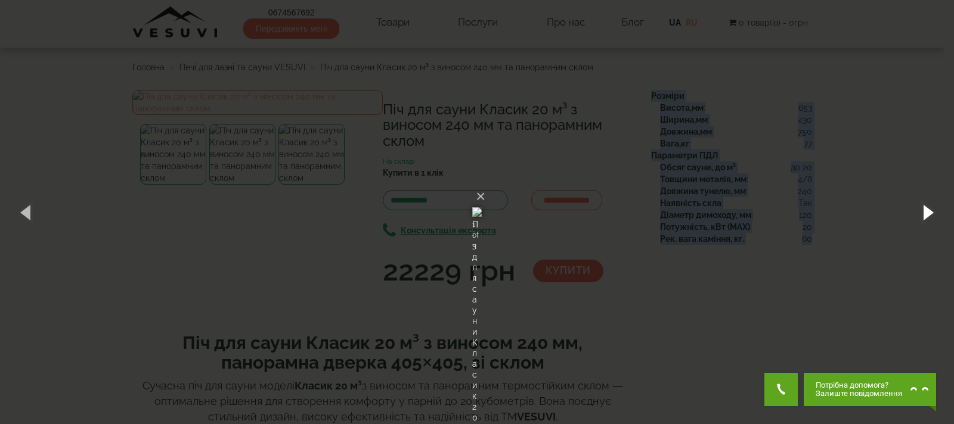
click at [927, 198] on button "button" at bounding box center [927, 212] width 54 height 66
click at [932, 211] on button "button" at bounding box center [927, 212] width 54 height 66
click at [485, 184] on button "×" at bounding box center [481, 197] width 10 height 26
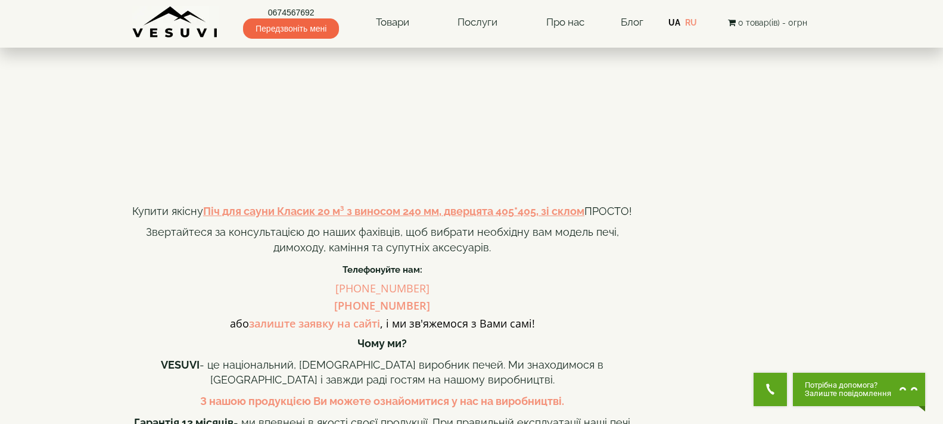
scroll to position [1013, 0]
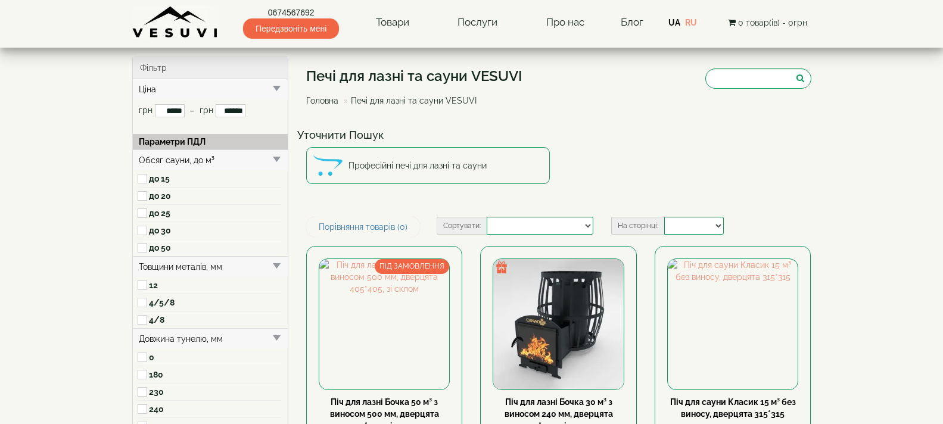
select select
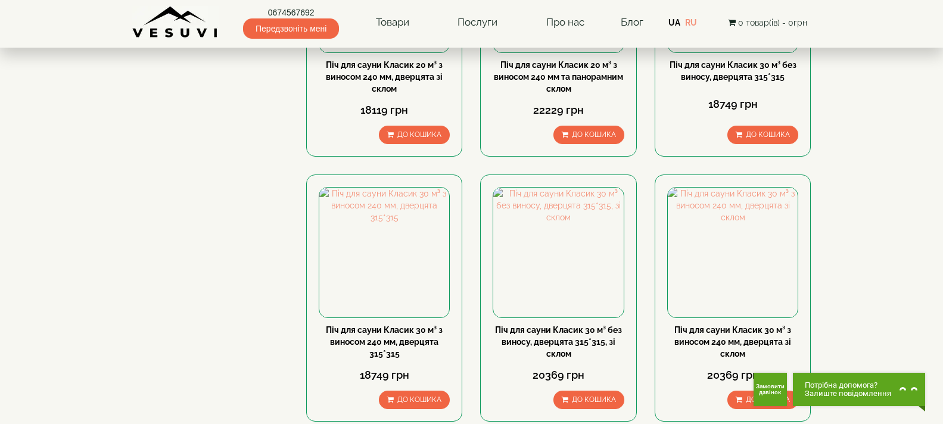
scroll to position [1073, 0]
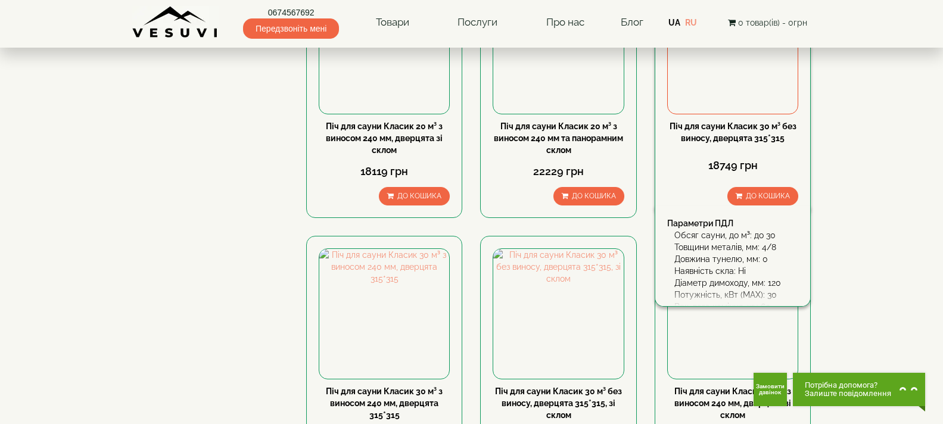
click at [746, 116] on div "Піч для сауни Класик 30 м³ без виносу, дверцята 315*315 18749 грн До кошика Пар…" at bounding box center [733, 94] width 156 height 248
click at [749, 131] on div "Піч для сауни Класик 30 м³ без виносу, дверцята 315*315" at bounding box center [732, 132] width 131 height 24
click at [740, 137] on link "Піч для сауни Класик 30 м³ без виносу, дверцята 315*315" at bounding box center [733, 132] width 127 height 21
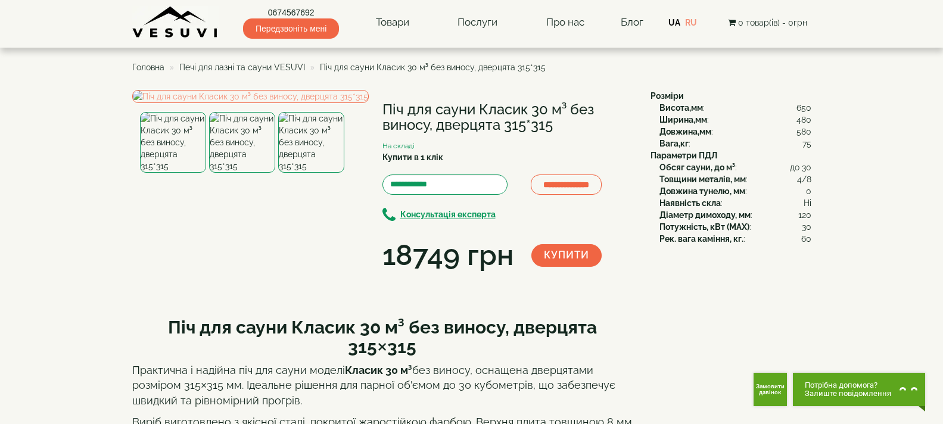
drag, startPoint x: 387, startPoint y: 107, endPoint x: 560, endPoint y: 125, distance: 173.7
click at [560, 125] on h1 "Піч для сауни Класик 30 м³ без виносу, дверцята 315*315" at bounding box center [508, 118] width 250 height 32
copy h1 "Піч для сауни Класик 30 м³ без виносу, дверцята 315*315"
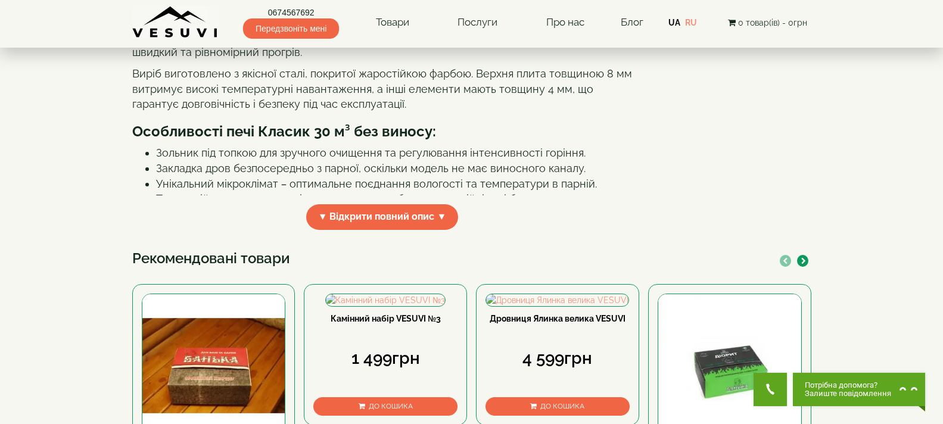
scroll to position [358, 0]
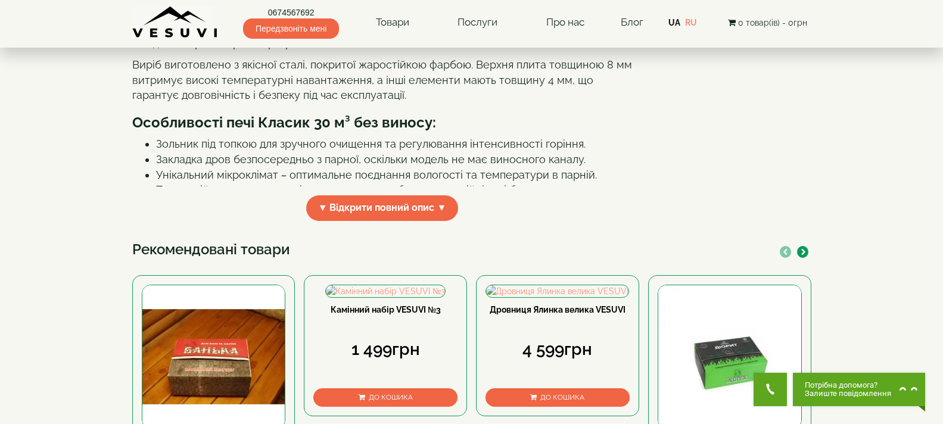
drag, startPoint x: 392, startPoint y: 319, endPoint x: 388, endPoint y: 313, distance: 6.9
click at [391, 221] on span "▼ Відкрити повний опис ▼" at bounding box center [382, 208] width 153 height 26
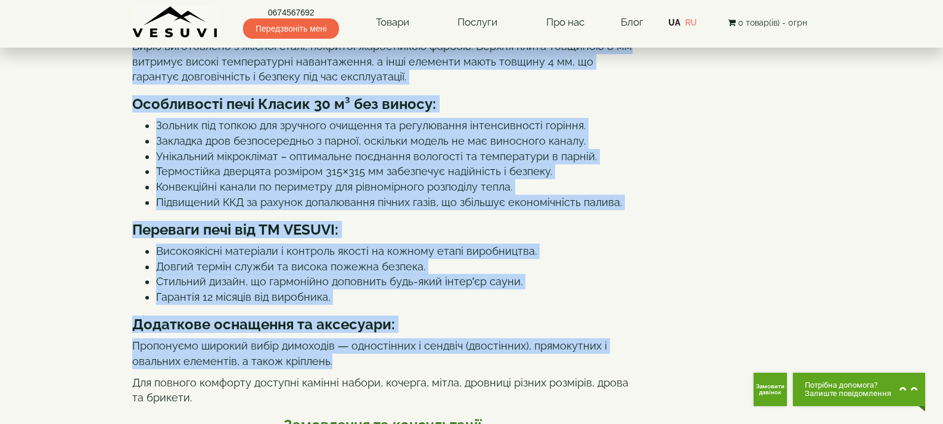
scroll to position [462, 0]
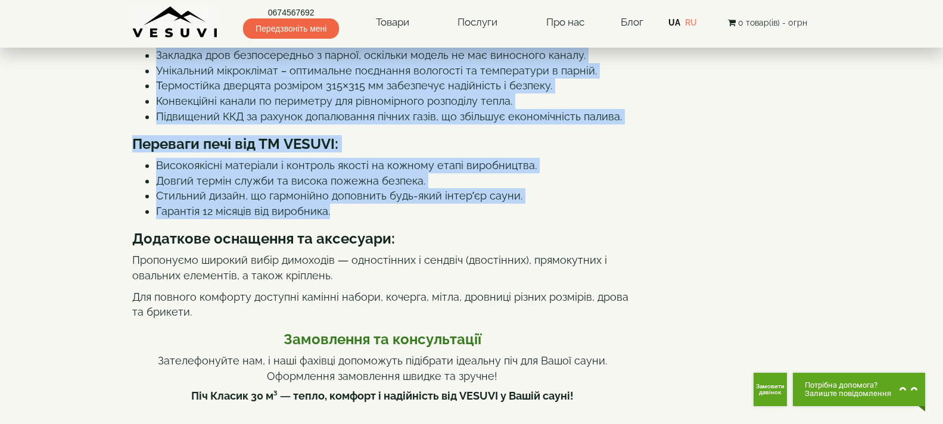
drag, startPoint x: 165, startPoint y: 72, endPoint x: 448, endPoint y: 328, distance: 381.8
click at [448, 328] on div "Піч для сауни Класик 30 м³ без виносу, дверцята 315×315 Практична і надійна піч…" at bounding box center [382, 427] width 501 height 1166
copy div "Lor ips dolor Sitame 92 c³ adi elitse, doeiusmo 771×527 Temporinc u laboree dol…"
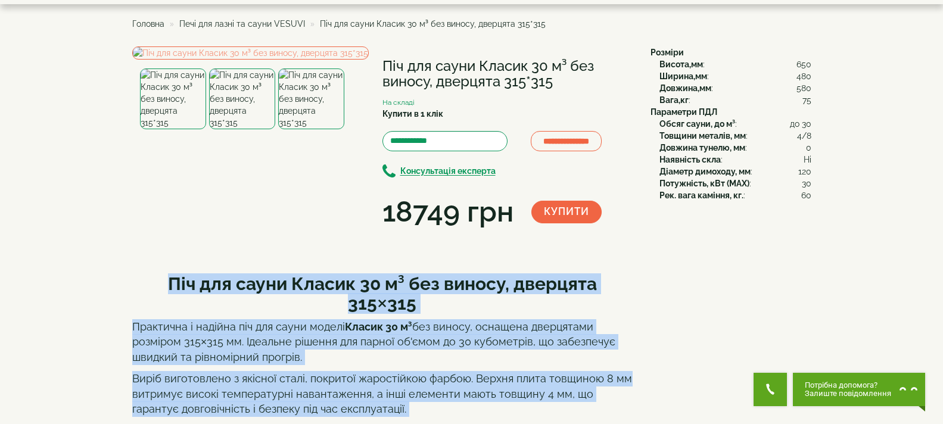
scroll to position [0, 0]
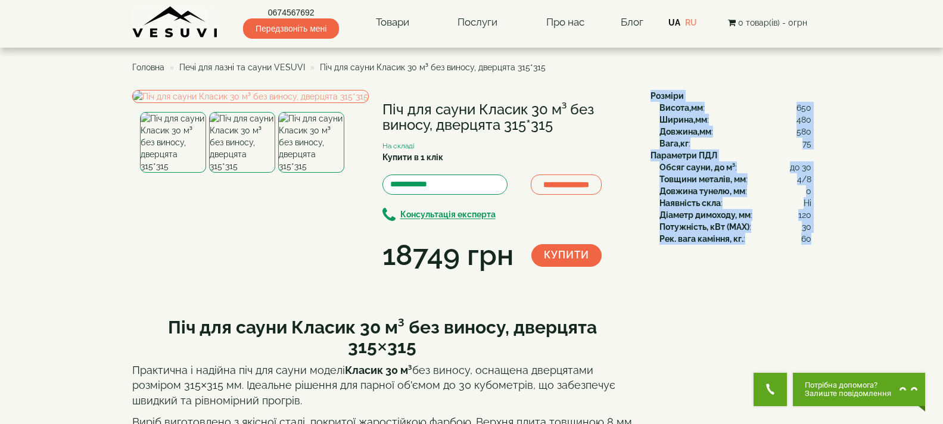
drag, startPoint x: 650, startPoint y: 97, endPoint x: 810, endPoint y: 243, distance: 216.9
click at [810, 243] on div "Розміри Висота,мм : 650 Ширина,мм : 480 Довжина,мм : 580 Вага,кг : 75 Параметри…" at bounding box center [727, 167] width 170 height 155
copy div "Розміри Висота,мм : 650 Ширина,мм : 480 Довжина,мм : 580 Вага,кг : 75 Параметри…"
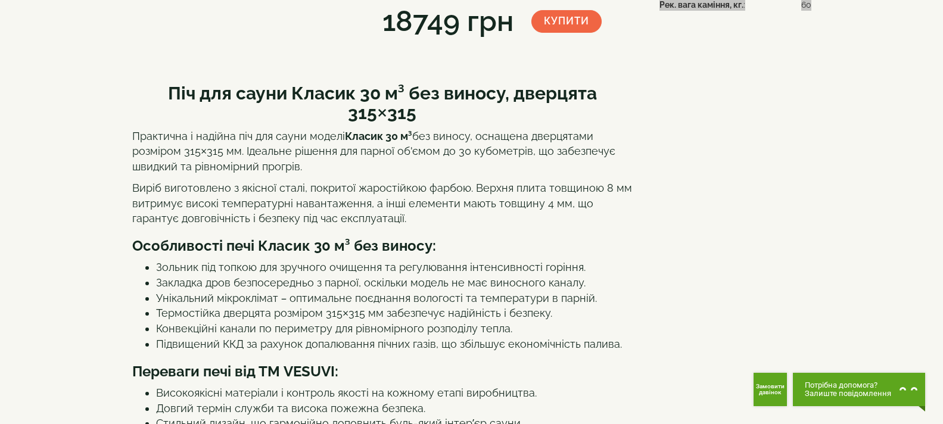
scroll to position [60, 0]
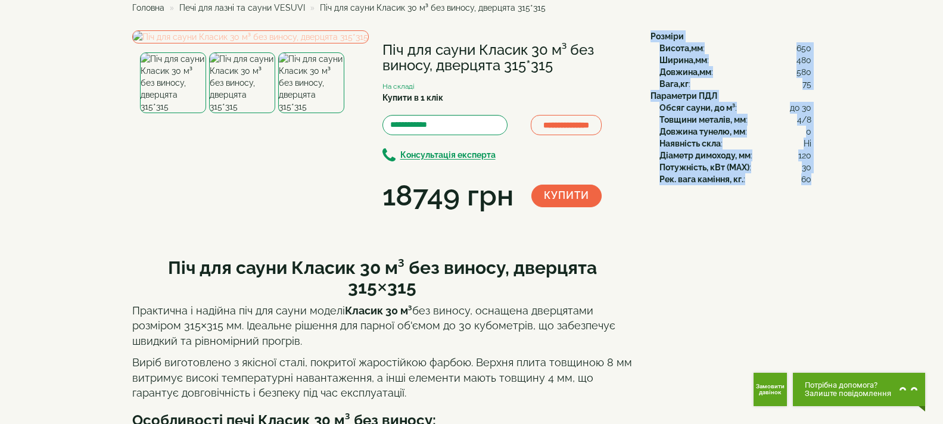
click at [310, 44] on img at bounding box center [250, 36] width 237 height 13
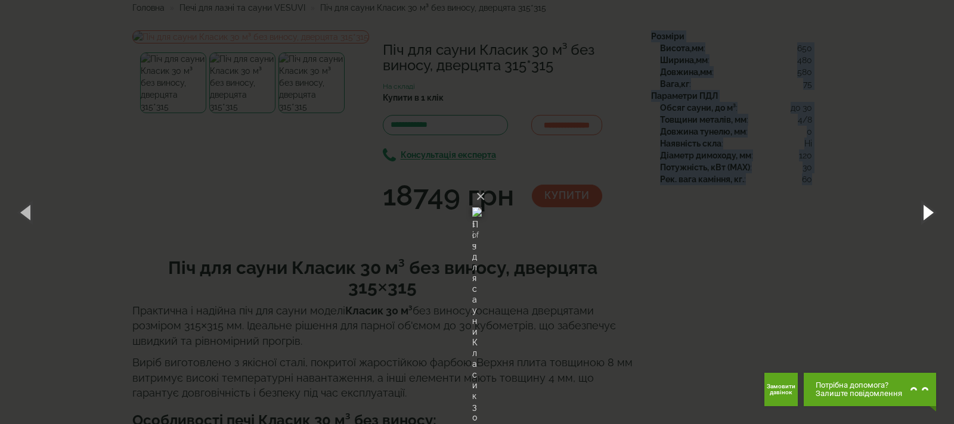
click at [926, 204] on button "button" at bounding box center [927, 212] width 54 height 66
drag, startPoint x: 926, startPoint y: 204, endPoint x: 891, endPoint y: 211, distance: 35.3
click at [926, 204] on button "button" at bounding box center [927, 212] width 54 height 66
click at [485, 184] on button "×" at bounding box center [481, 197] width 10 height 26
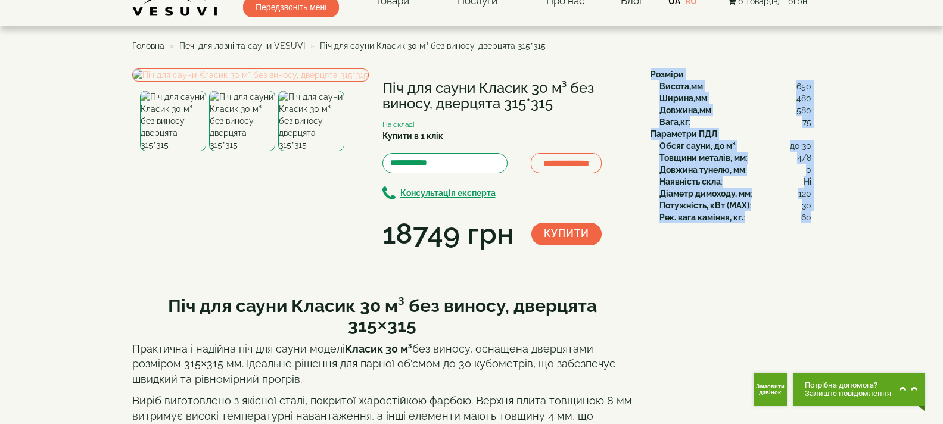
scroll to position [0, 0]
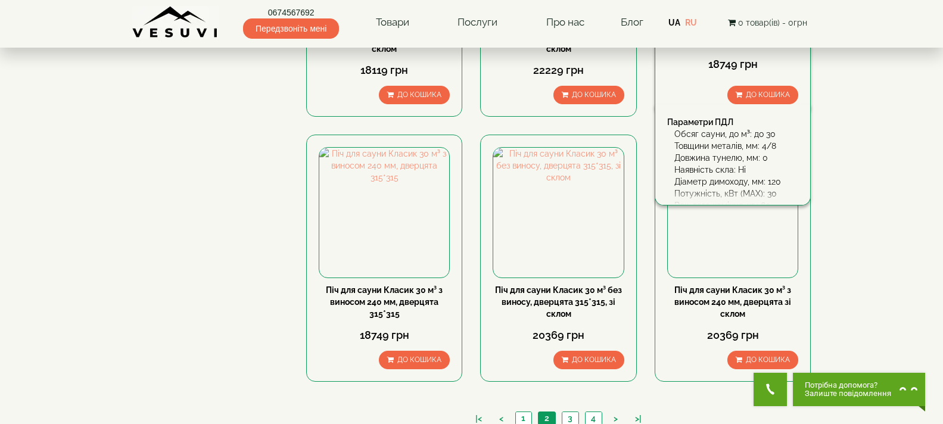
scroll to position [1192, 0]
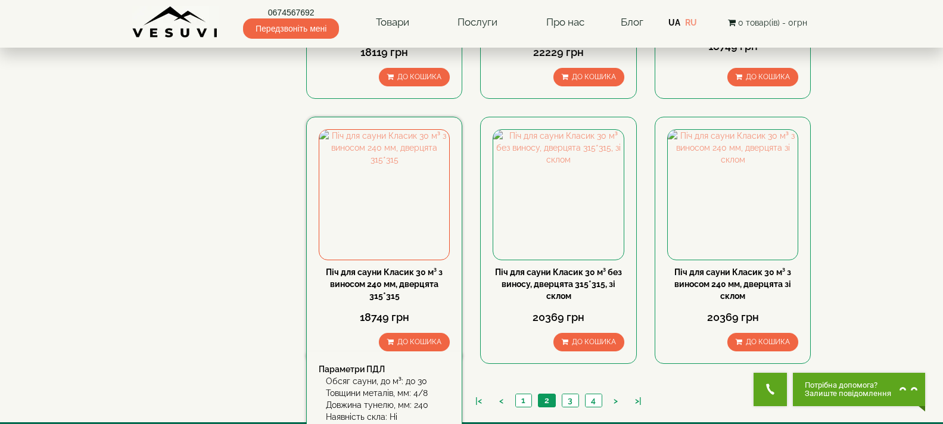
click at [371, 281] on link "Піч для сауни Класик 30 м³ з виносом 240 мм, дверцята 315*315" at bounding box center [384, 284] width 117 height 33
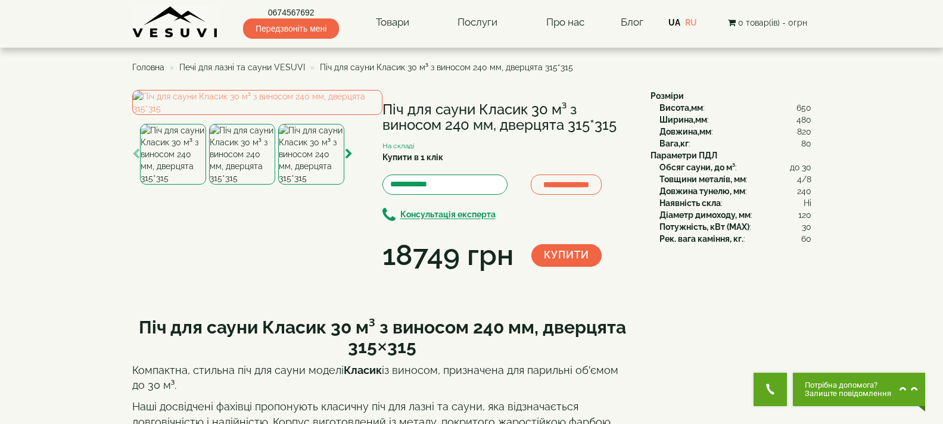
drag, startPoint x: 387, startPoint y: 107, endPoint x: 627, endPoint y: 123, distance: 240.7
click at [627, 123] on h1 "Піч для сауни Класик 30 м³ з виносом 240 мм, дверцята 315*315" at bounding box center [508, 118] width 250 height 32
copy h1 "Піч для сауни Класик 30 м³ з виносом 240 мм, дверцята 315*315"
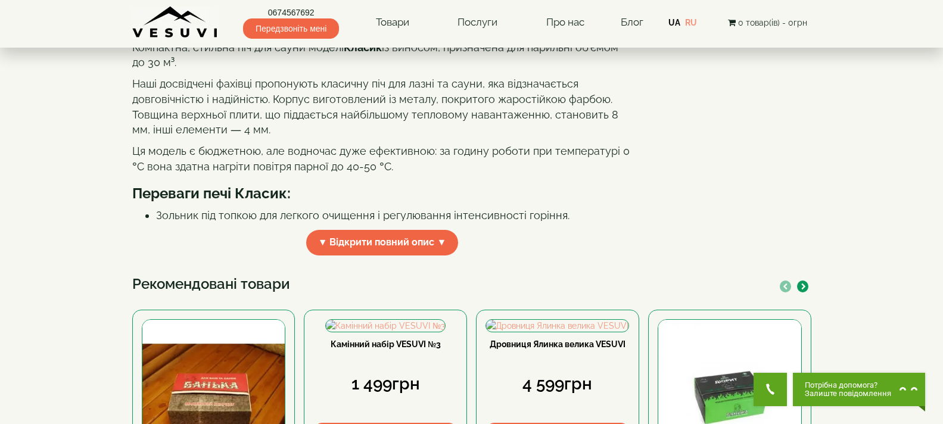
scroll to position [358, 0]
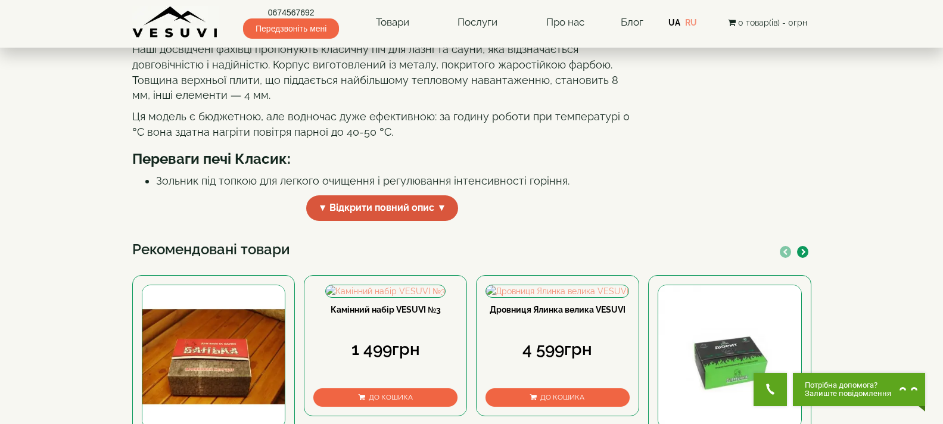
click at [441, 221] on span "▼ Відкрити повний опис ▼" at bounding box center [382, 208] width 153 height 26
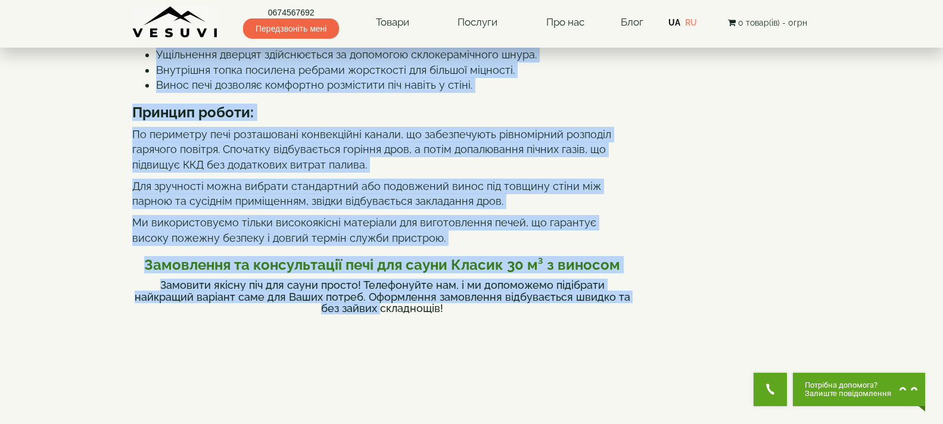
scroll to position [586, 0]
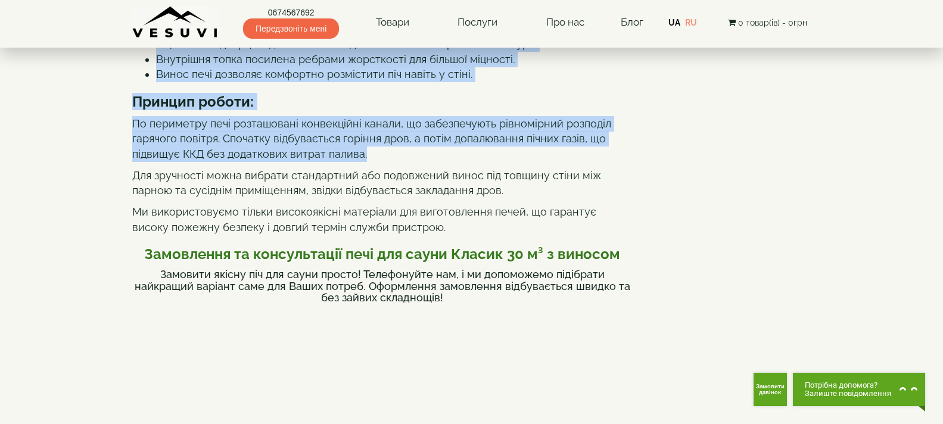
drag, startPoint x: 132, startPoint y: 74, endPoint x: 428, endPoint y: 256, distance: 347.5
click at [428, 256] on div "Піч для сауни Класик 30 м³ з виносом 240 мм, дверцята 315×315 Компактна, стильн…" at bounding box center [382, 316] width 501 height 1194
copy div "Піч для сауни Класик 30 м³ з виносом 240 мм, дверцята 315×315 Компактна, стильн…"
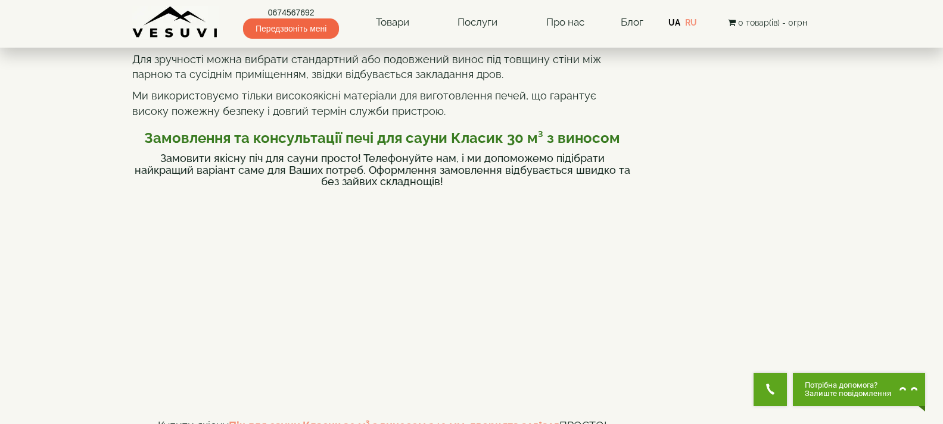
scroll to position [706, 0]
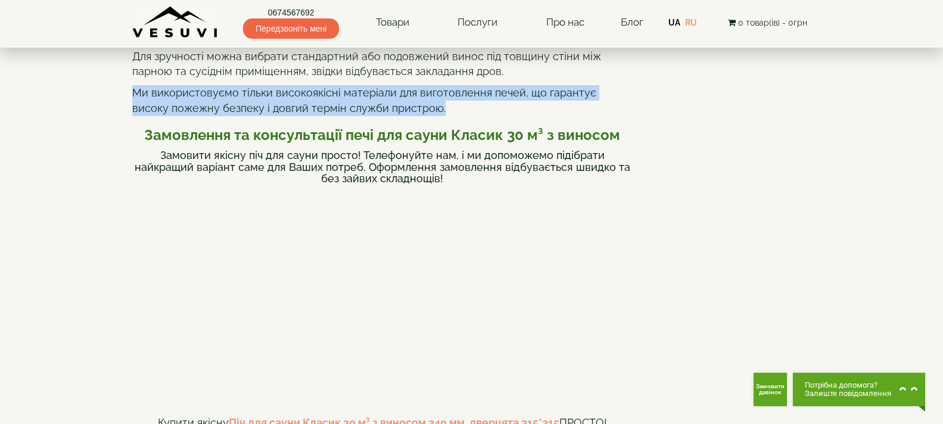
drag, startPoint x: 129, startPoint y: 200, endPoint x: 406, endPoint y: 213, distance: 278.1
click at [406, 213] on div "**********" at bounding box center [471, 385] width 697 height 2002
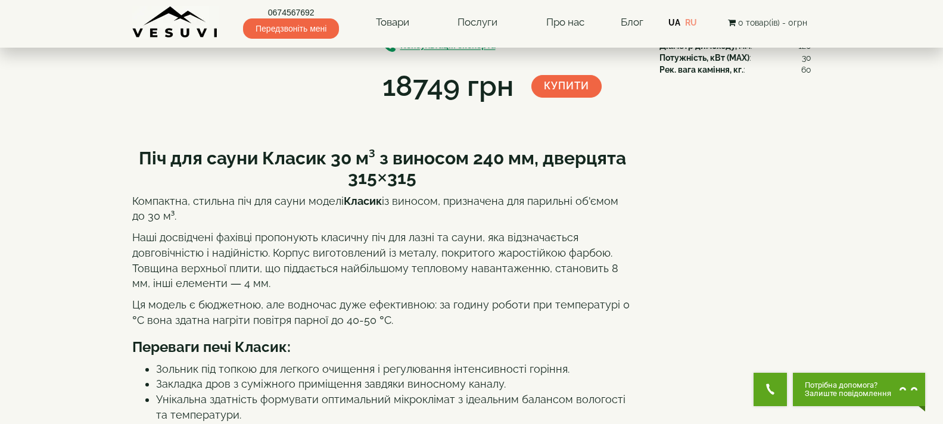
scroll to position [0, 0]
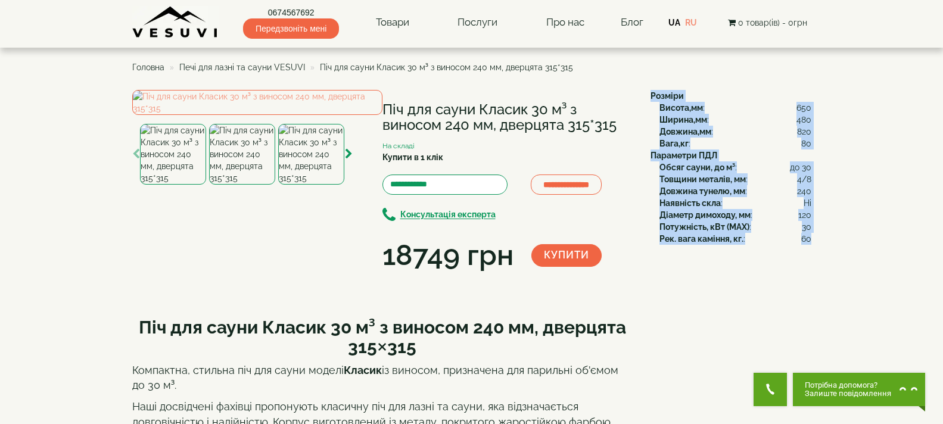
drag, startPoint x: 647, startPoint y: 92, endPoint x: 810, endPoint y: 241, distance: 221.5
click at [810, 241] on div "Розміри Висота,мм : 650 Ширина,мм : 480 Довжина,мм : 820 Вага,кг : 80 Параметри…" at bounding box center [727, 167] width 170 height 155
copy div "Розміри Висота,мм : 650 Ширина,мм : 480 Довжина,мм : 820 Вага,кг : 80 Параметри…"
click at [329, 115] on img at bounding box center [257, 102] width 250 height 25
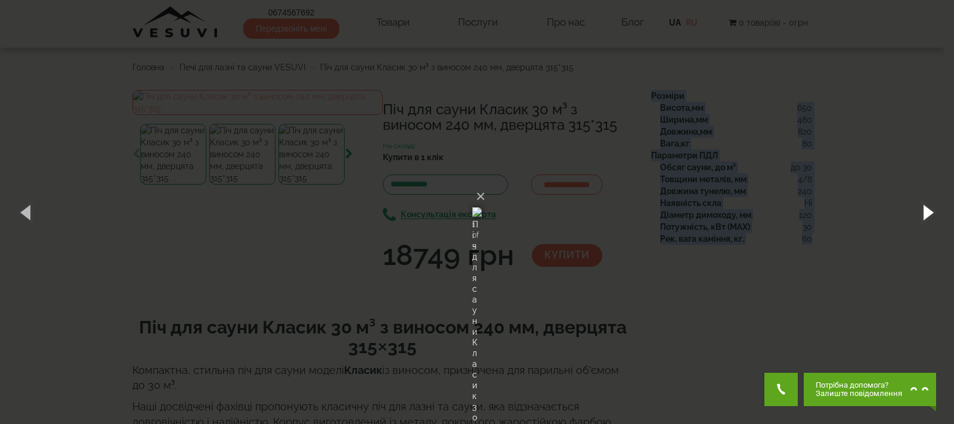
click at [923, 215] on button "button" at bounding box center [927, 212] width 54 height 66
click at [930, 200] on button "button" at bounding box center [927, 212] width 54 height 66
click at [928, 203] on button "button" at bounding box center [927, 212] width 54 height 66
click at [921, 203] on button "button" at bounding box center [927, 212] width 54 height 66
click at [485, 184] on button "×" at bounding box center [481, 197] width 10 height 26
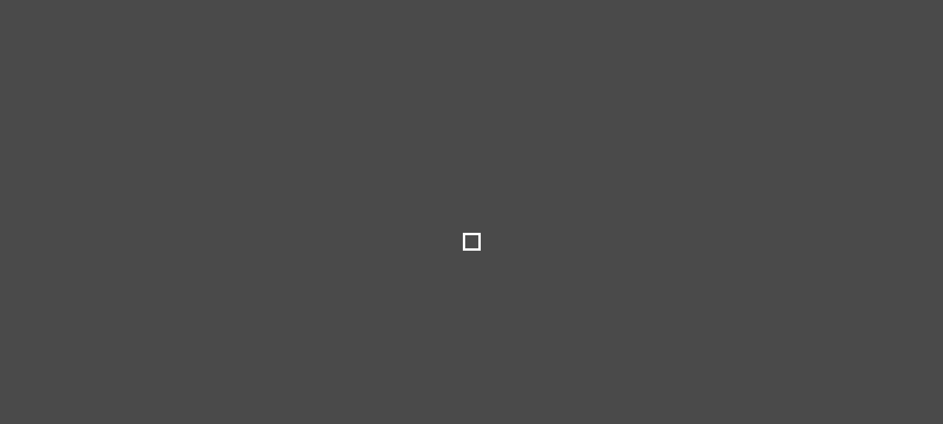
select select
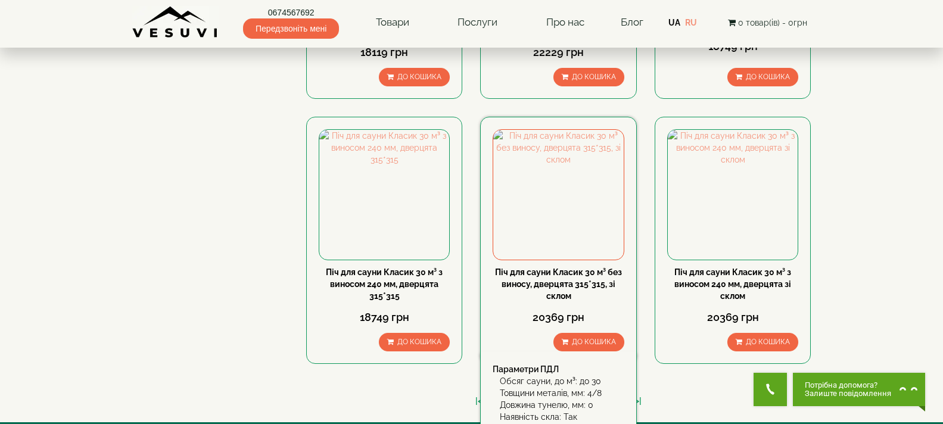
click at [564, 281] on link "Піч для сауни Класик 30 м³ без виносу, дверцята 315*315, зі склом" at bounding box center [558, 284] width 127 height 33
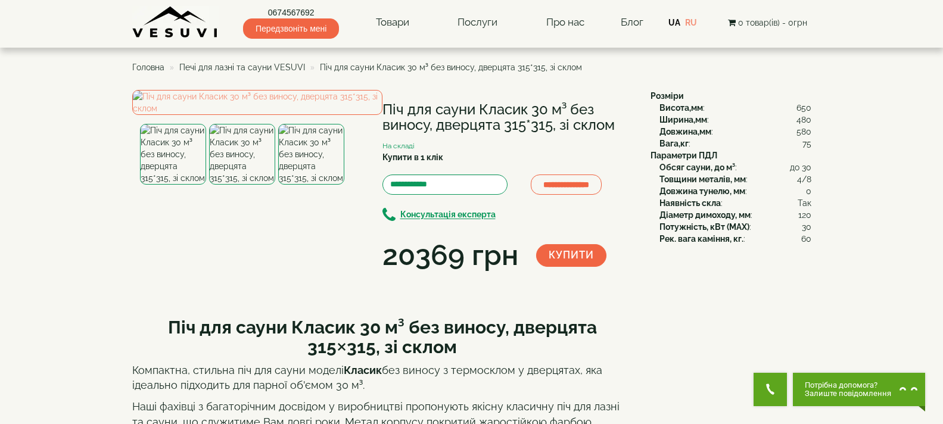
drag, startPoint x: 376, startPoint y: 105, endPoint x: 611, endPoint y: 125, distance: 235.6
click at [620, 122] on div "**********" at bounding box center [387, 183] width 510 height 186
copy div "Піч для сауни Класик 30 м³ без виносу, дверцята 315*315, зі склом"
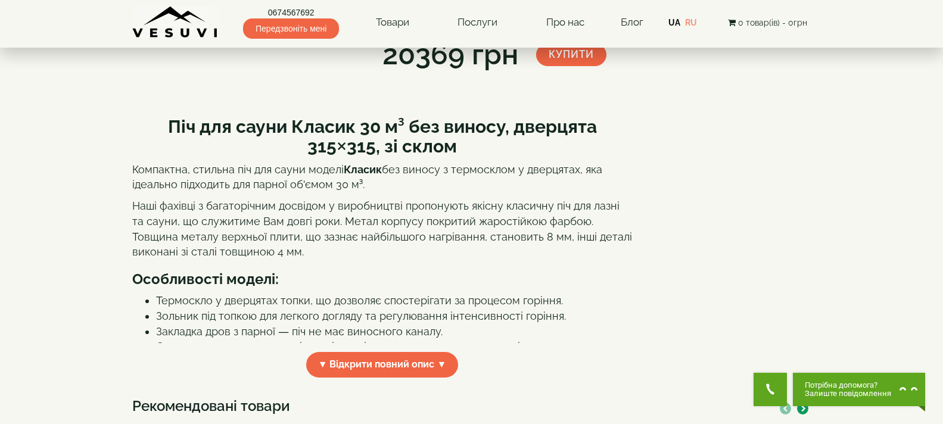
scroll to position [298, 0]
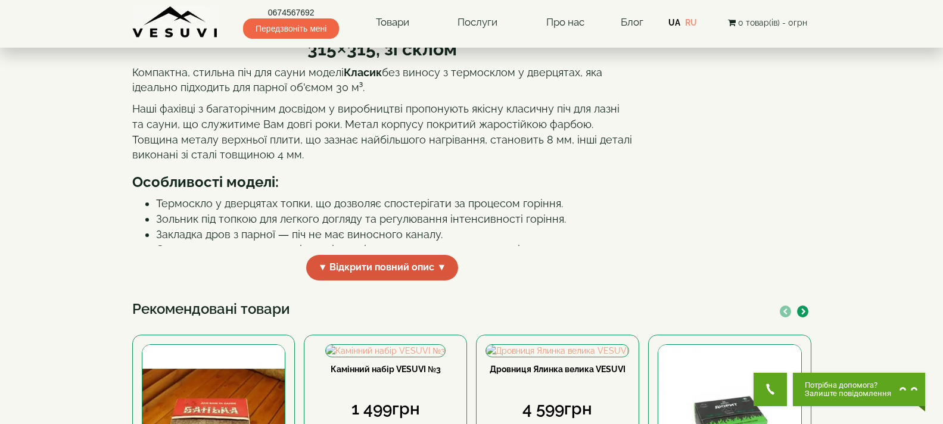
click at [343, 281] on span "▼ Відкрити повний опис ▼" at bounding box center [382, 268] width 153 height 26
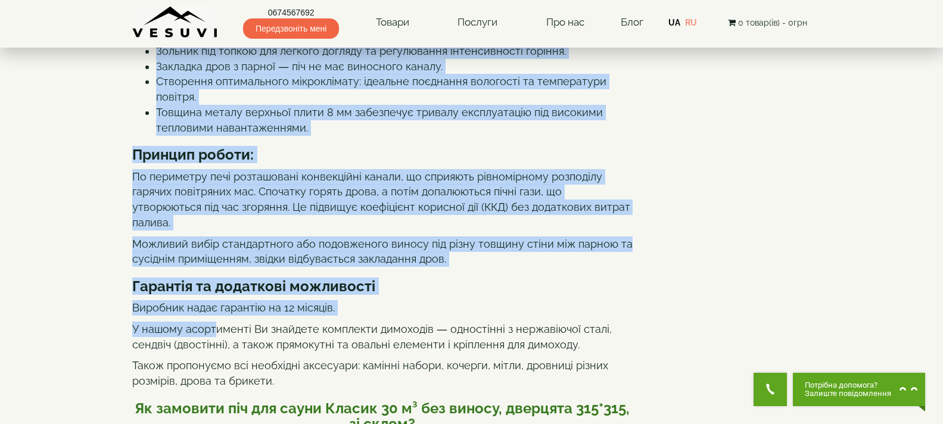
scroll to position [497, 0]
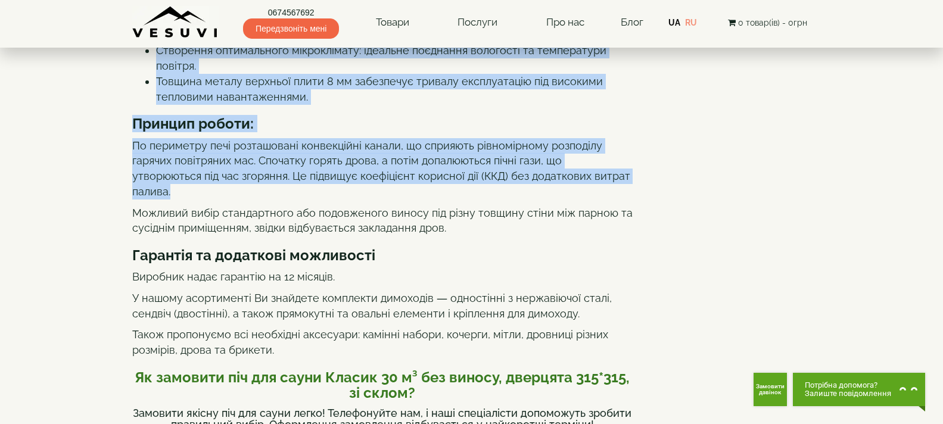
drag, startPoint x: 169, startPoint y: 135, endPoint x: 595, endPoint y: 282, distance: 451.2
click at [595, 282] on div "Піч для сауни Класик 30 м³ без виносу, дверцята 315×315, зі склом Компактна, ст…" at bounding box center [382, 313] width 501 height 1008
copy div "Піч для сауни Класик 30 м³ без виносу, дверцята 315×315, зі склом Компактна, ст…"
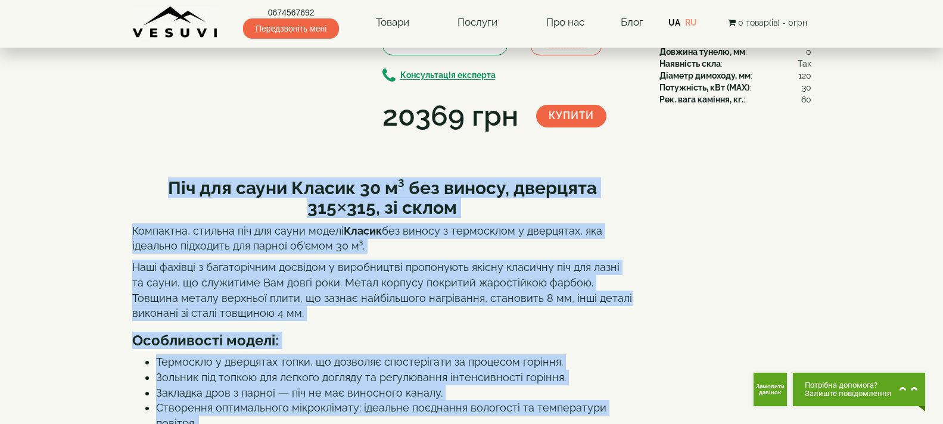
scroll to position [0, 0]
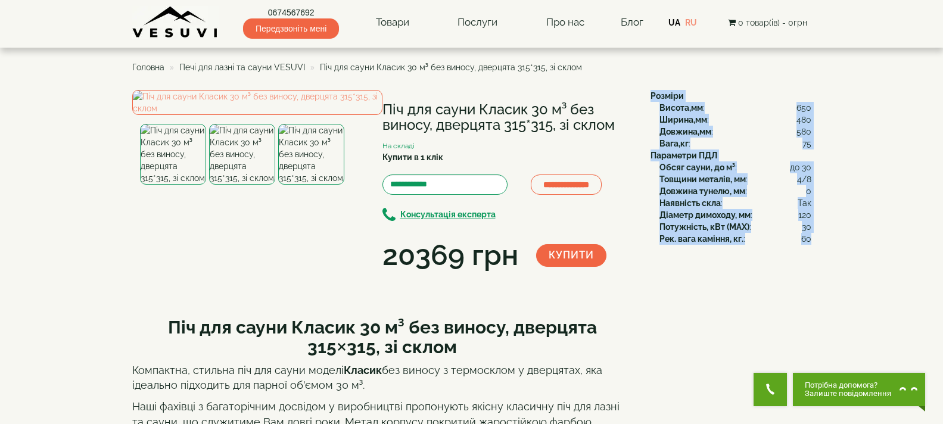
drag, startPoint x: 651, startPoint y: 95, endPoint x: 811, endPoint y: 247, distance: 220.1
copy div "Розміри Висота,мм : 650 Ширина,мм : 480 Довжина,мм : 580 Вага,кг : 75 Параметри…"
click at [302, 115] on img at bounding box center [257, 102] width 250 height 25
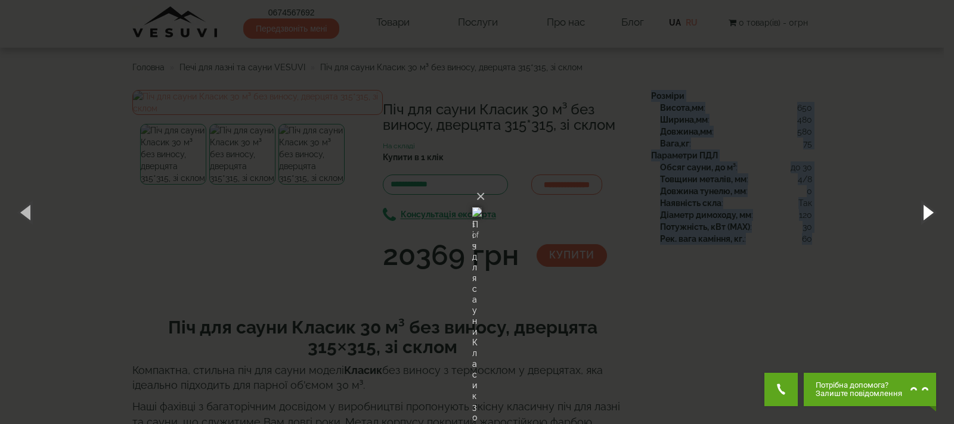
click at [921, 215] on button "button" at bounding box center [927, 212] width 54 height 66
click at [919, 217] on button "button" at bounding box center [927, 212] width 54 height 66
click at [485, 184] on button "×" at bounding box center [481, 197] width 10 height 26
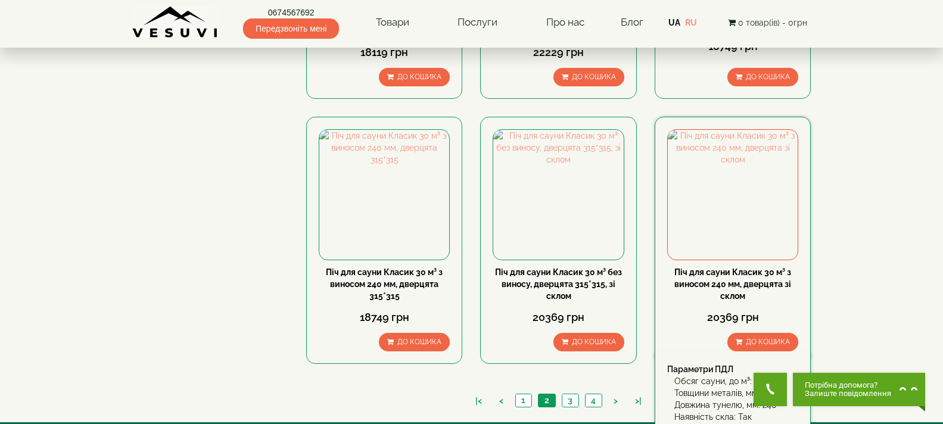
click at [698, 270] on link "Піч для сауни Класик 30 м³ з виносом 240 мм, дверцята зі склом" at bounding box center [733, 284] width 117 height 33
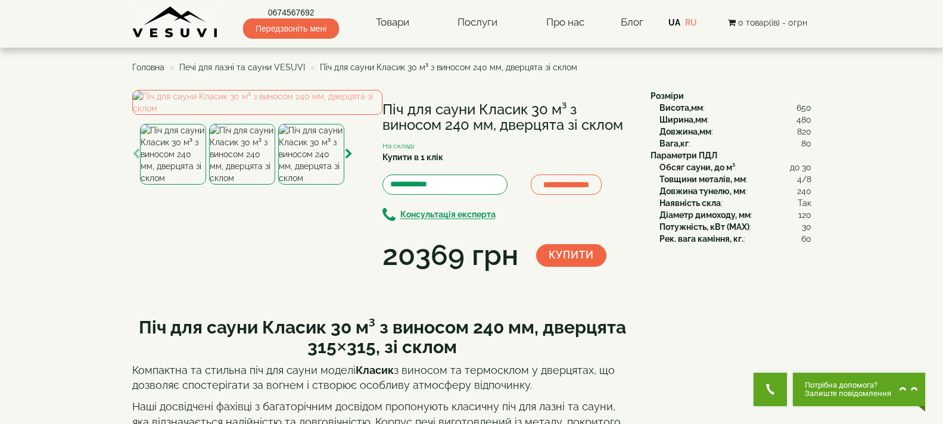
drag, startPoint x: 383, startPoint y: 104, endPoint x: 629, endPoint y: 128, distance: 247.3
click at [629, 128] on h1 "Піч для сауни Класик 30 м³ з виносом 240 мм, дверцята зі склом" at bounding box center [508, 118] width 250 height 32
copy h1 "Піч для сауни Класик 30 м³ з виносом 240 мм, дверцята зі склом"
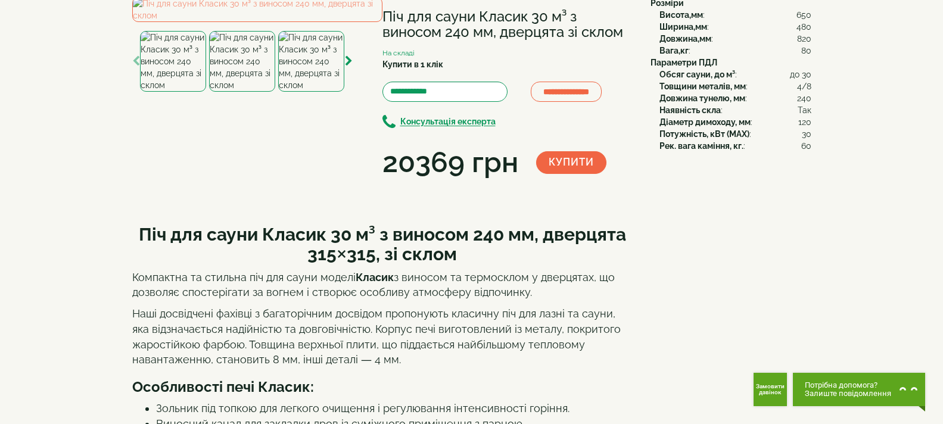
scroll to position [298, 0]
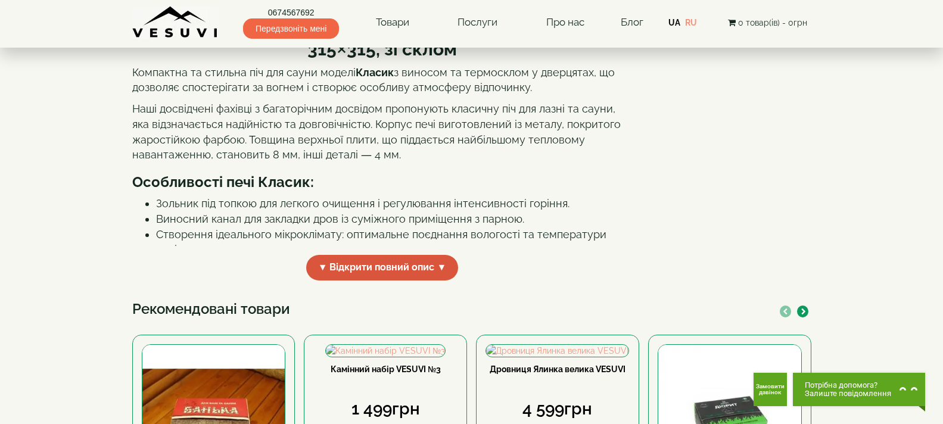
click at [408, 281] on span "▼ Відкрити повний опис ▼" at bounding box center [382, 268] width 153 height 26
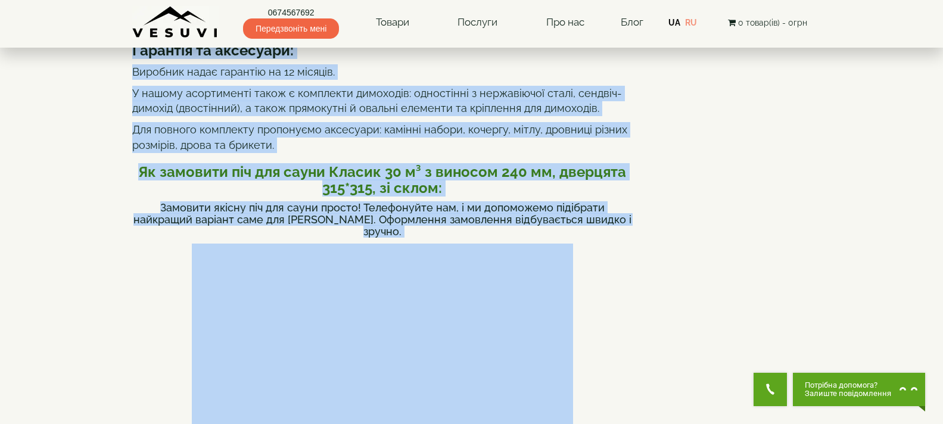
scroll to position [704, 0]
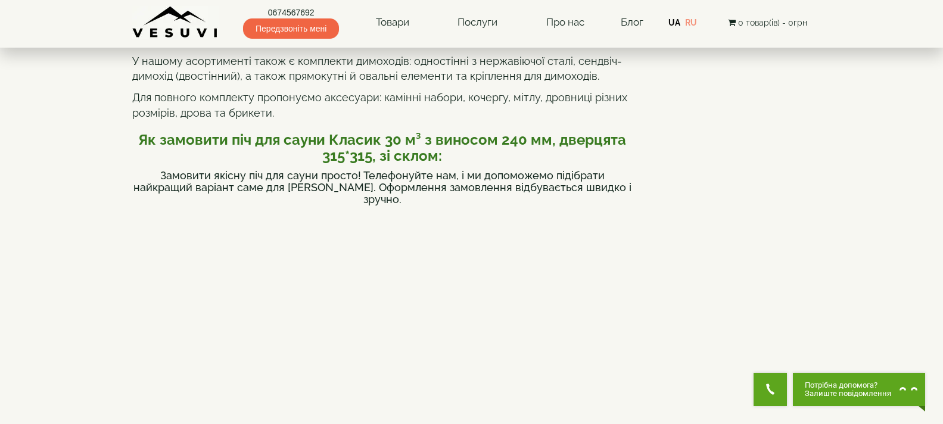
drag, startPoint x: 142, startPoint y: 138, endPoint x: 480, endPoint y: 67, distance: 345.1
click at [480, 67] on div "Піч для сауни Класик 30 м³ з виносом 240 мм, дверцята 315×315, зі склом Компакт…" at bounding box center [382, 208] width 501 height 1213
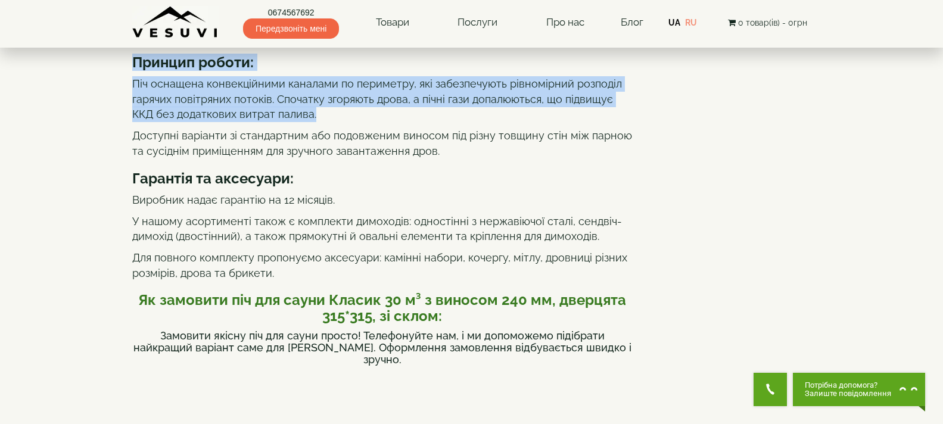
scroll to position [525, 0]
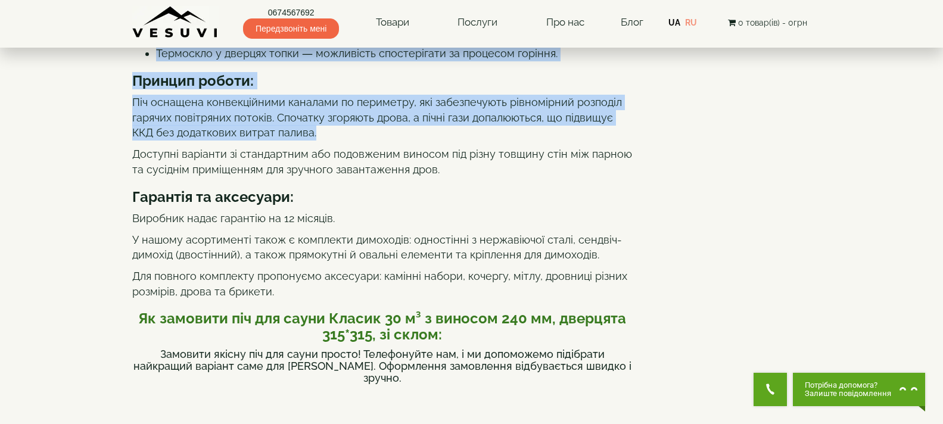
copy div "Піч для сауни Класик 30 м³ з виносом 240 мм, дверцята 315×315, зі склом Компакт…"
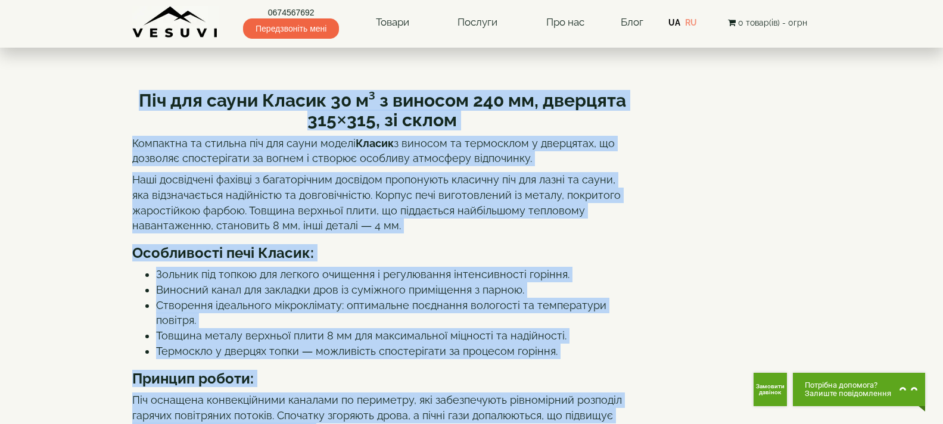
scroll to position [0, 0]
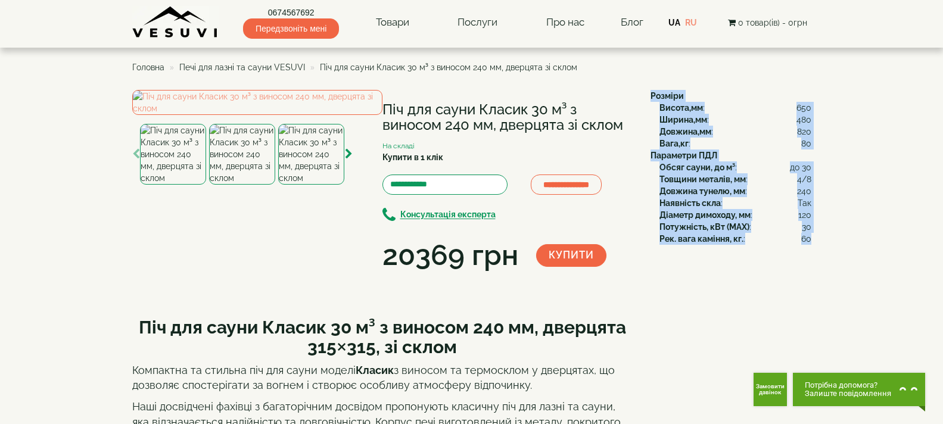
drag, startPoint x: 648, startPoint y: 92, endPoint x: 809, endPoint y: 240, distance: 219.3
click at [809, 240] on div "Розміри Висота,мм : 650 Ширина,мм : 480 Довжина,мм : 820 Вага,кг : 80 Параметри…" at bounding box center [727, 167] width 170 height 155
copy div "Розміри Висота,мм : 650 Ширина,мм : 480 Довжина,мм : 820 Вага,кг : 80 Параметри…"
click at [293, 115] on img at bounding box center [257, 102] width 250 height 25
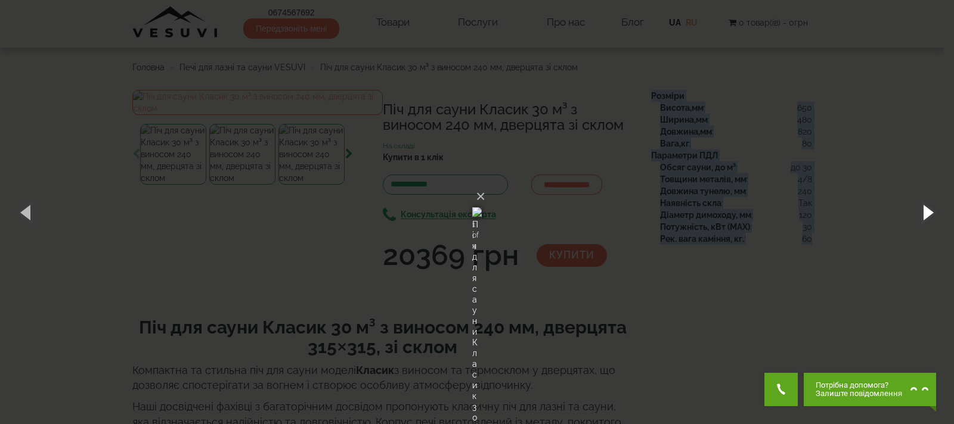
click at [928, 213] on button "button" at bounding box center [927, 212] width 54 height 66
drag, startPoint x: 921, startPoint y: 204, endPoint x: 912, endPoint y: 204, distance: 9.0
click at [921, 204] on button "button" at bounding box center [927, 212] width 54 height 66
drag, startPoint x: 923, startPoint y: 212, endPoint x: 911, endPoint y: 208, distance: 12.6
click at [923, 212] on button "button" at bounding box center [927, 212] width 54 height 66
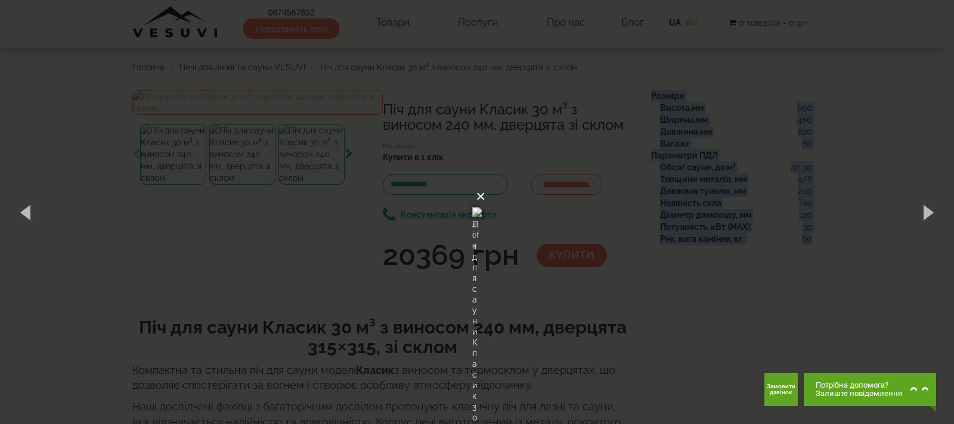
click at [485, 184] on button "×" at bounding box center [481, 197] width 10 height 26
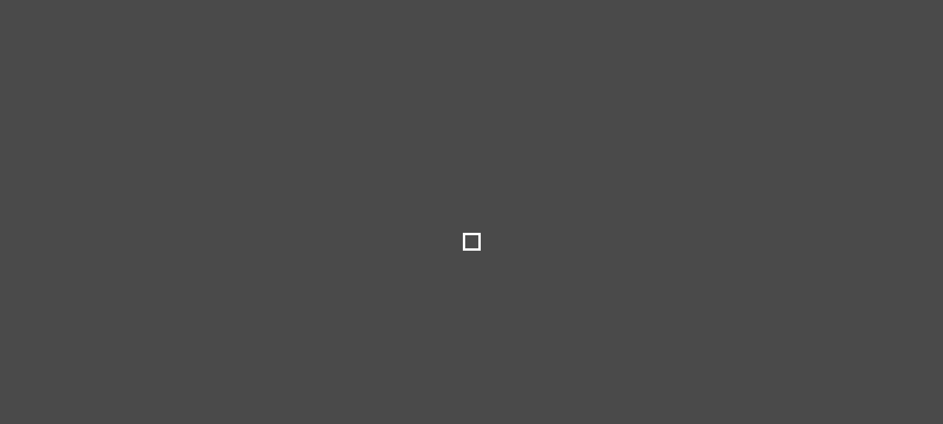
select select
